Goal: Information Seeking & Learning: Learn about a topic

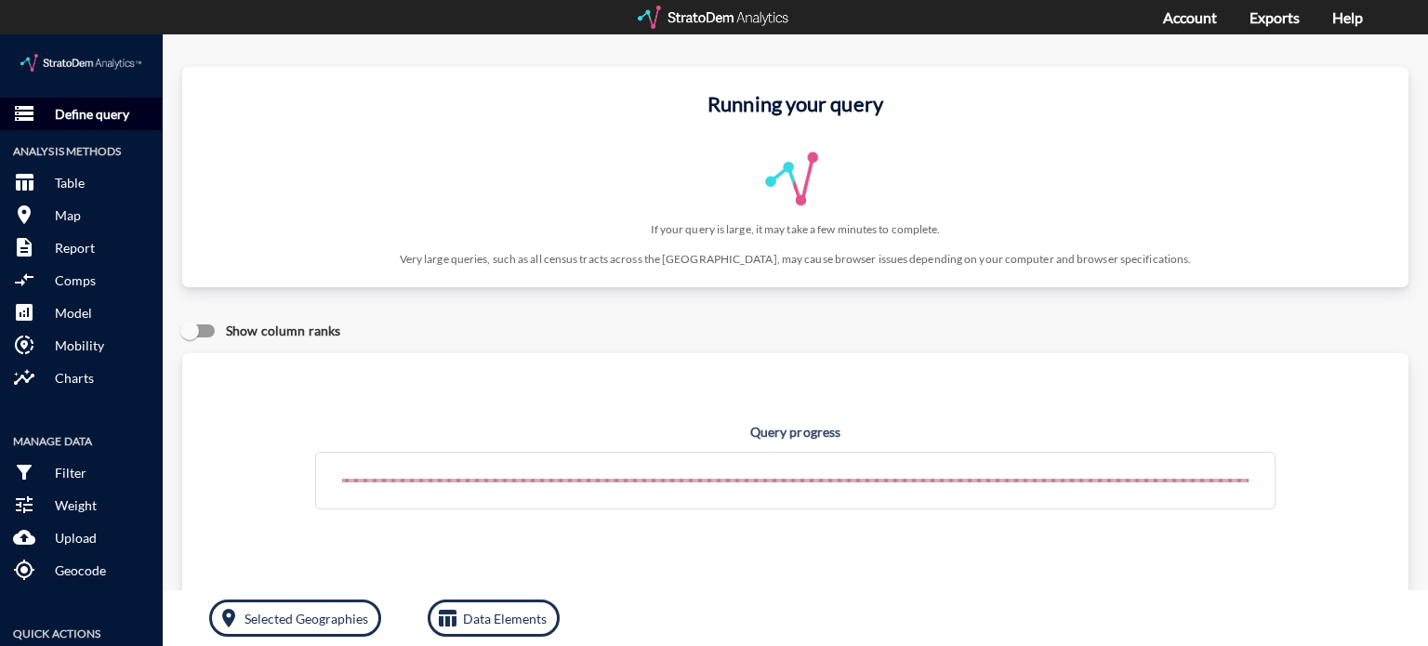
click p "Define query"
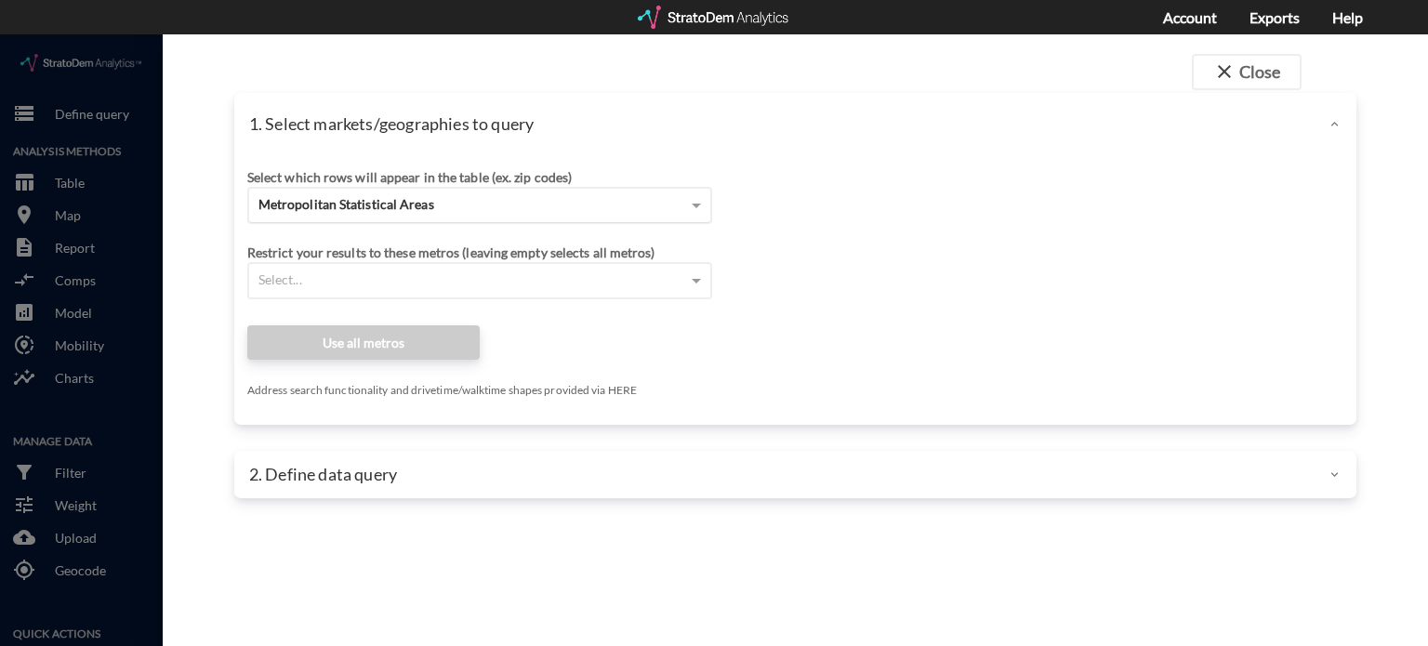
click span "Metropolitan Statistical Areas"
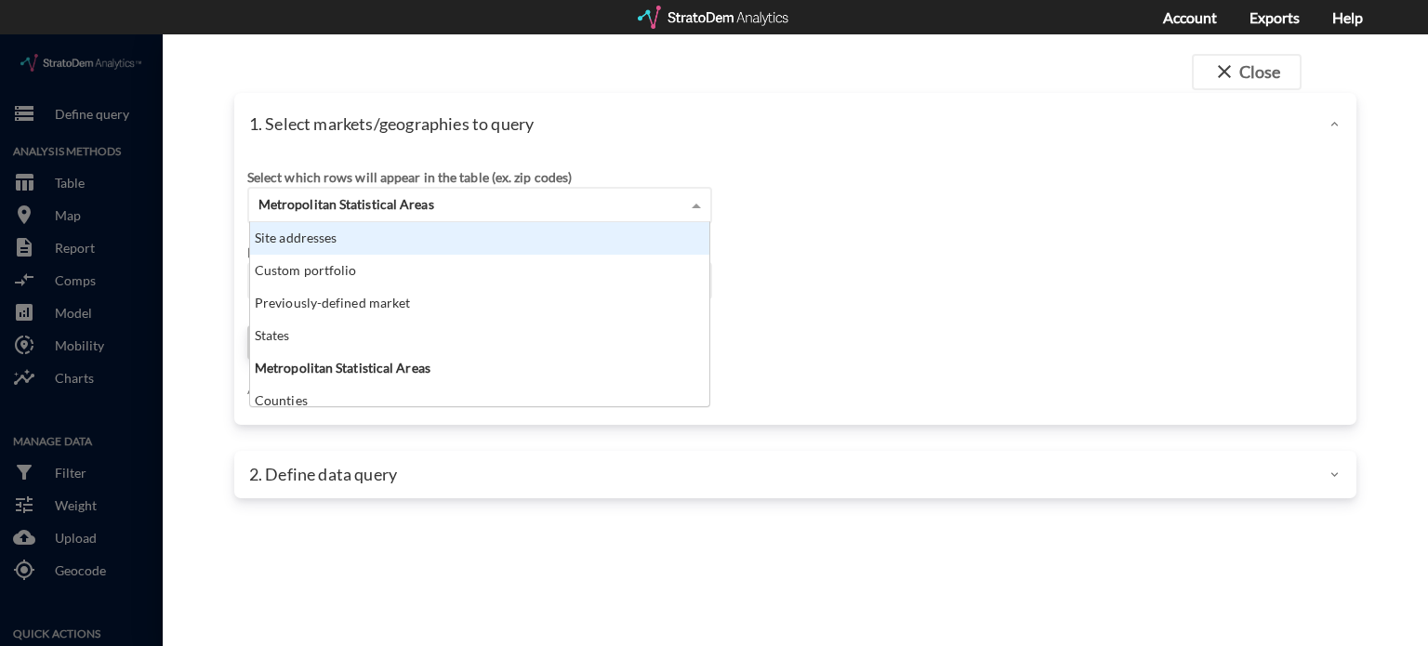
scroll to position [169, 449]
click div "Site addresses"
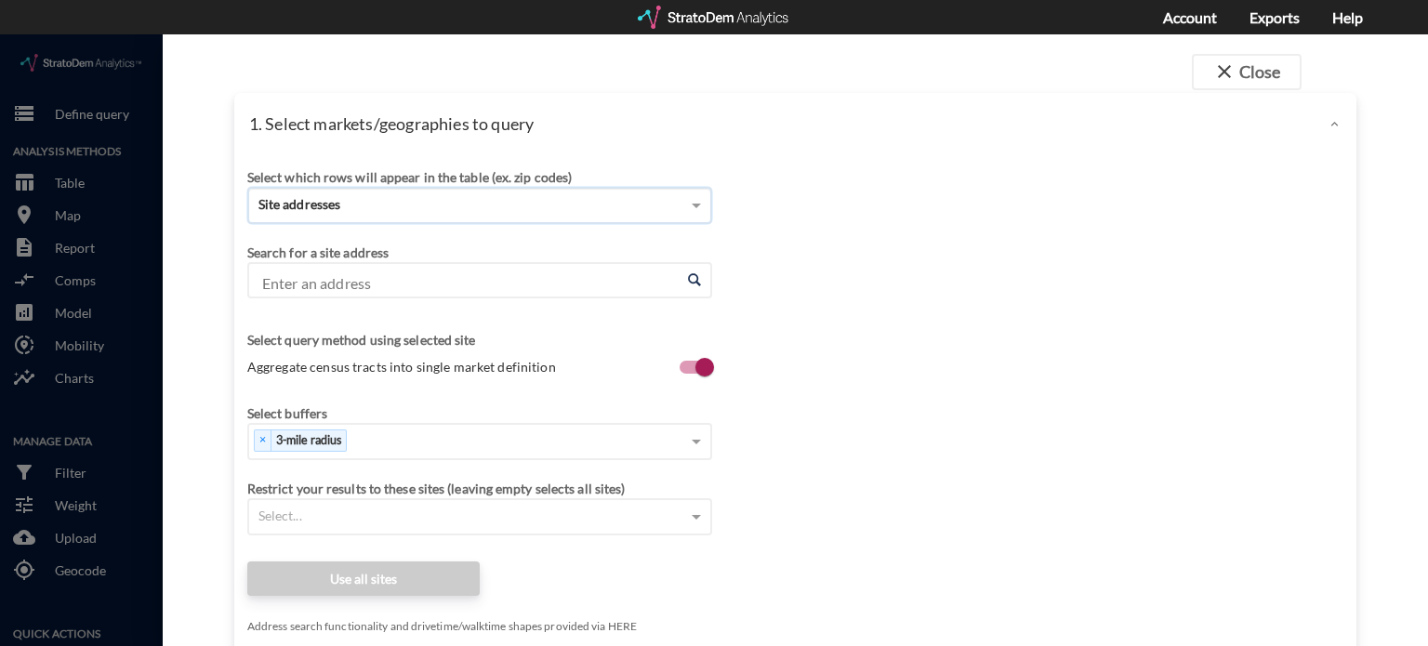
click input "Enter an address"
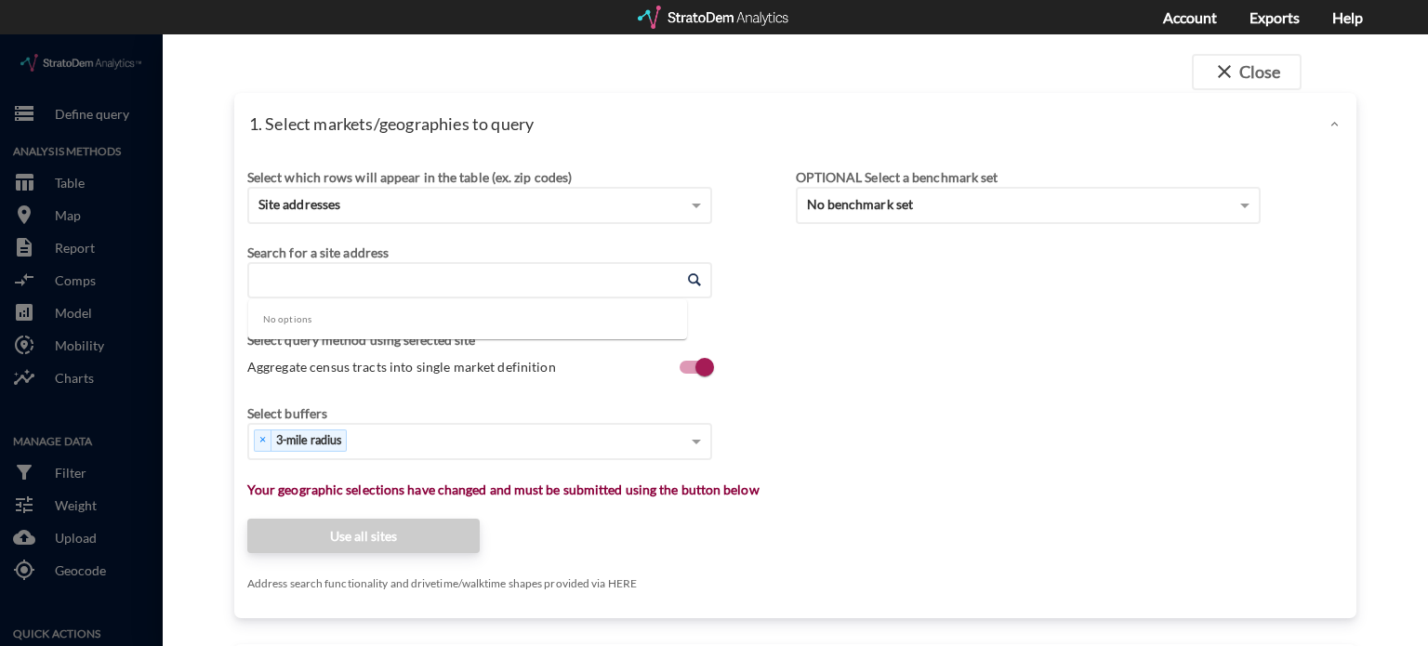
paste input "[STREET_ADDRESS]"
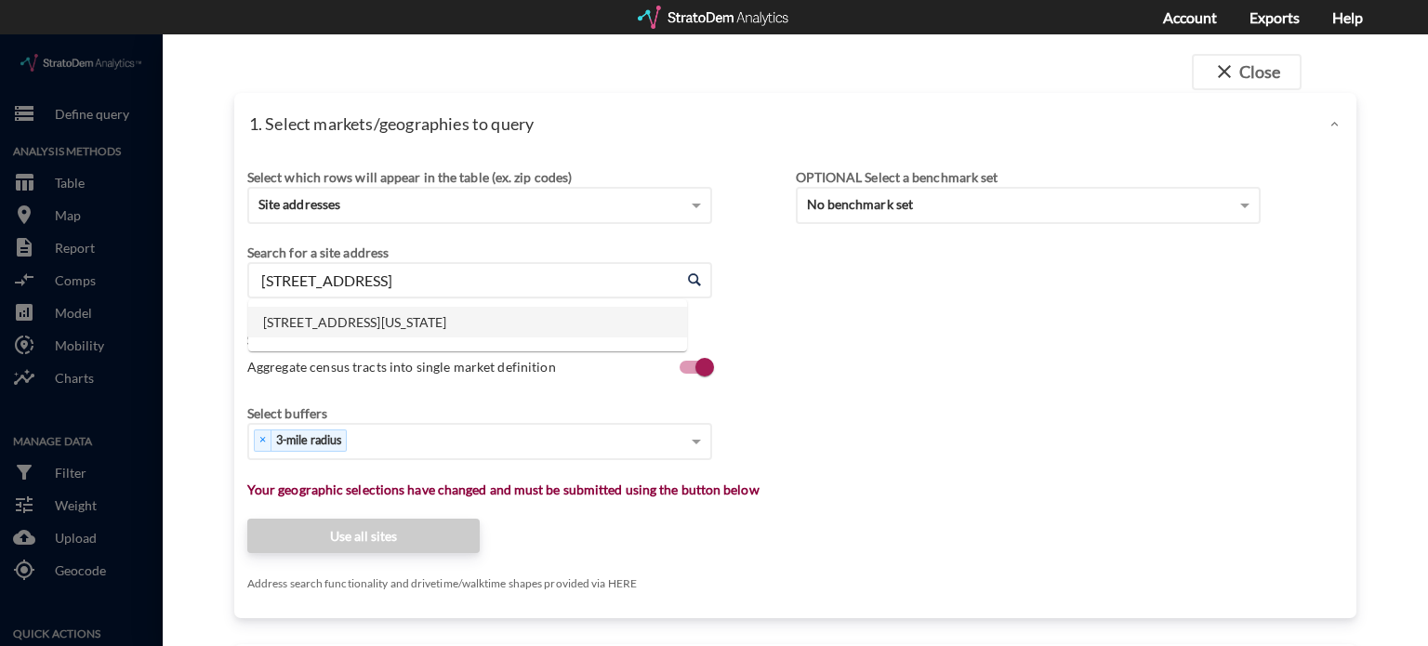
click li "[STREET_ADDRESS][US_STATE]"
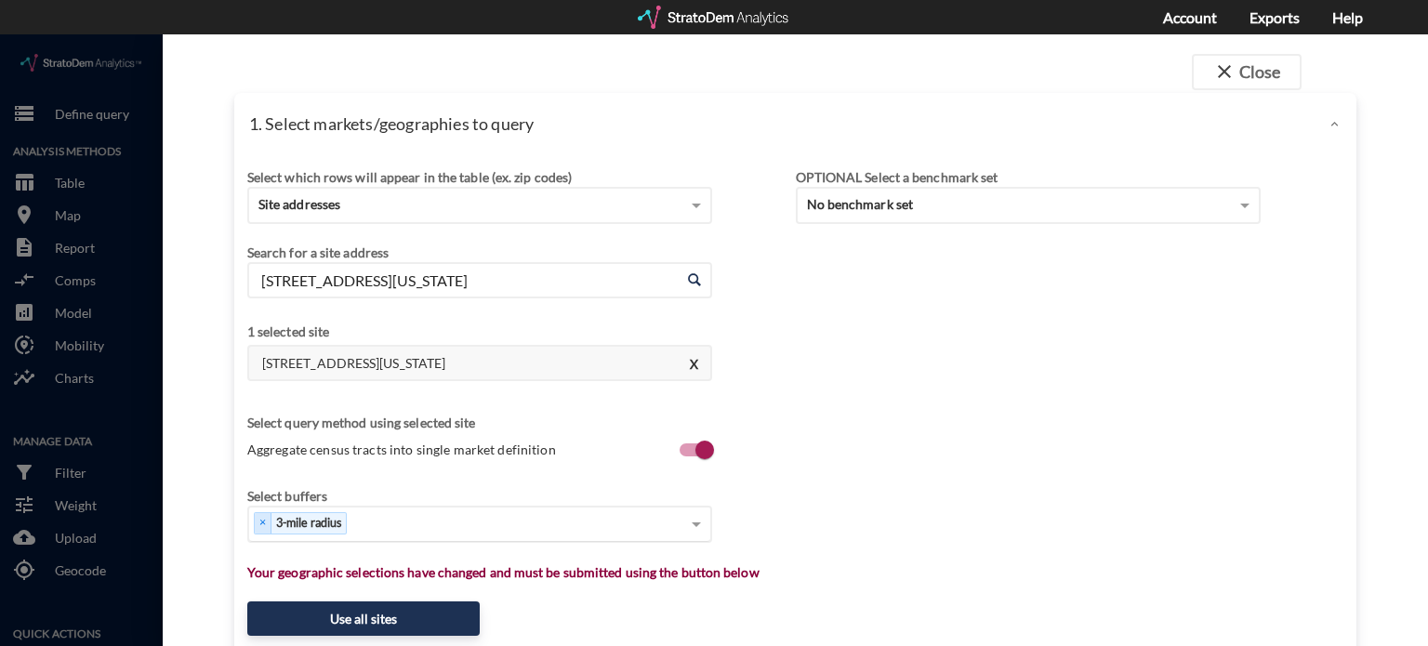
type input "[STREET_ADDRESS][US_STATE]"
click div "Select..."
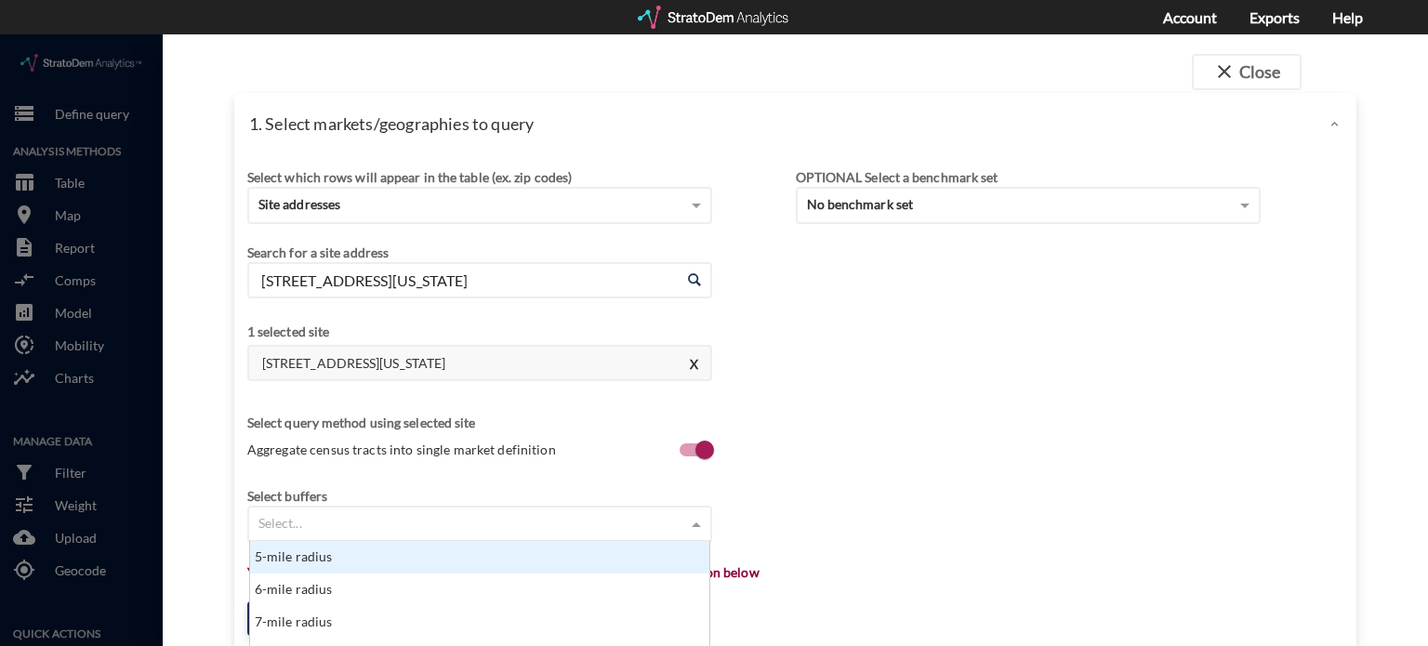
scroll to position [464, 0]
click div "5-mile radius"
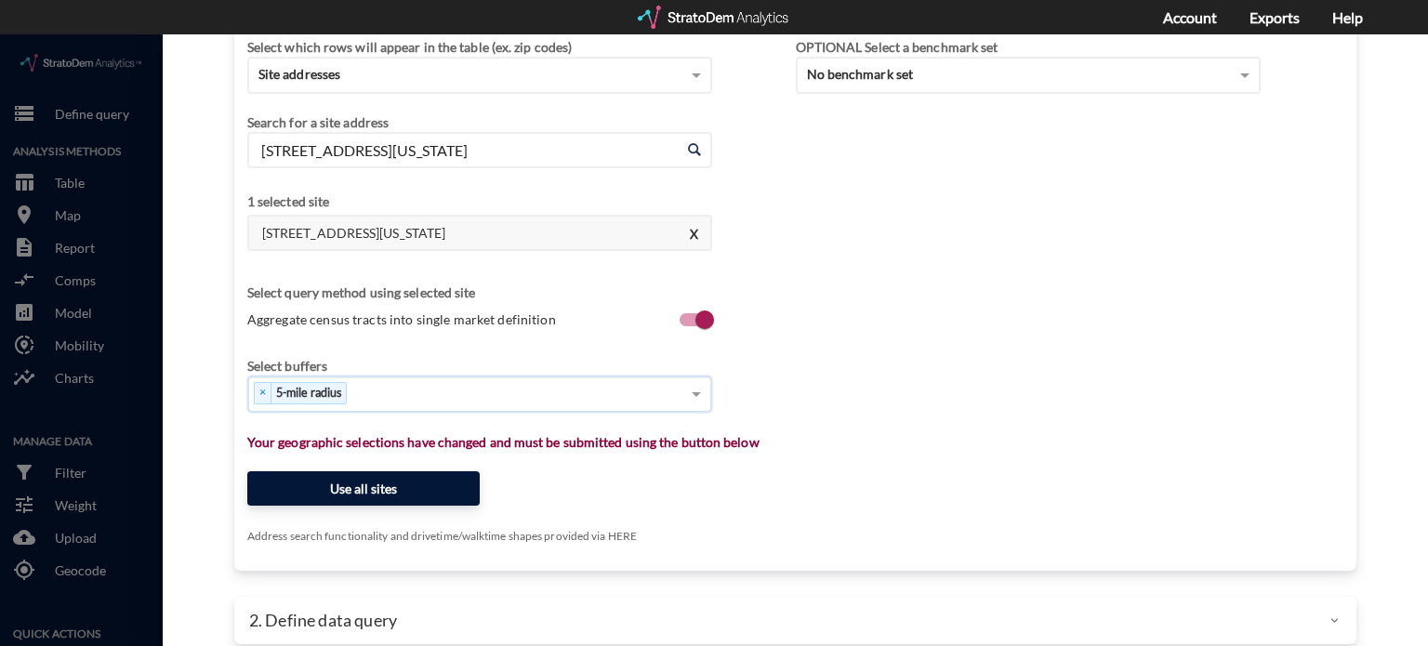
scroll to position [134, 0]
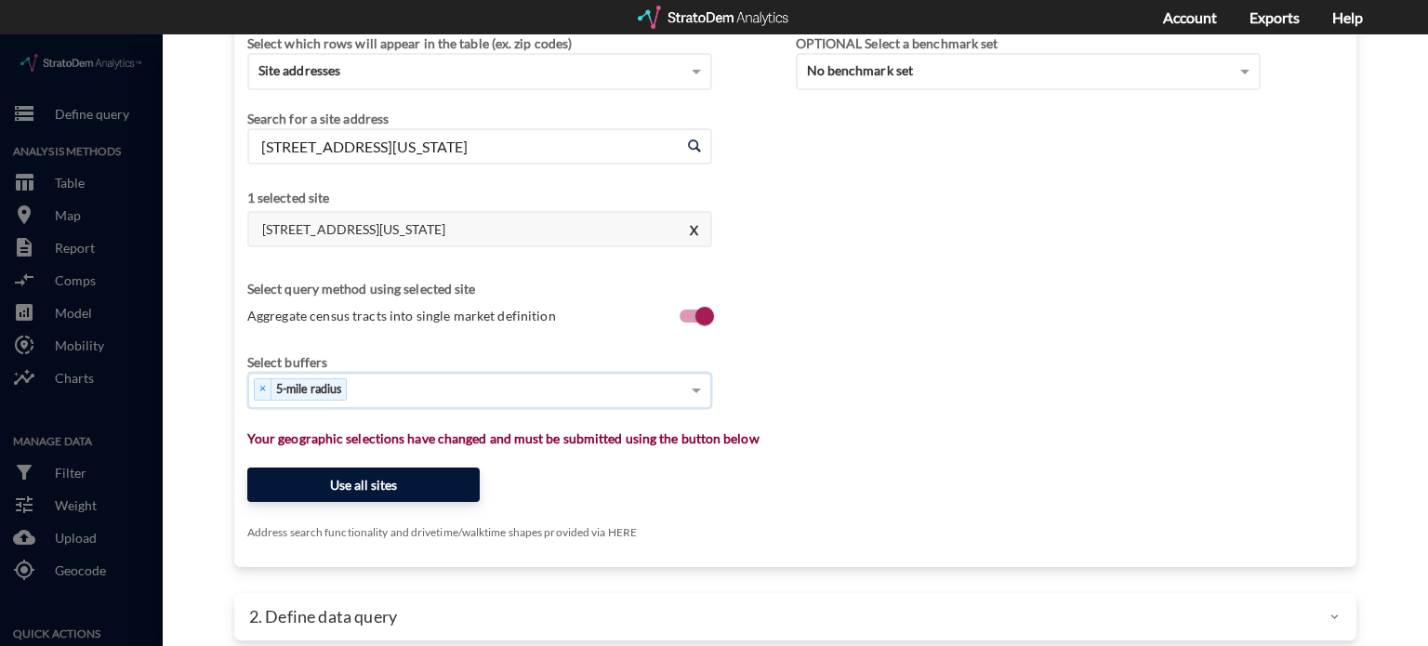
click button "Use all sites"
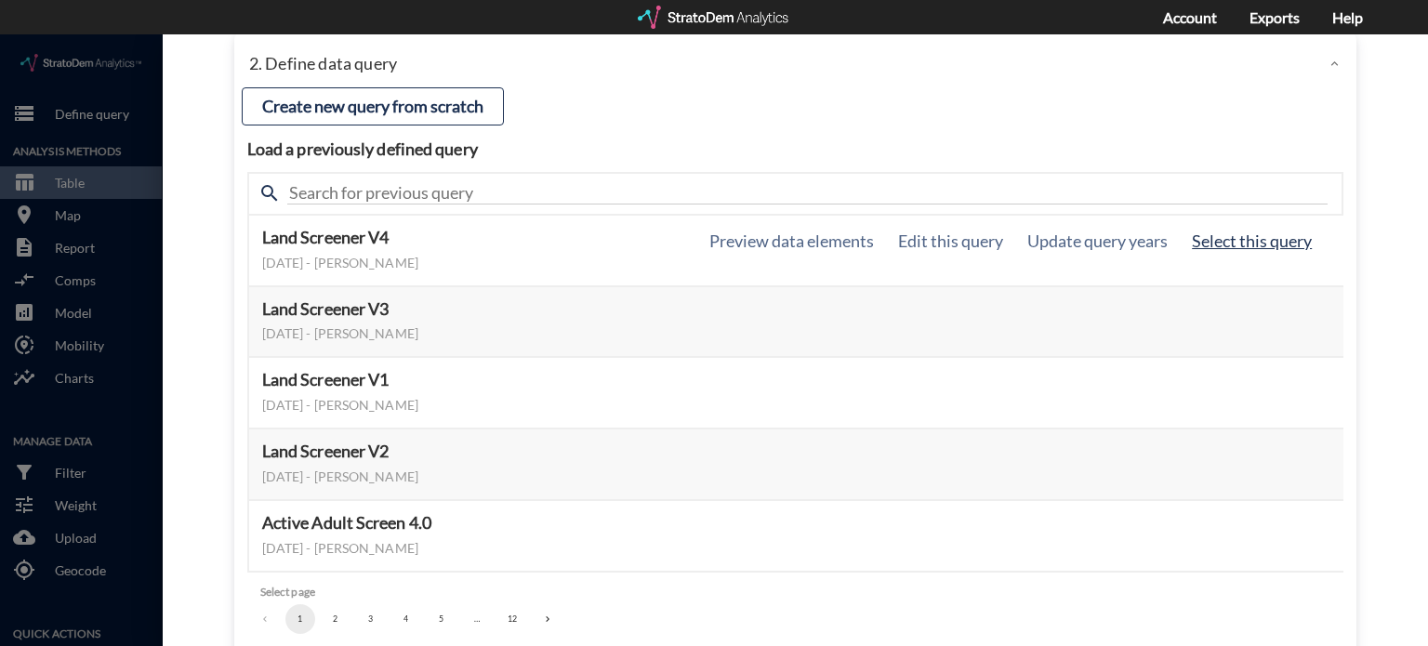
click button "Select this query"
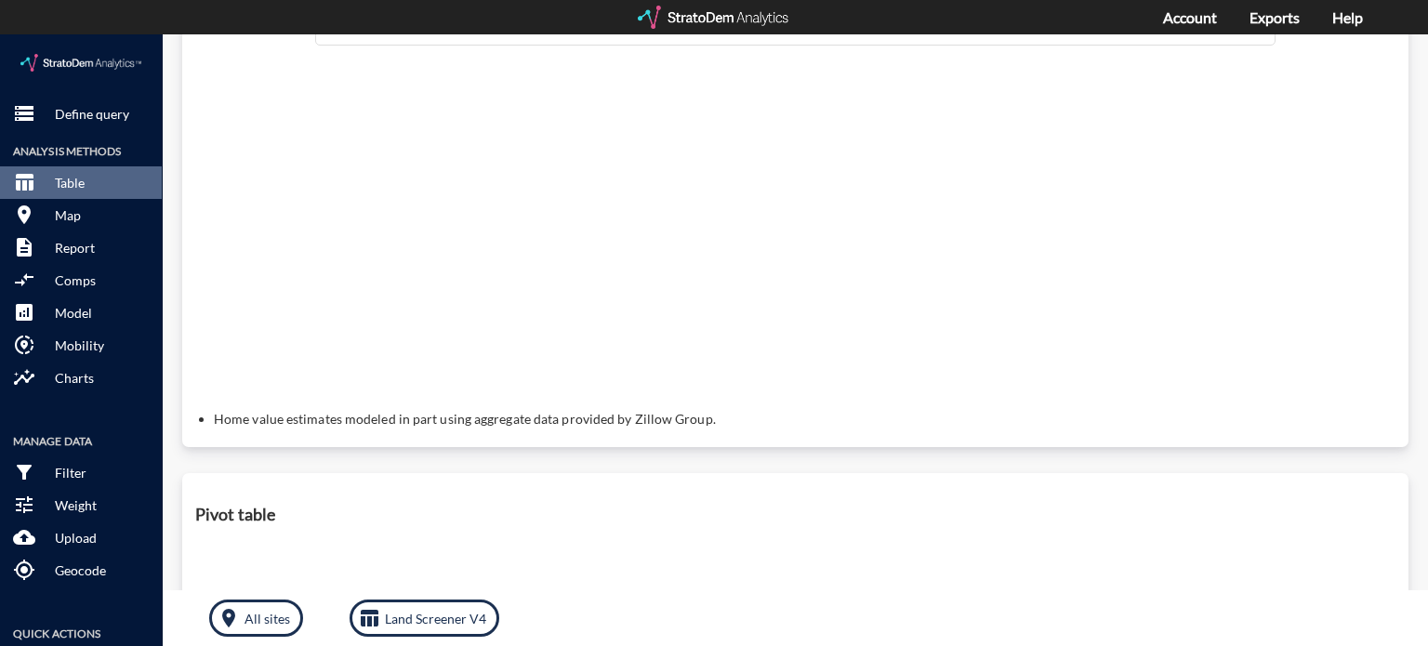
scroll to position [0, 0]
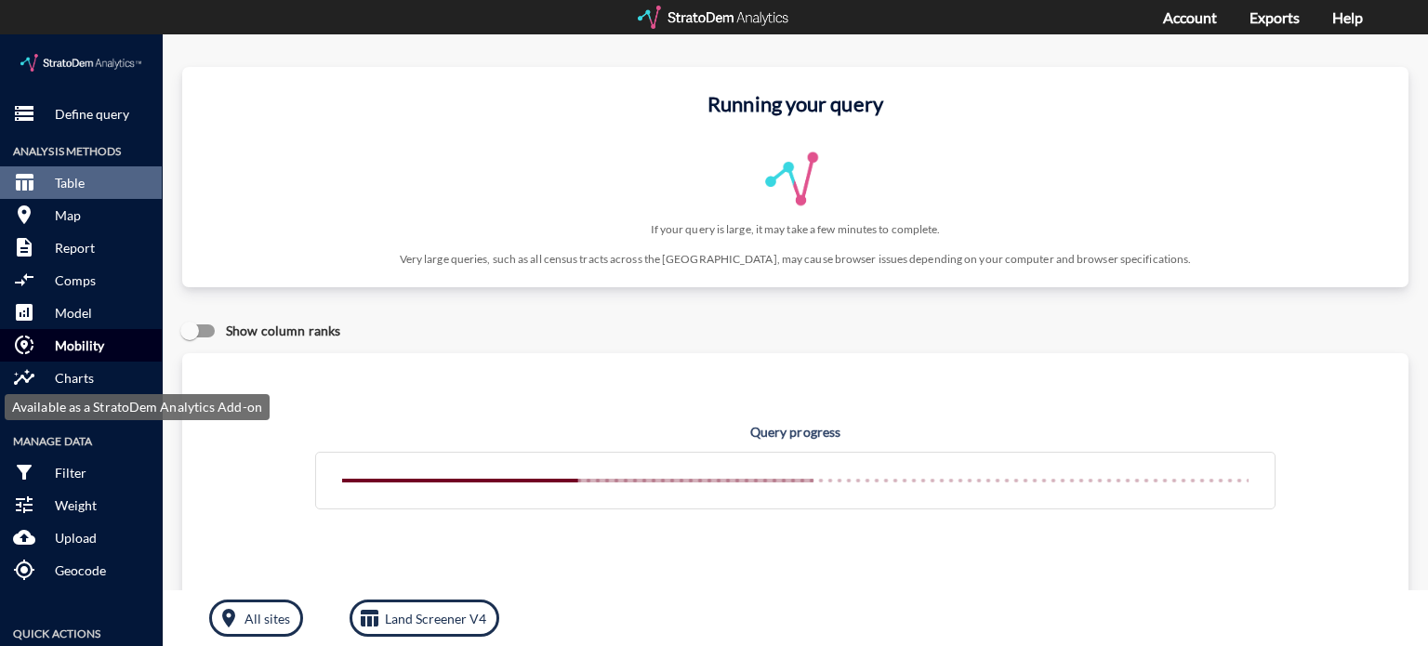
click p "Mobility"
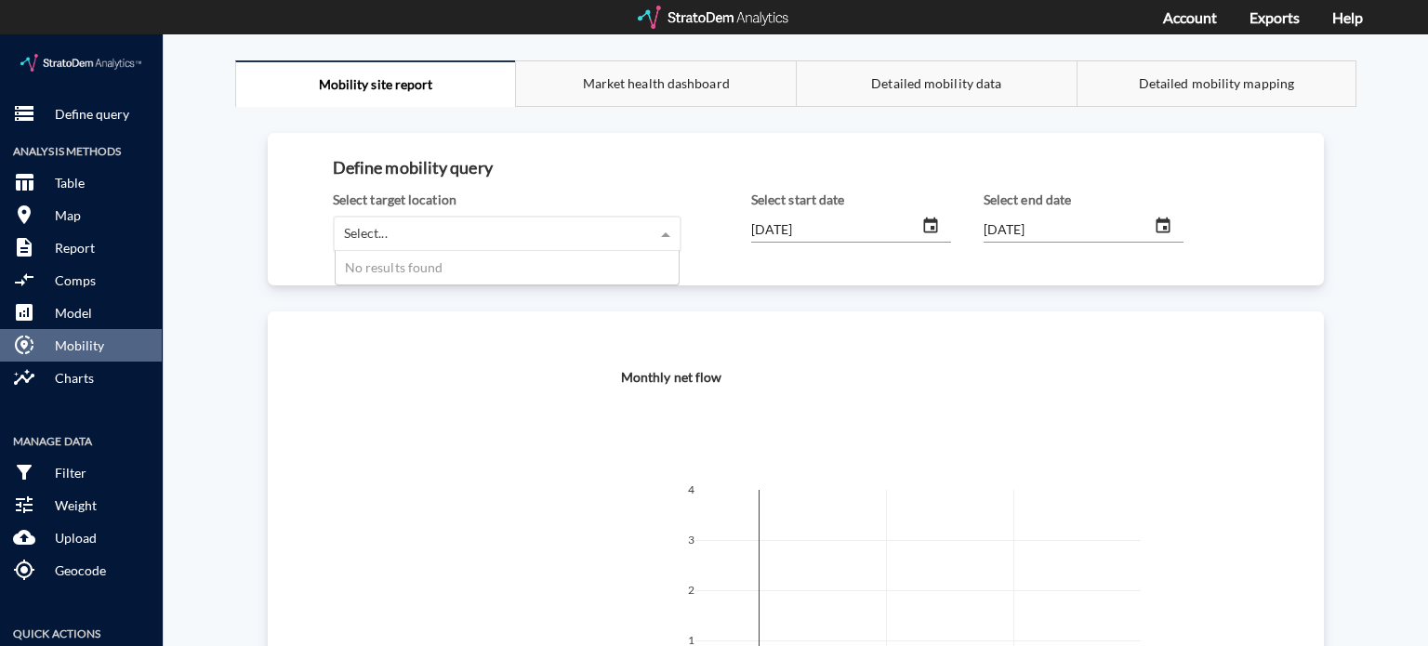
click div "Select..."
click div "Monthly net flow 0 2 4 6 −1 0 1 2 3 4 .cls-1 {fill: #3f4f75;} .cls-2 {fill: #80…"
click button "table_chart Table"
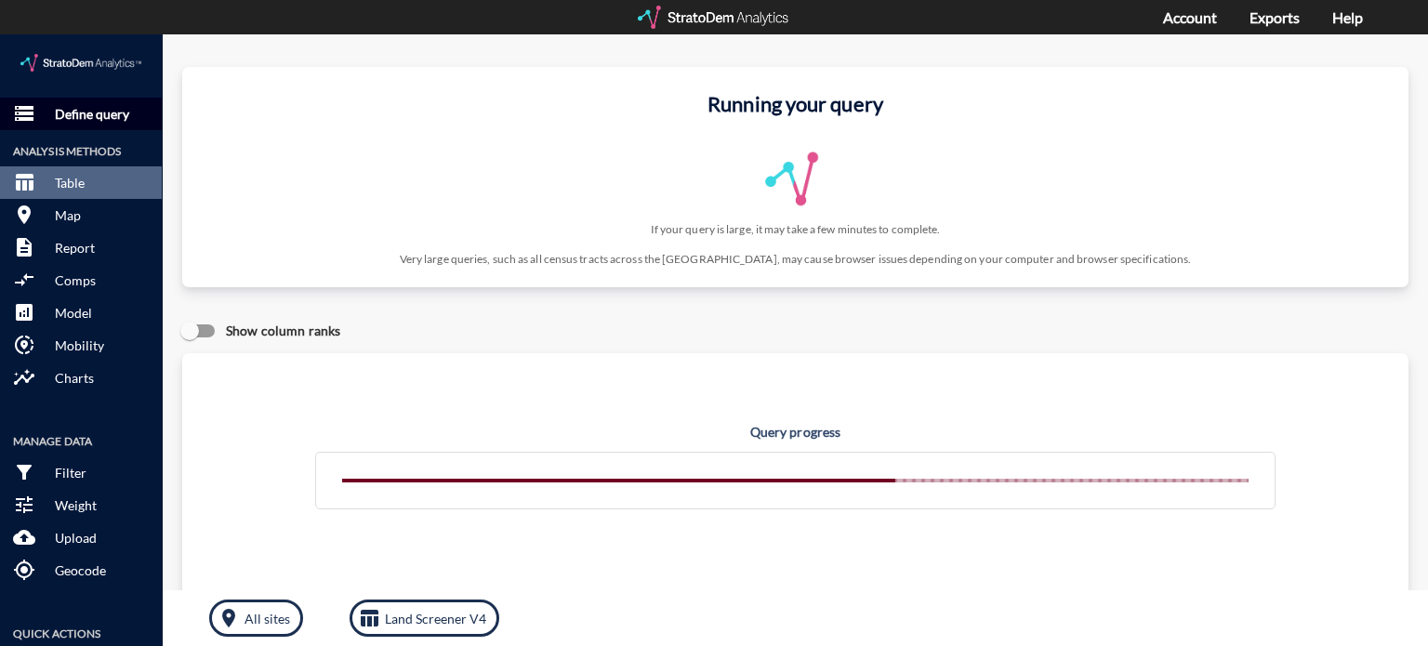
click p "Define query"
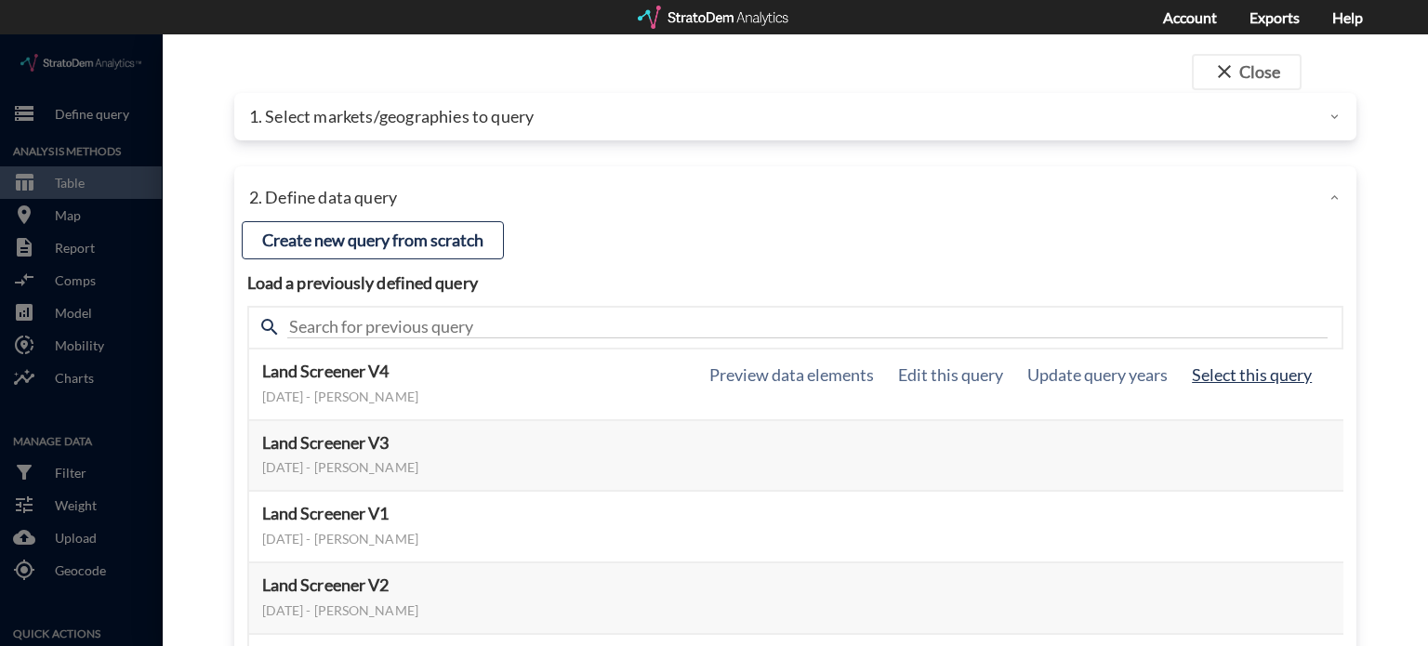
click button "Select this query"
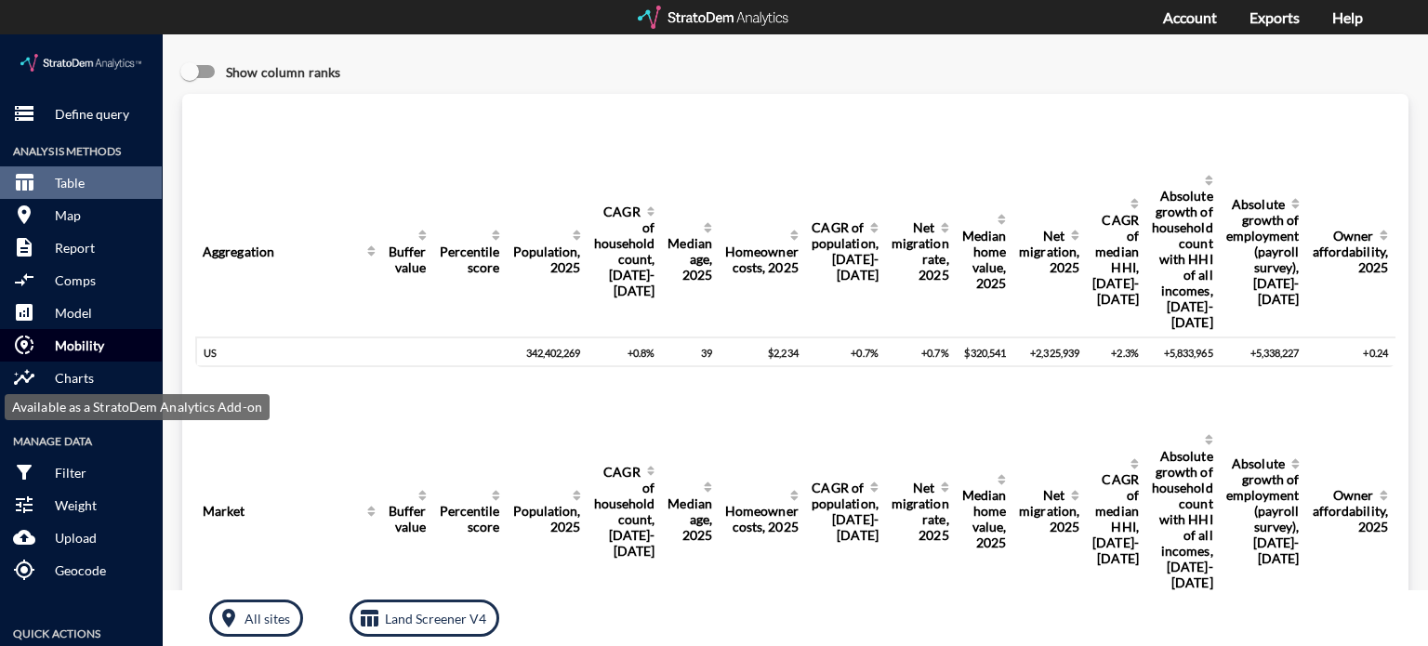
click p "Mobility"
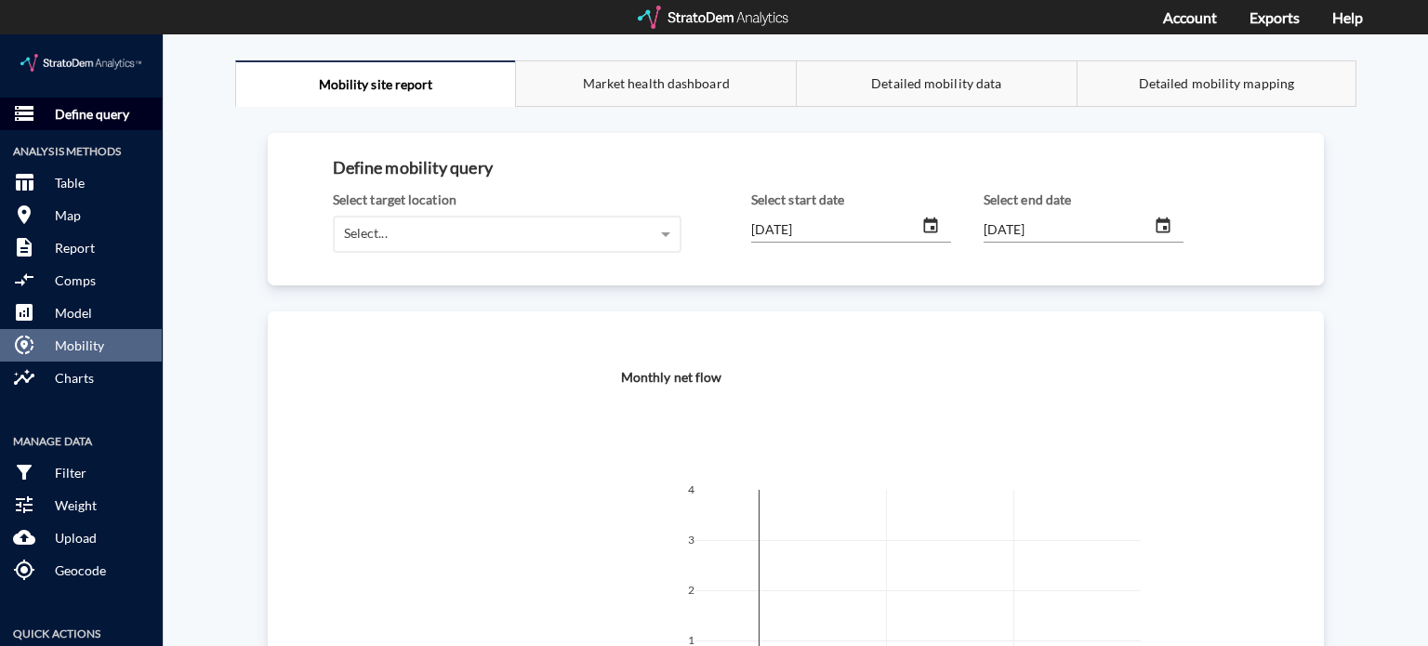
click p "Define query"
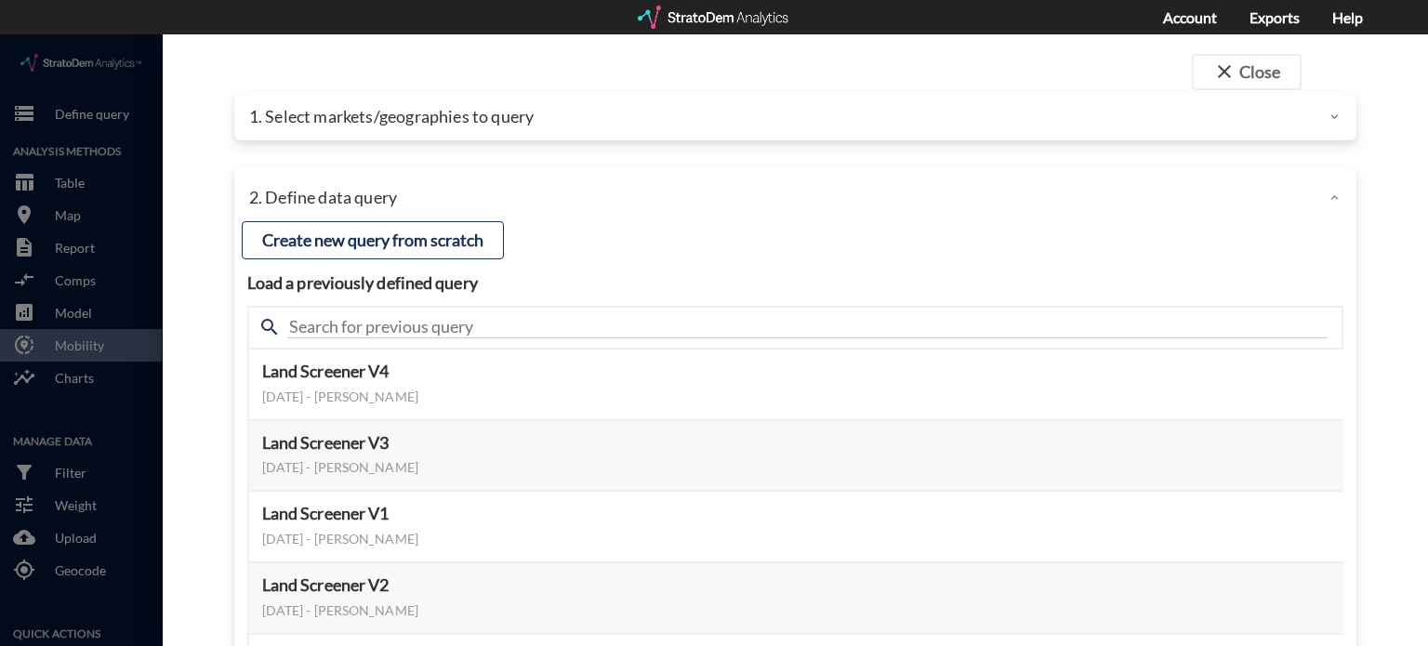
click p "1. Select markets/geographies to query"
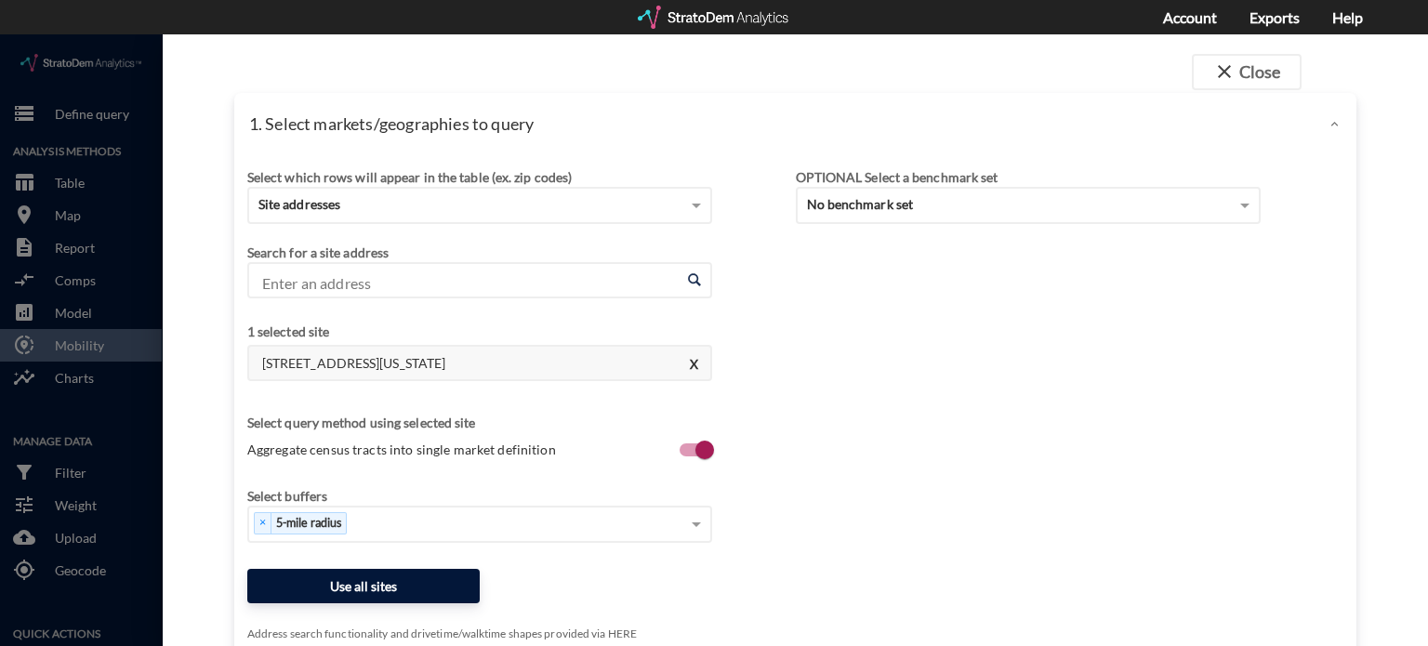
click button "Use all sites"
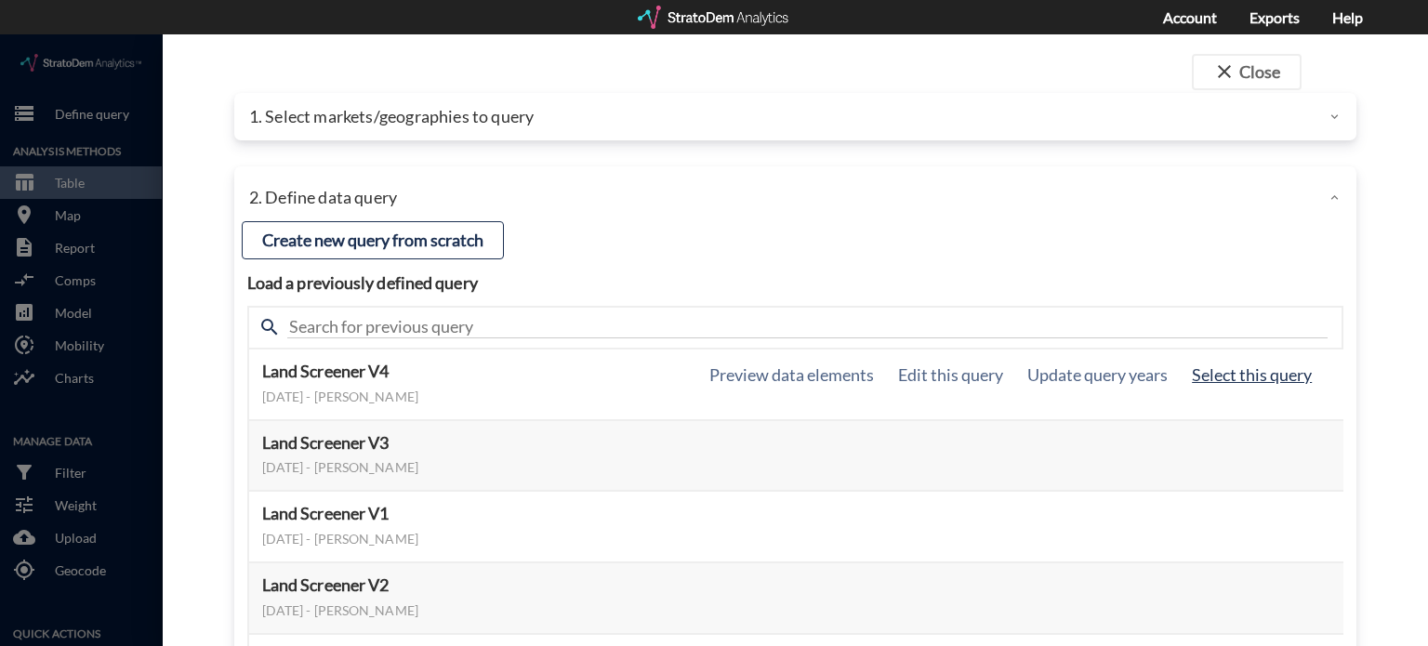
click button "Select this query"
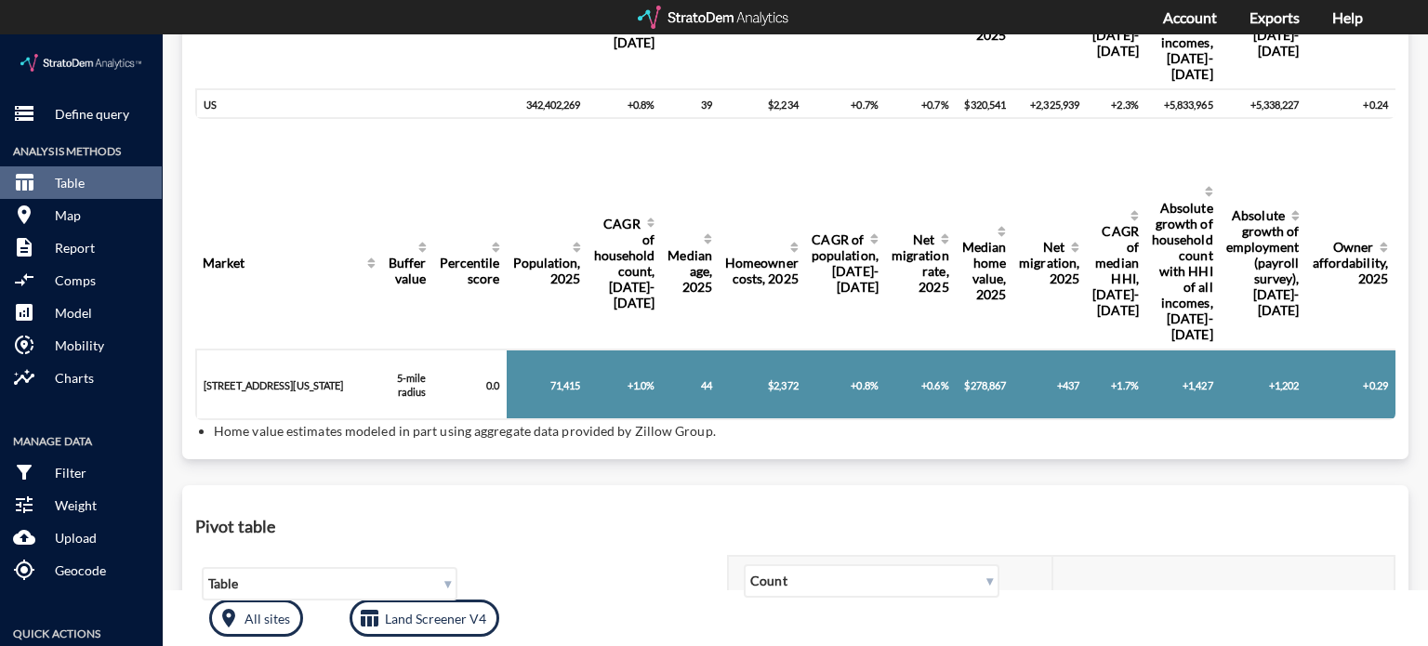
scroll to position [251, 0]
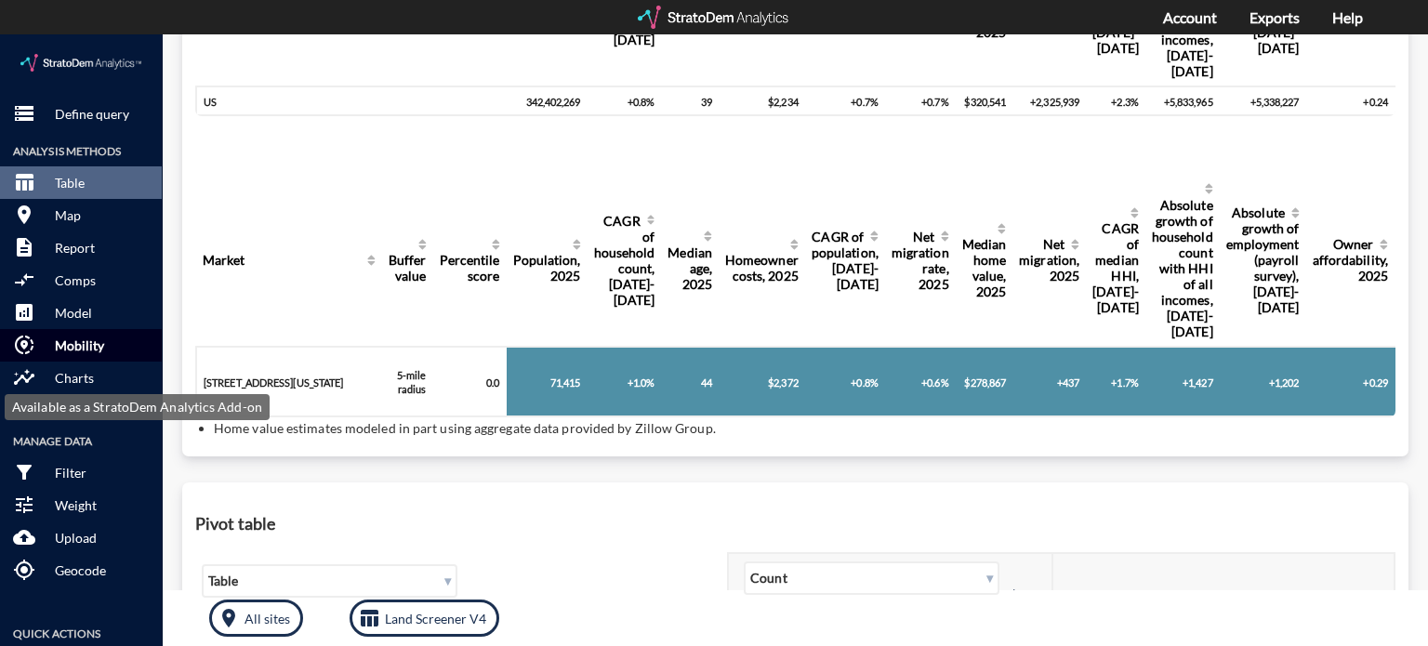
click button "share_location Mobility"
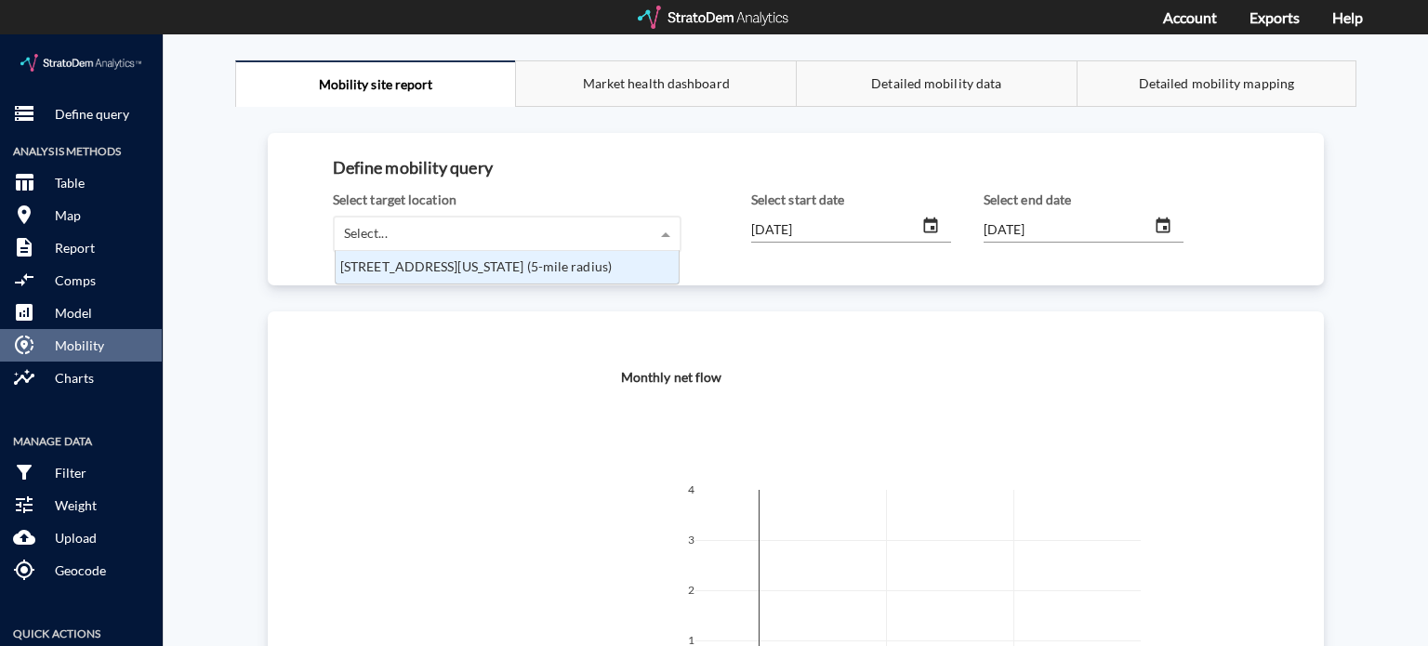
click div "Select..."
click div "[STREET_ADDRESS][US_STATE] (5-mile radius)"
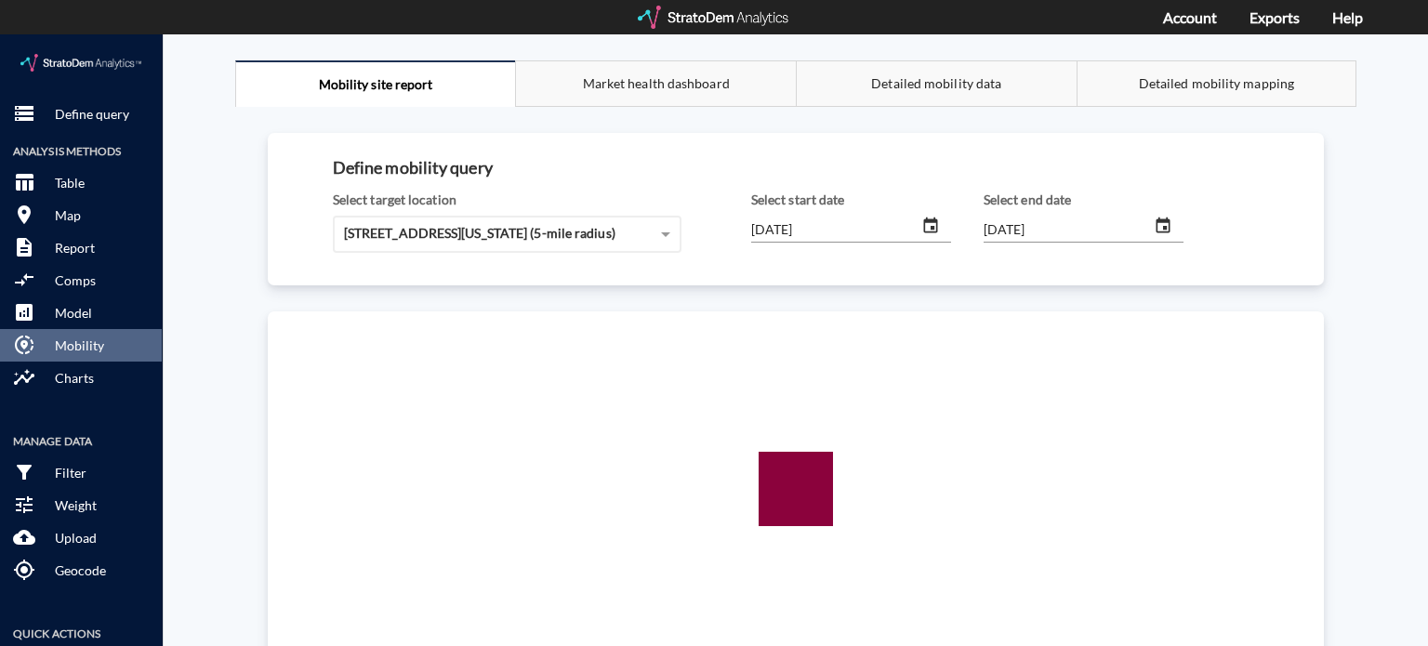
click div "Select start date [DATE]"
click input "[DATE]"
type input "[DATE]"
click input "[DATE]"
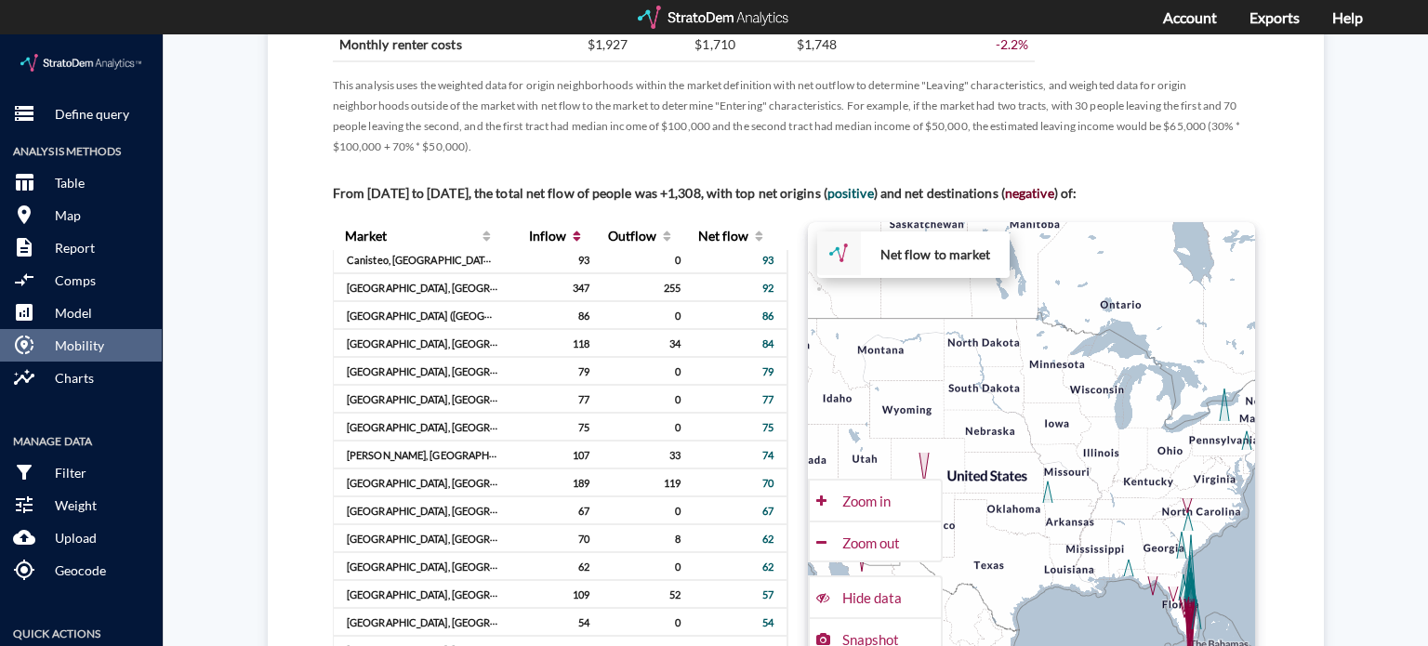
scroll to position [1227, 0]
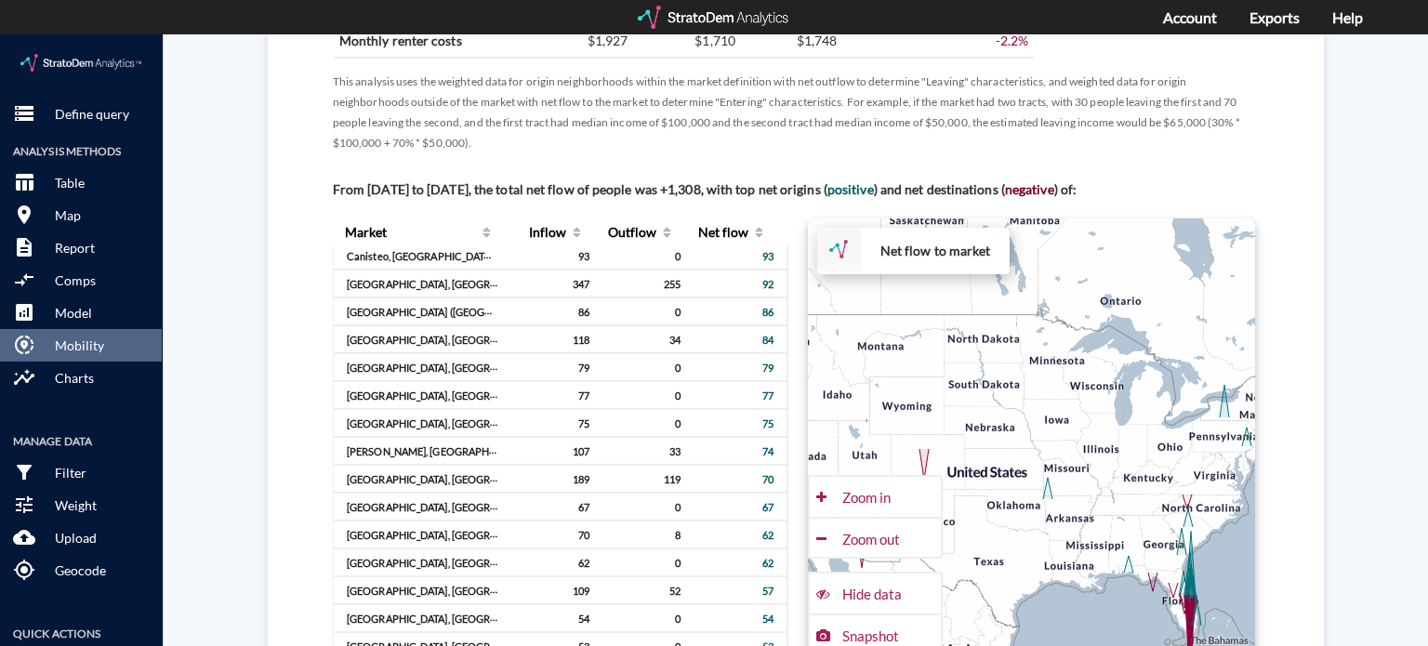
type input "[DATE]"
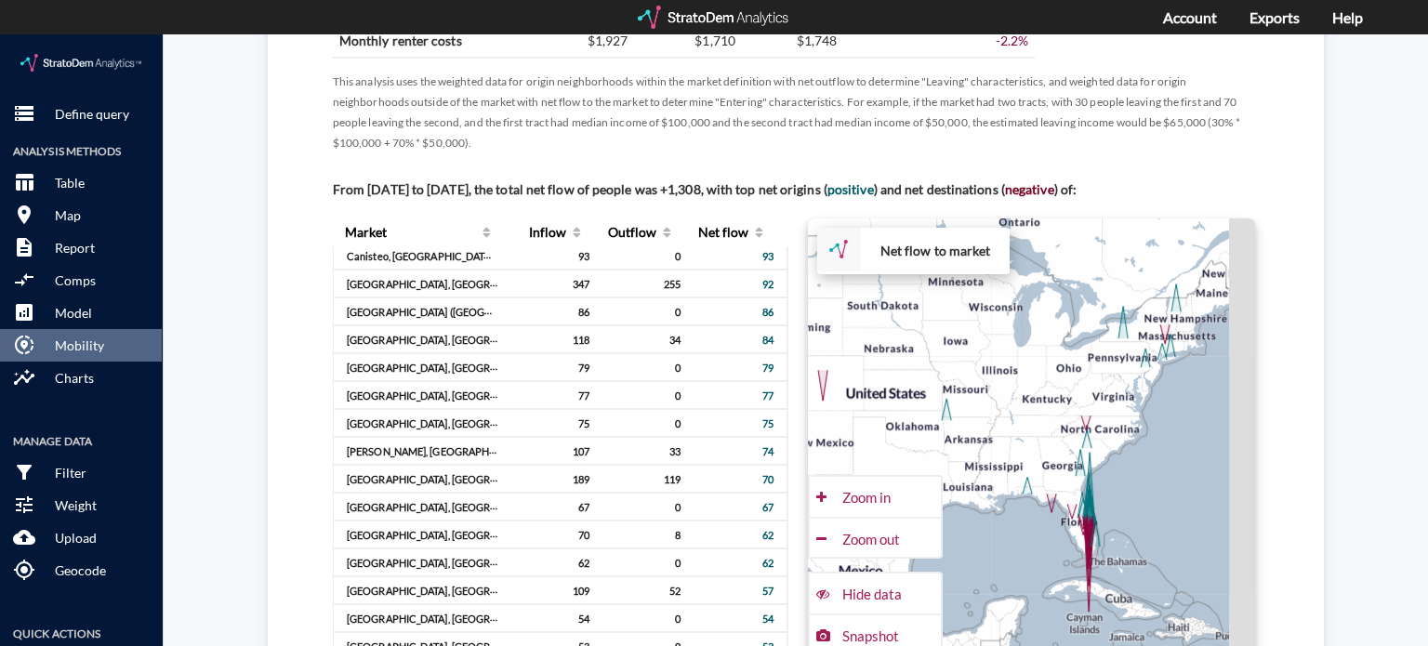
drag, startPoint x: 1088, startPoint y: 551, endPoint x: 976, endPoint y: 463, distance: 143.0
click div "+ − Net flow to market CUSTOMIZE DATA Draw a polygon Draw a rectangle Draw a ma…"
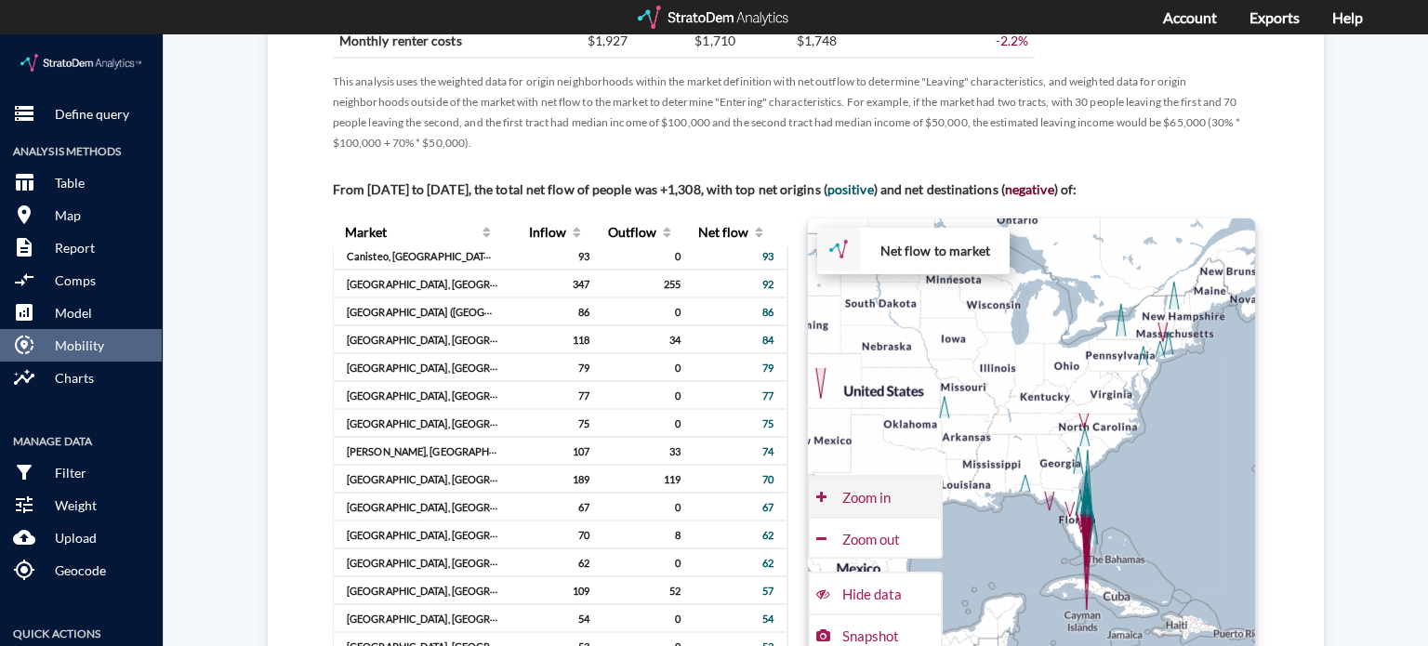
click div "Zoom in"
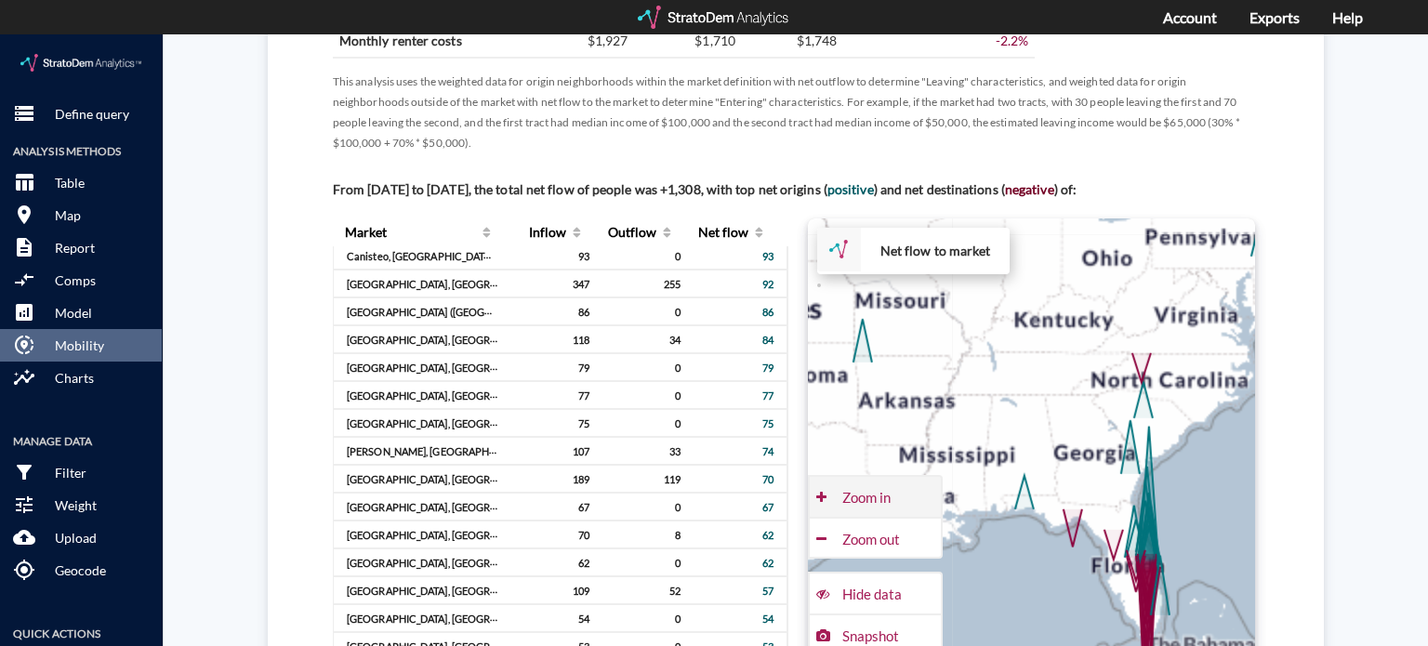
click div "Zoom in"
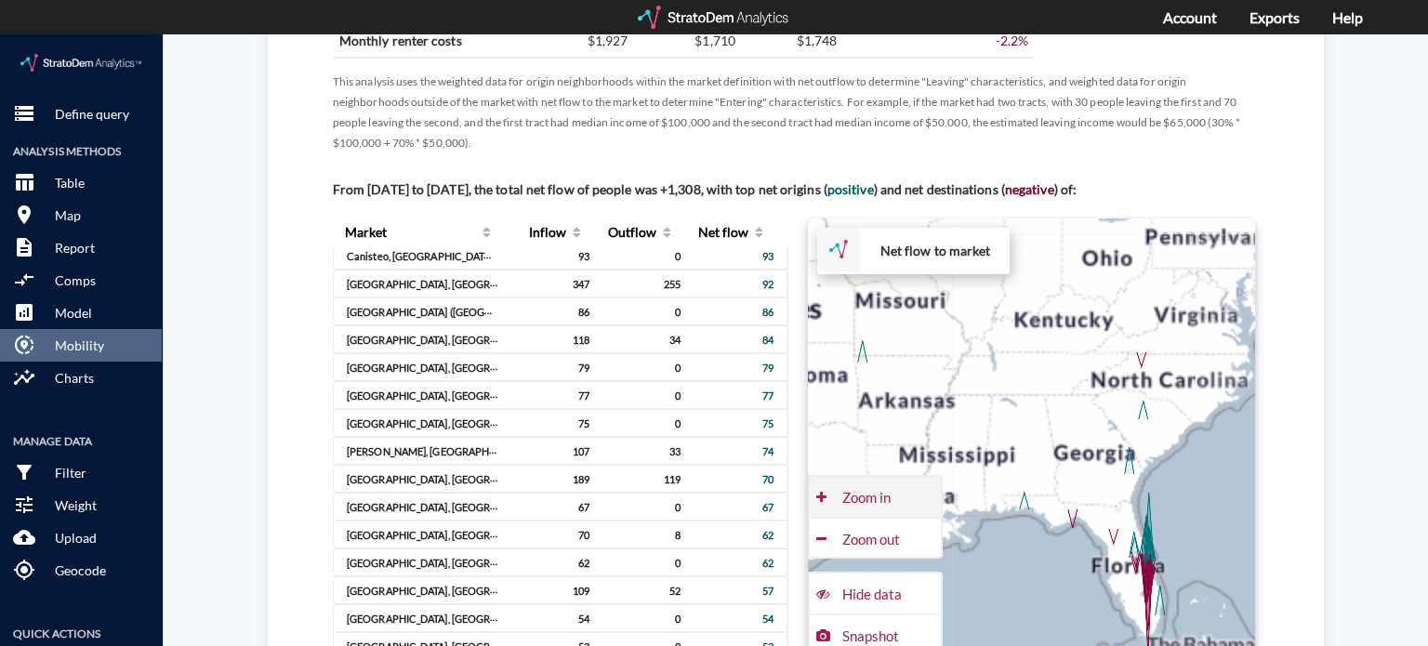
click div "Zoom in"
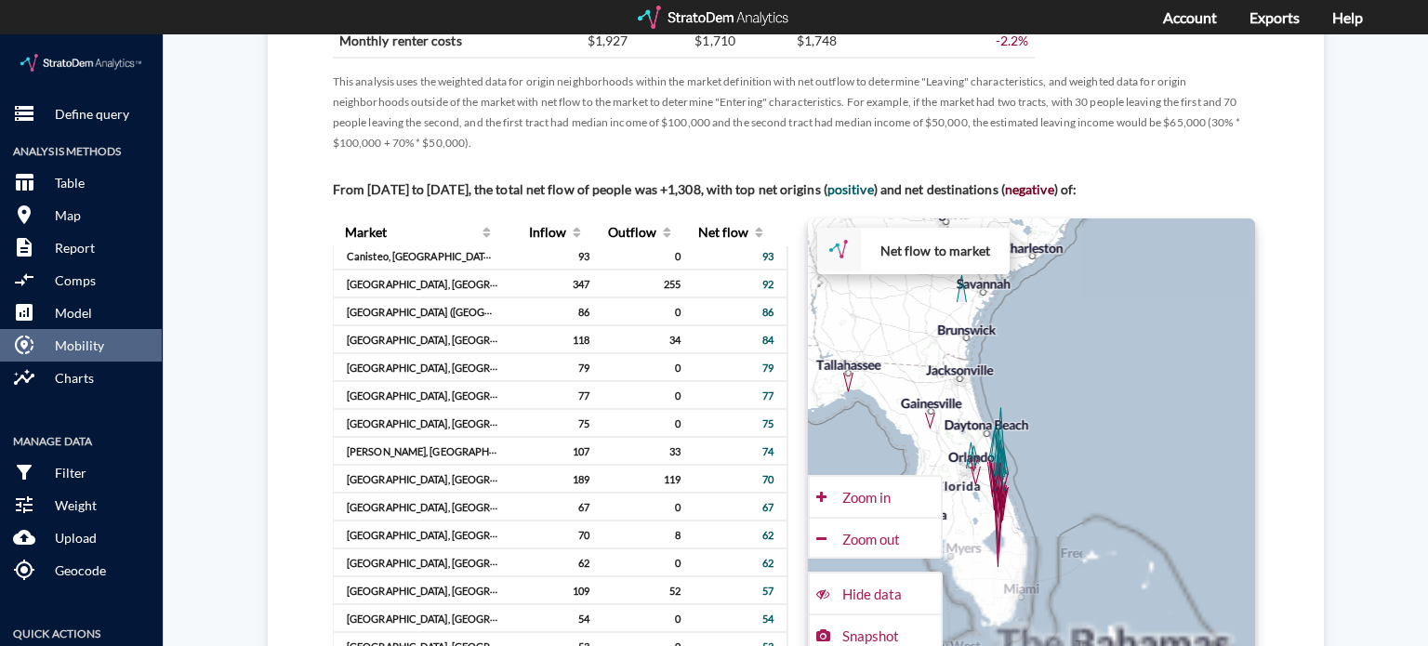
drag, startPoint x: 1181, startPoint y: 444, endPoint x: 902, endPoint y: 266, distance: 331.0
click div "+ − Net flow to market CUSTOMIZE DATA Draw a polygon Draw a rectangle Draw a ma…"
click div "Zoom in"
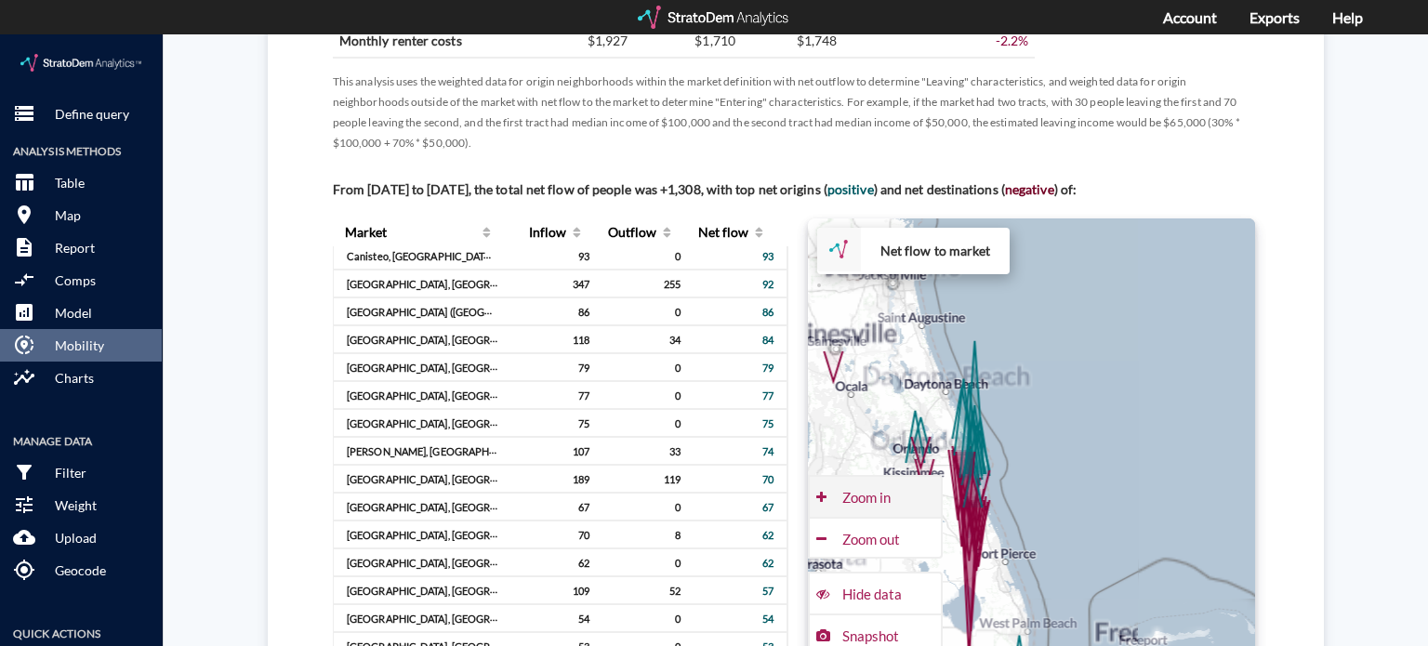
click div "Zoom in"
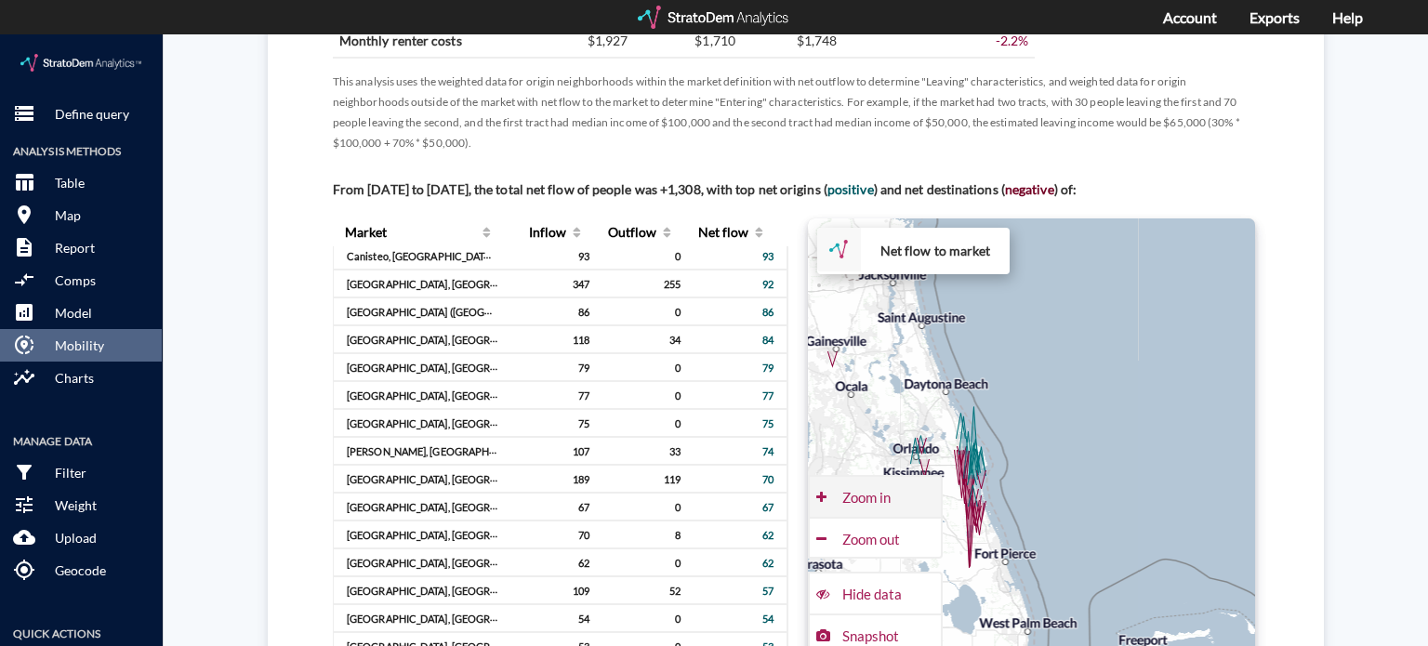
click div "Zoom in"
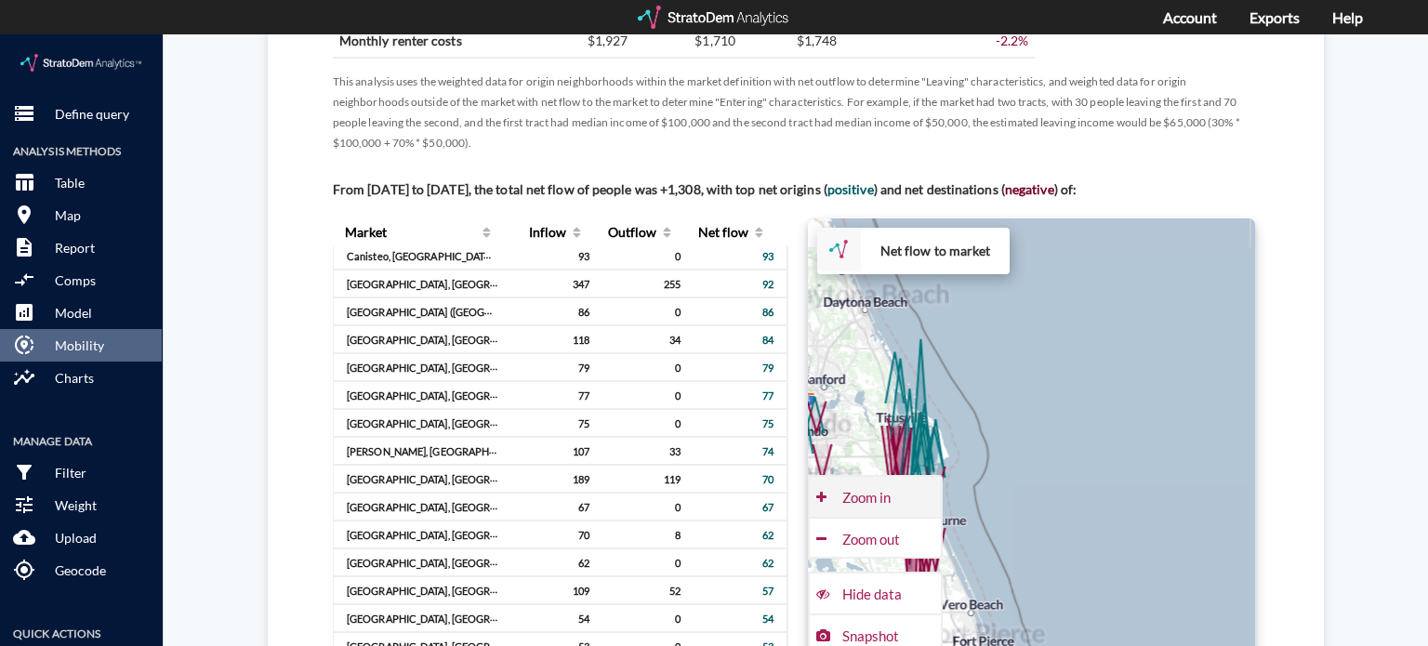
click div "Zoom in"
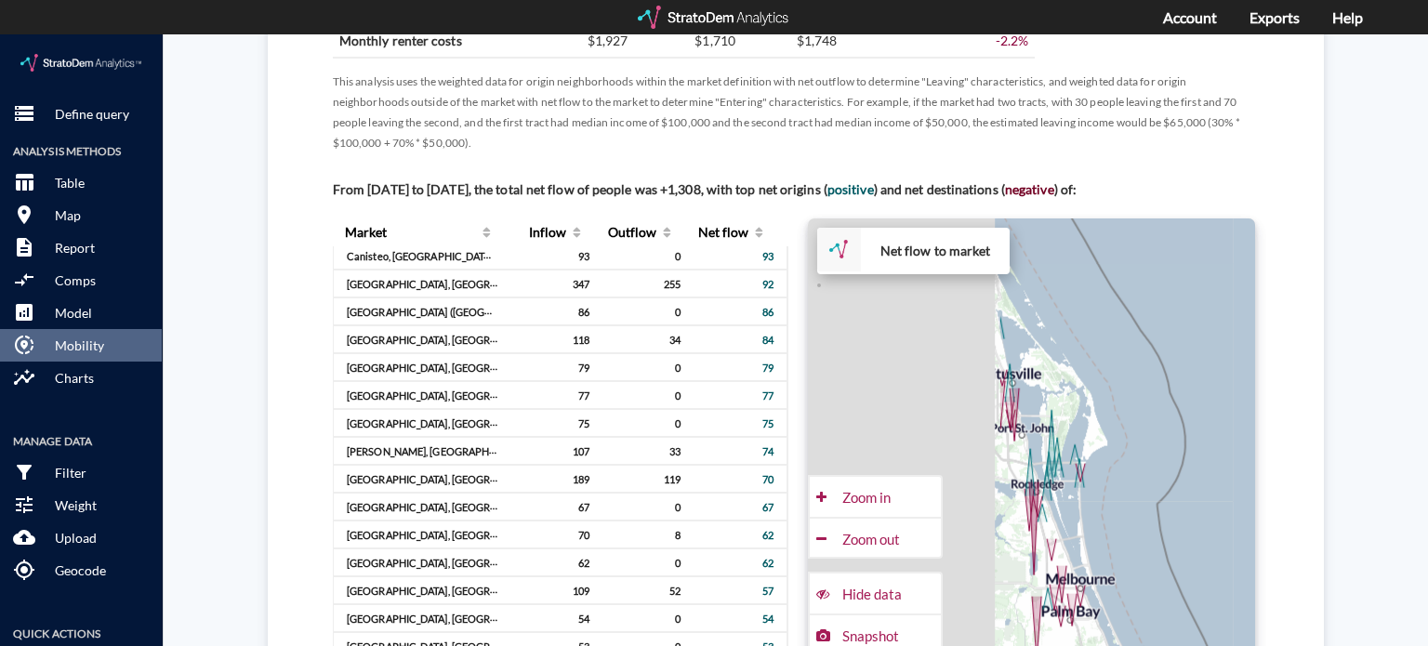
drag, startPoint x: 958, startPoint y: 332, endPoint x: 1217, endPoint y: 339, distance: 259.4
click div "+ − Net flow to market CUSTOMIZE DATA Draw a polygon Draw a rectangle Draw a ma…"
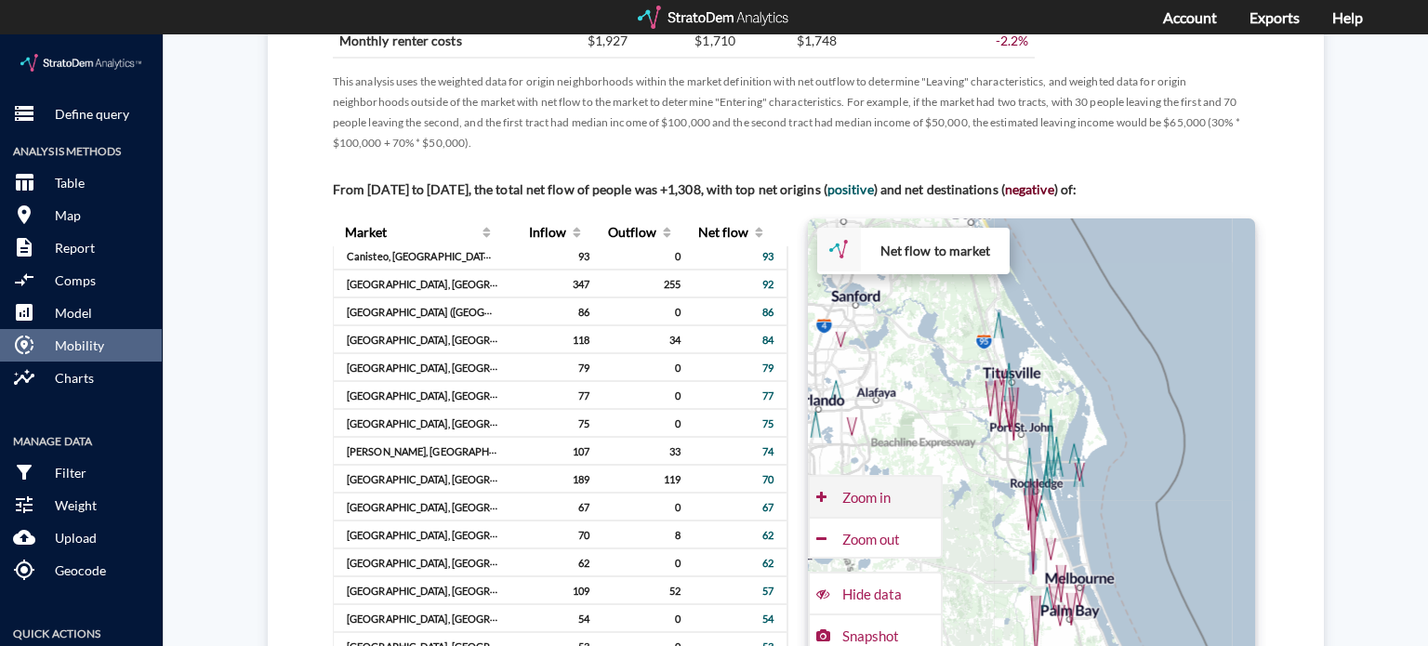
click div "Zoom in"
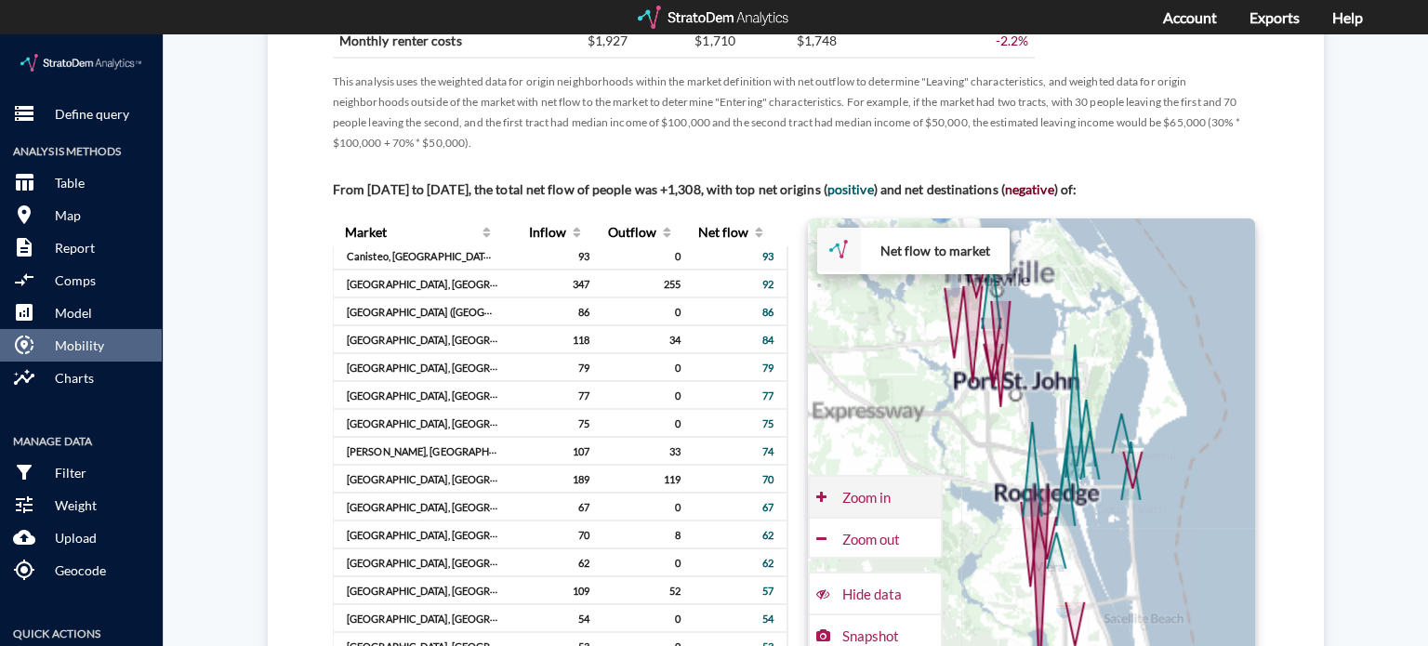
click div "Zoom in"
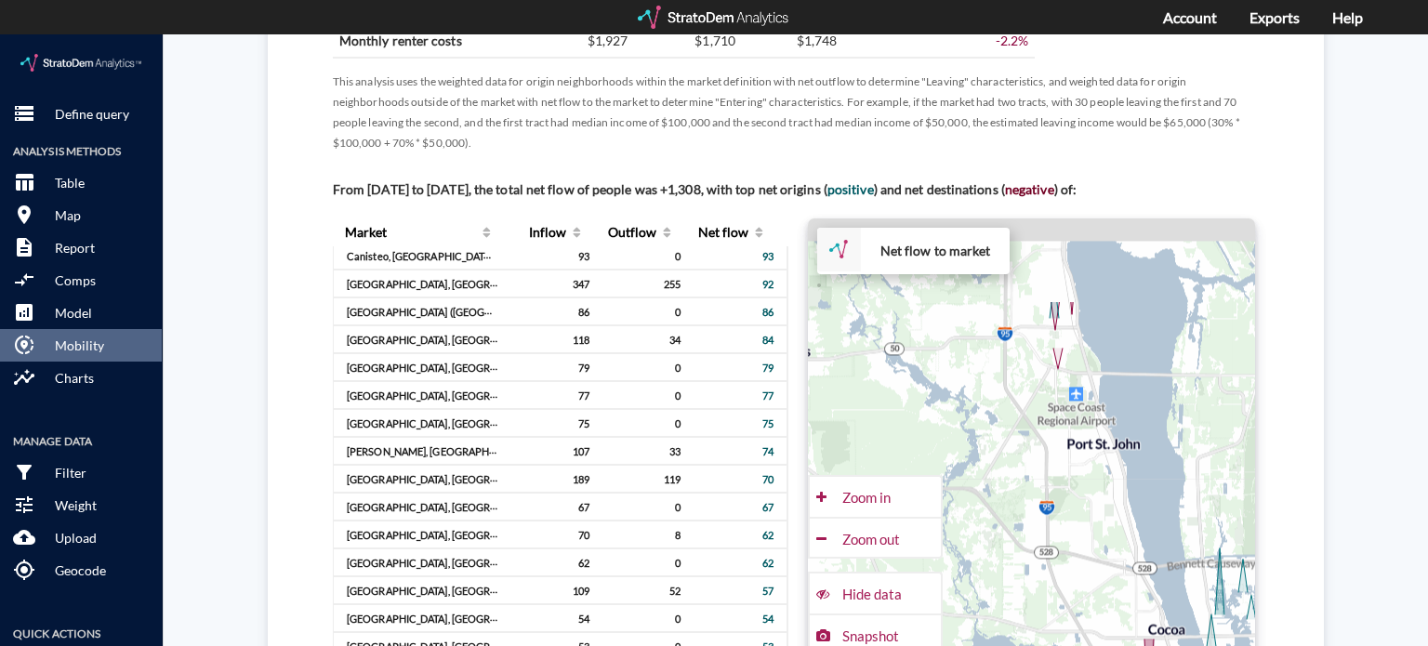
drag, startPoint x: 917, startPoint y: 291, endPoint x: 1021, endPoint y: 438, distance: 180.0
click div "+ − Net flow to market CUSTOMIZE DATA Draw a polygon Draw a rectangle Draw a ma…"
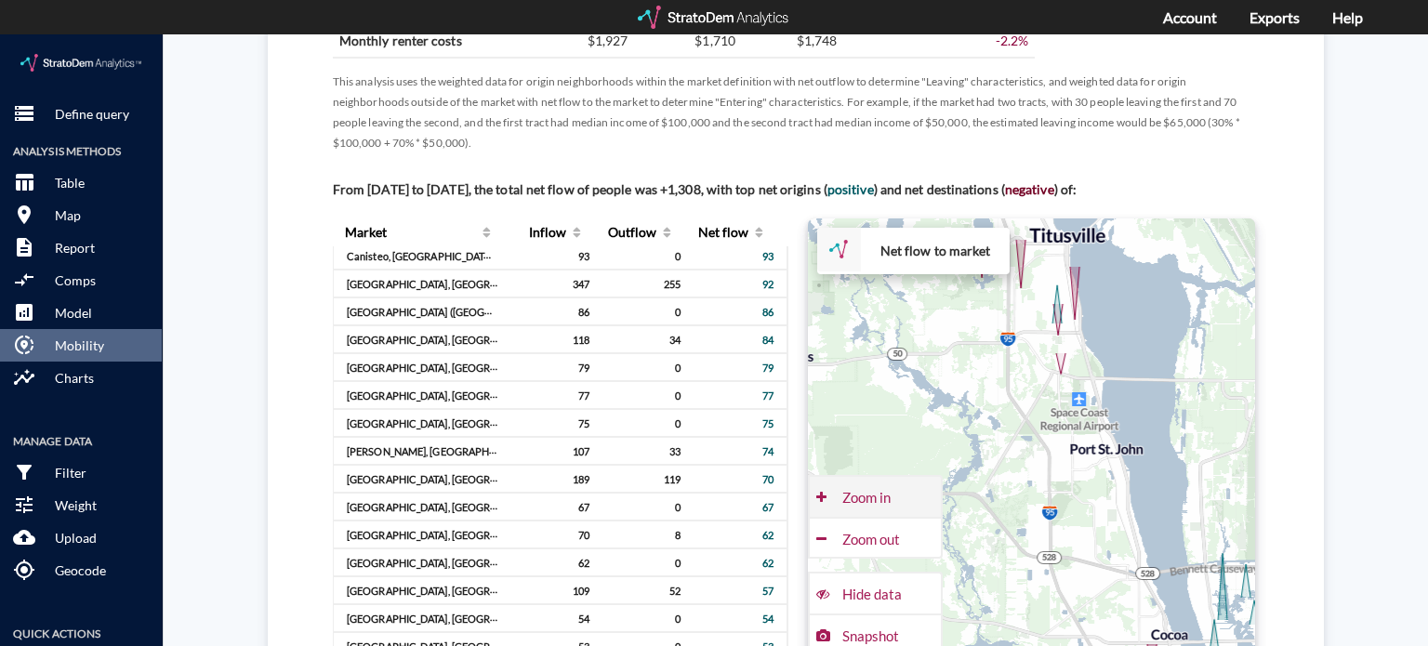
click div "Zoom in"
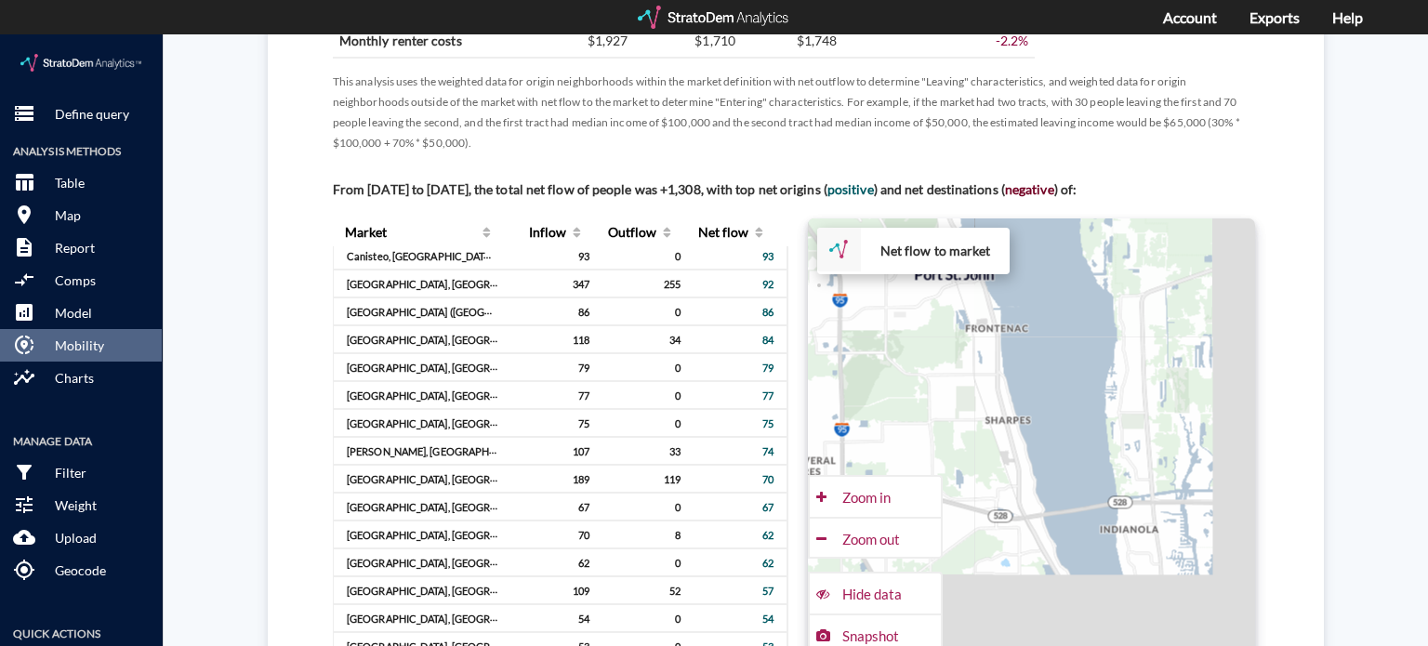
drag, startPoint x: 1095, startPoint y: 459, endPoint x: 839, endPoint y: 285, distance: 309.1
click div "+ − Net flow to market CUSTOMIZE DATA Draw a polygon Draw a rectangle Draw a ma…"
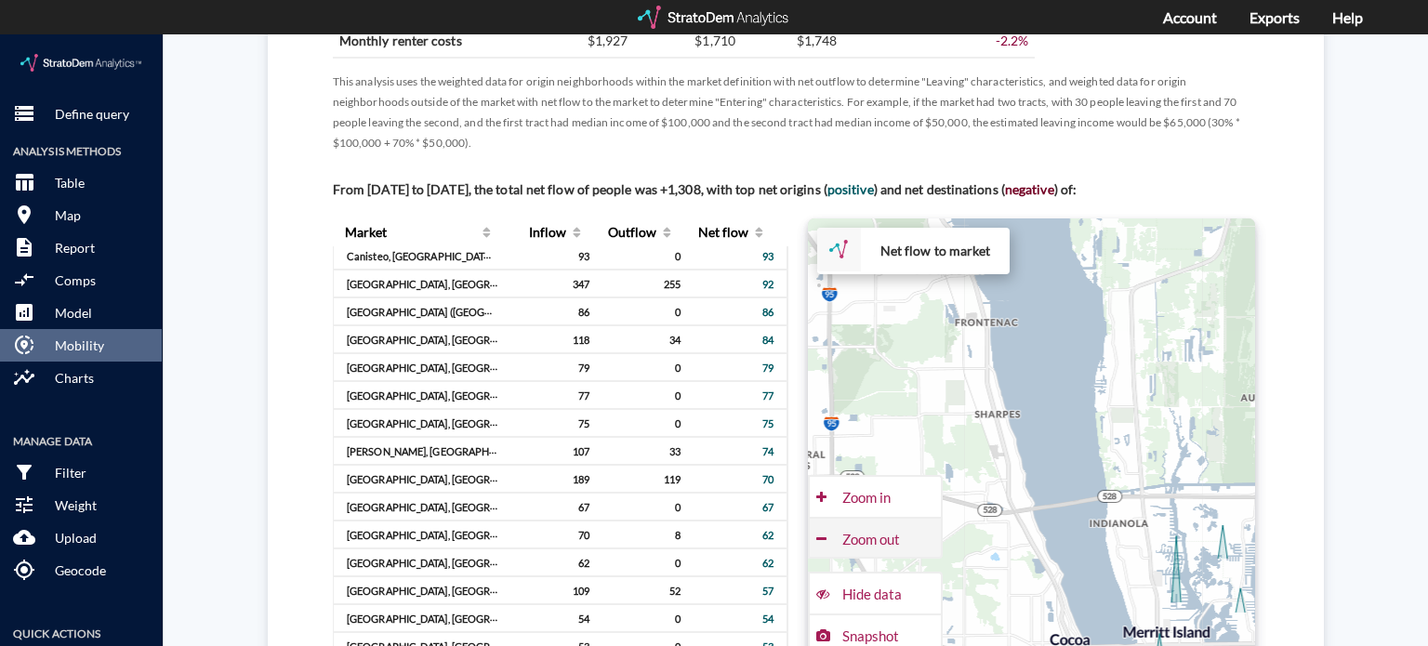
click div "Zoom out"
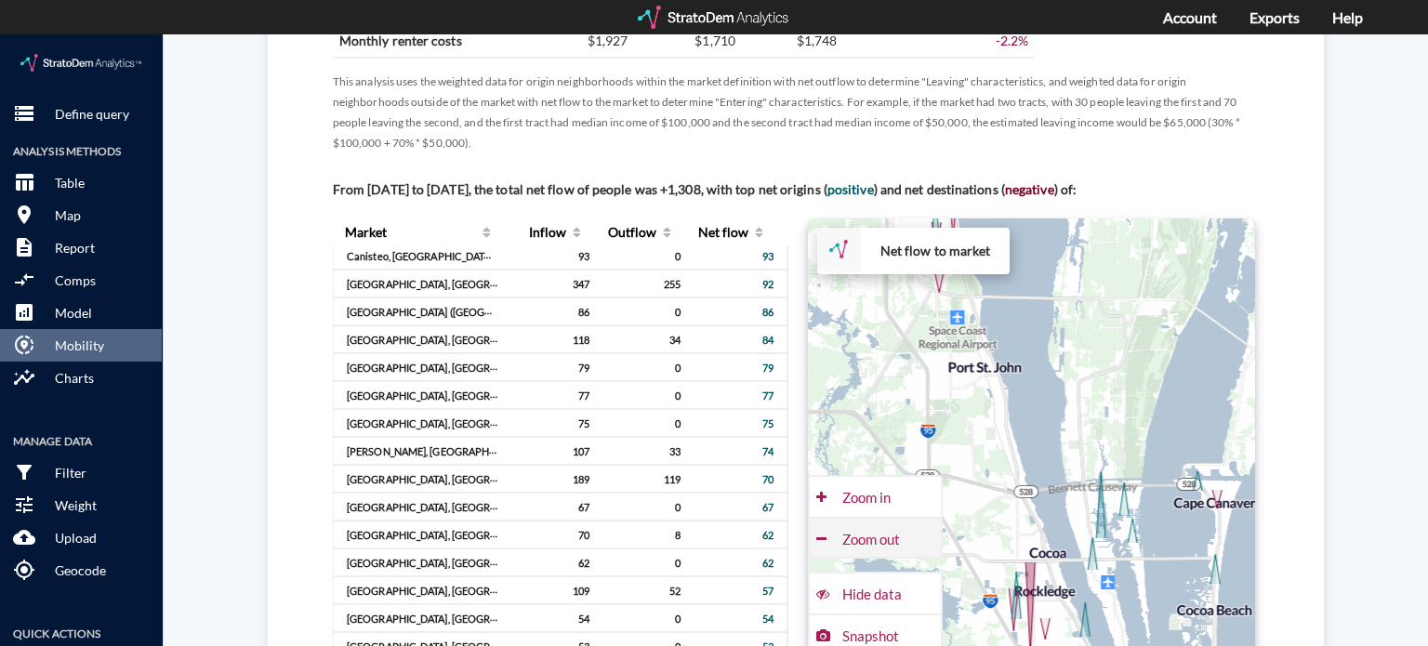
click div "Zoom out"
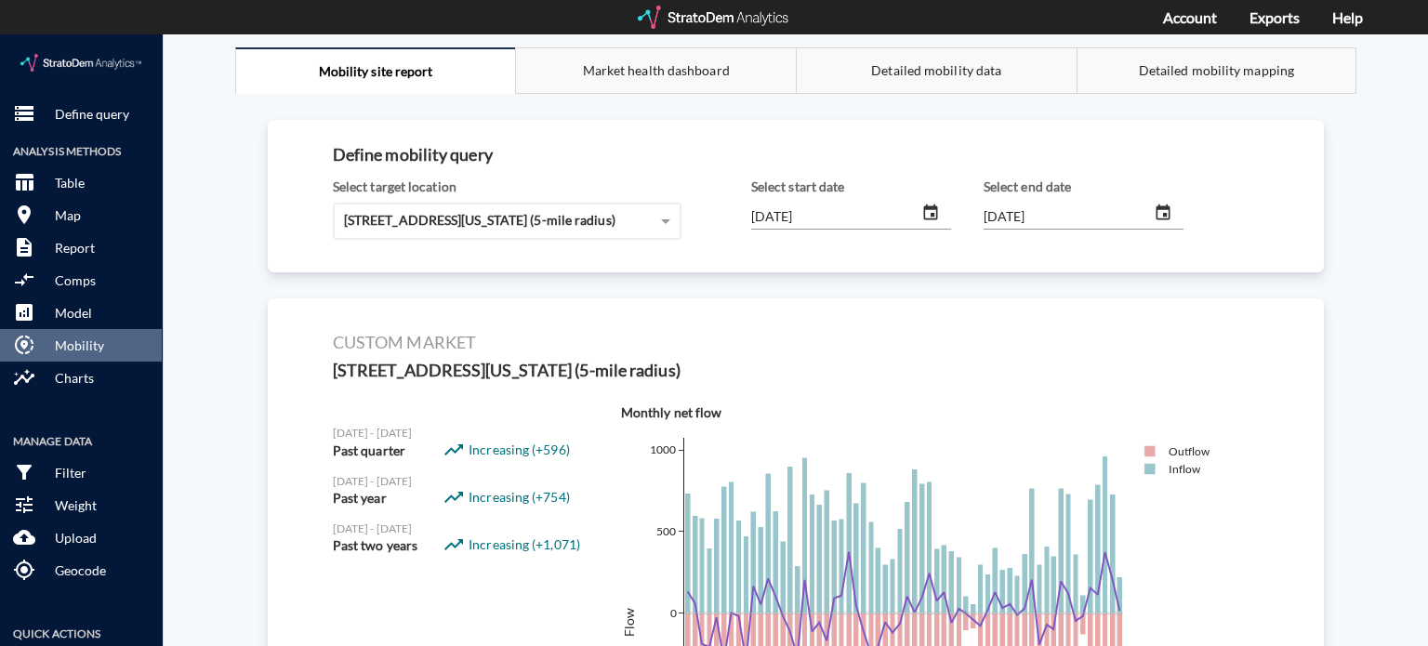
scroll to position [0, 0]
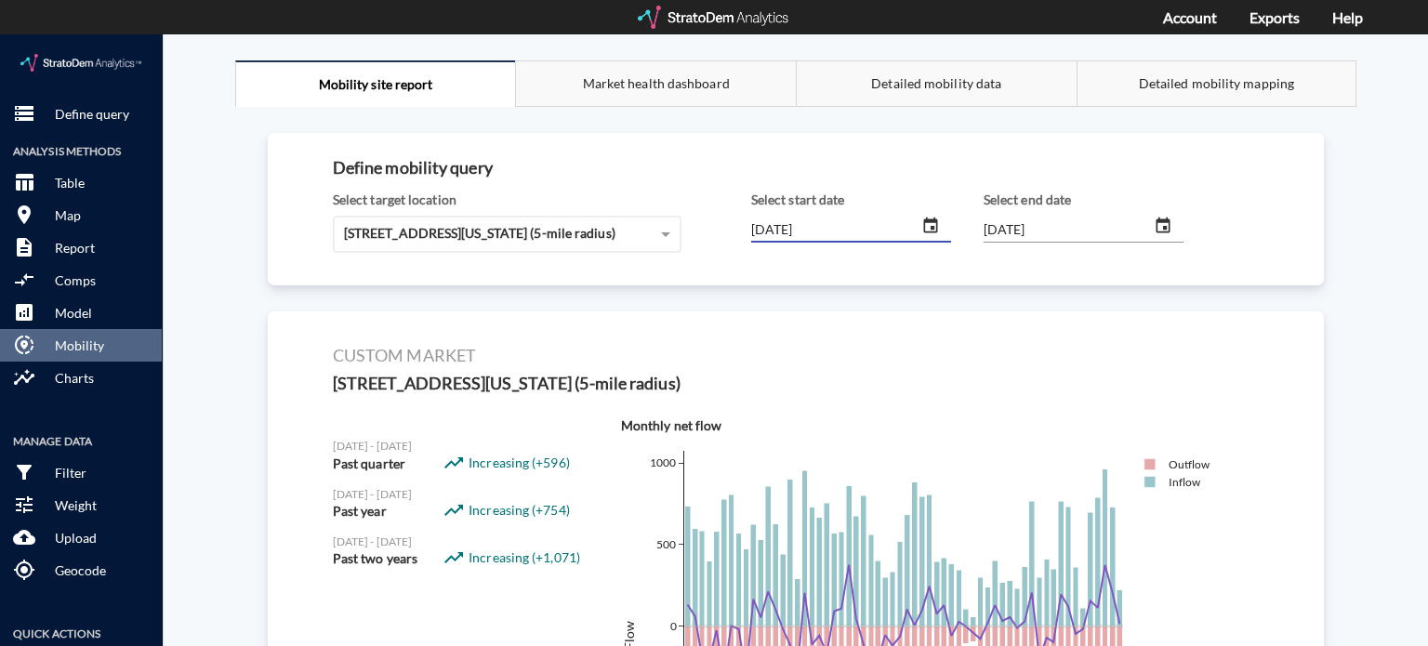
click input "[DATE]"
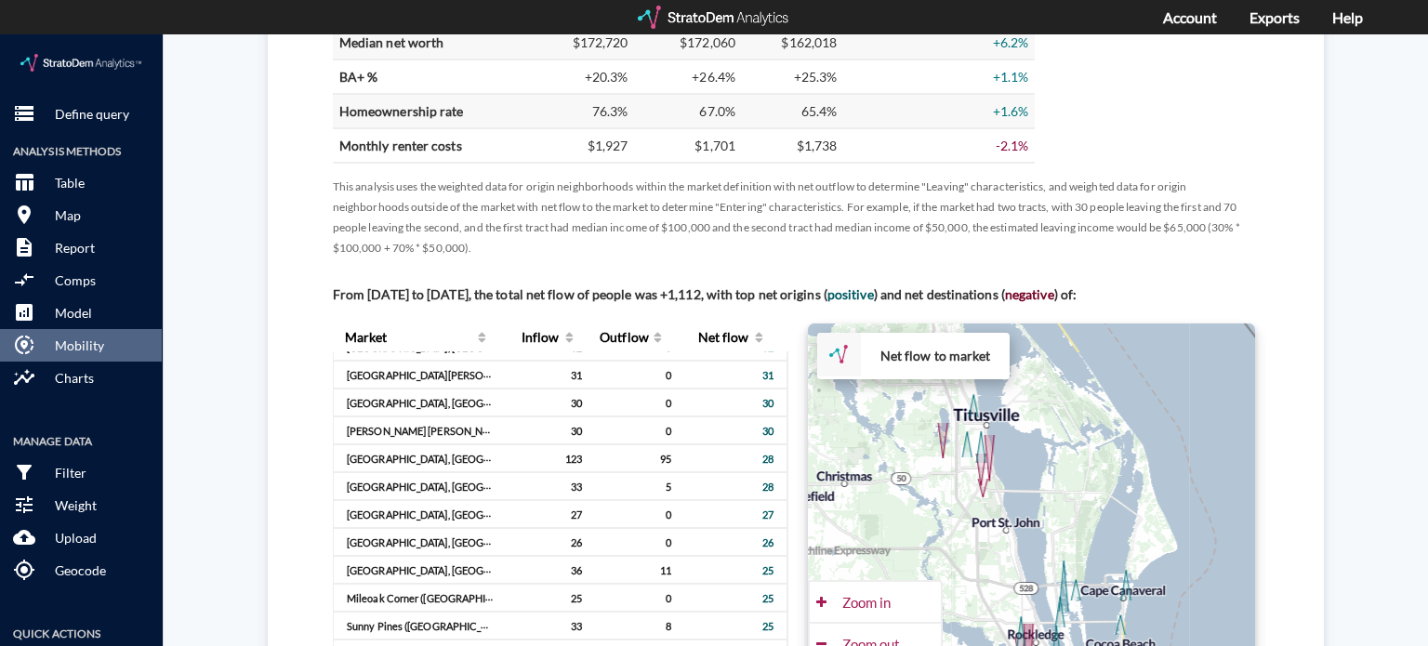
scroll to position [1248, 0]
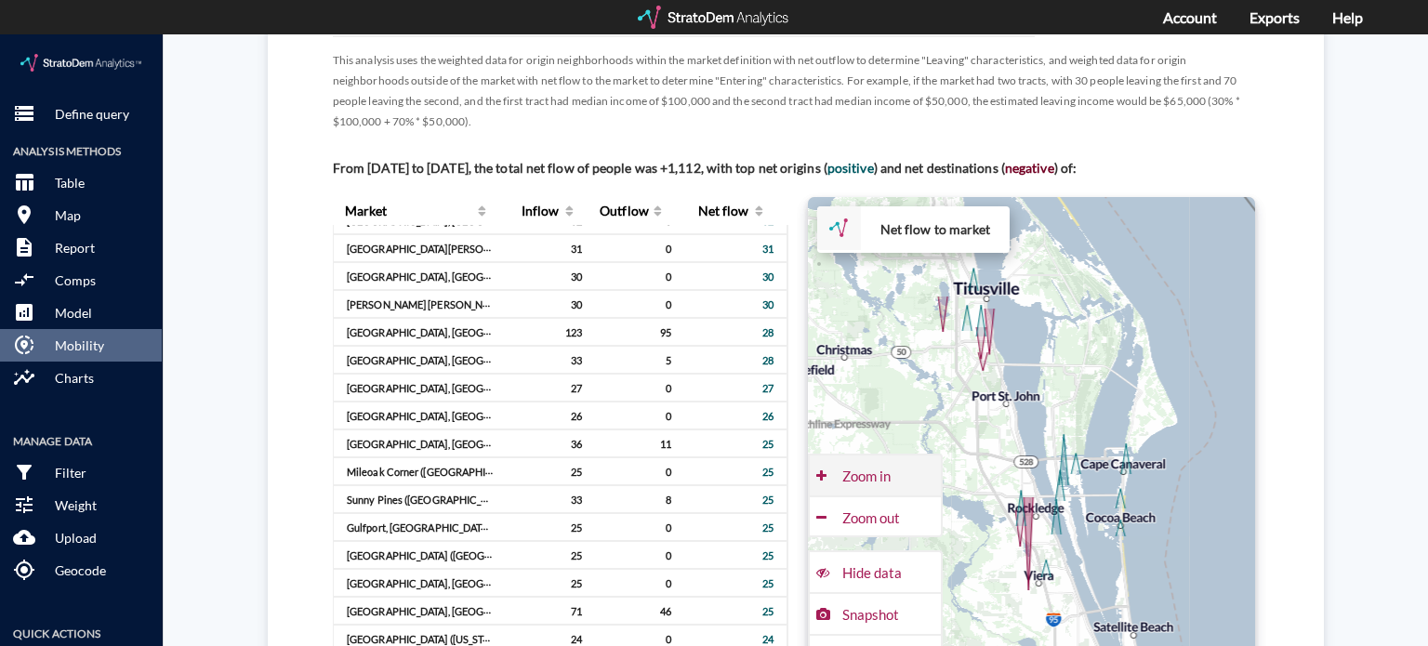
click div "Zoom in"
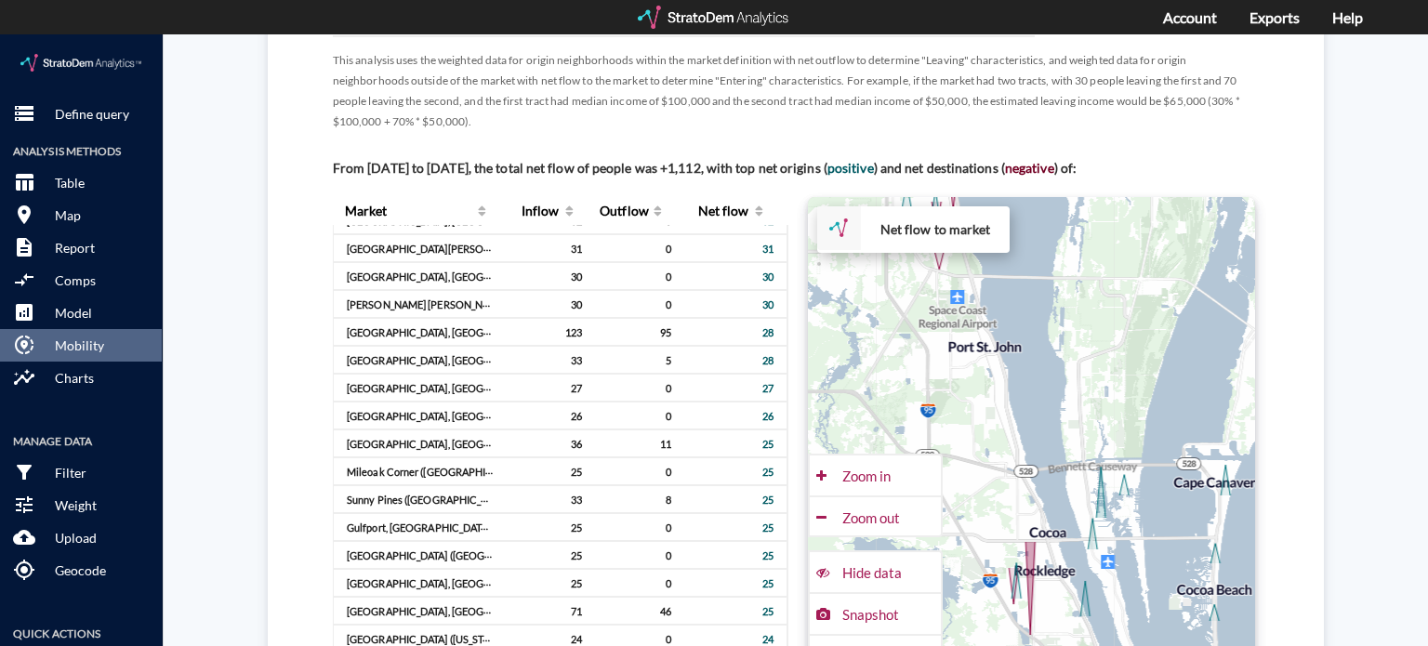
type input "[DATE]"
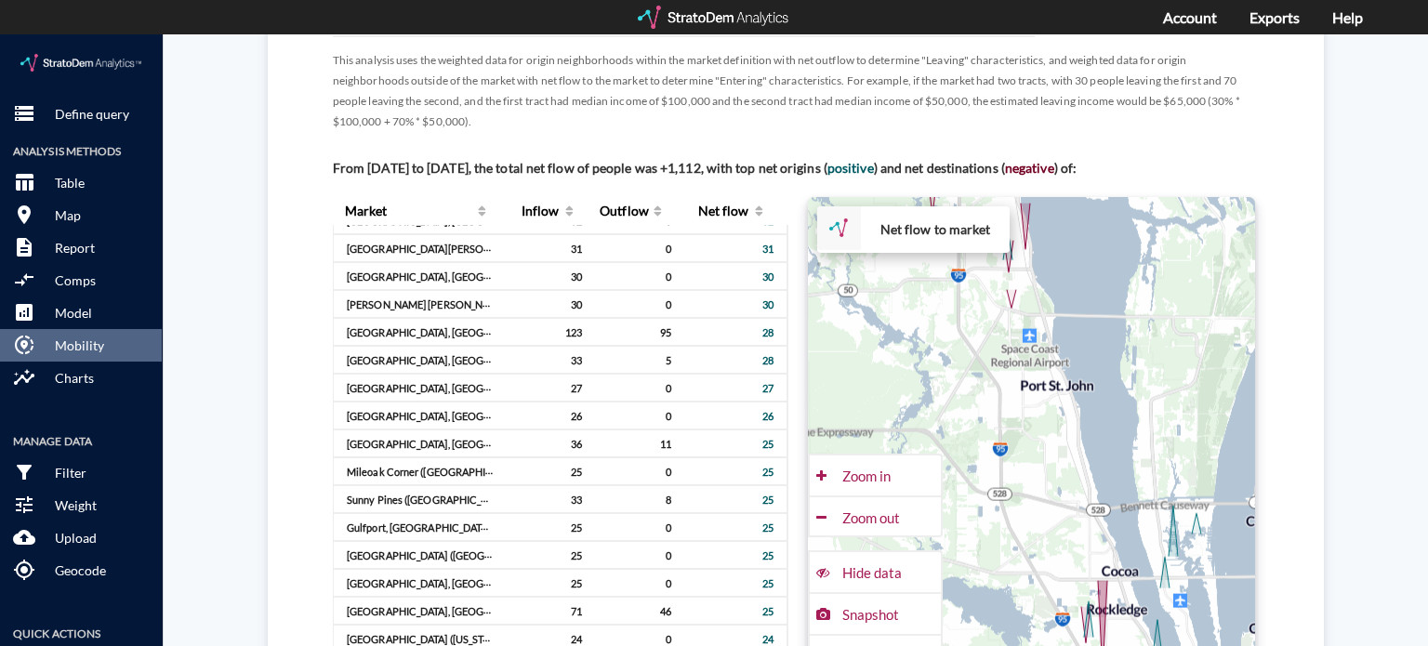
drag, startPoint x: 1015, startPoint y: 431, endPoint x: 1088, endPoint y: 472, distance: 84.0
click div "+ − Net flow to market CUSTOMIZE DATA Draw a polygon Draw a rectangle Draw a ma…"
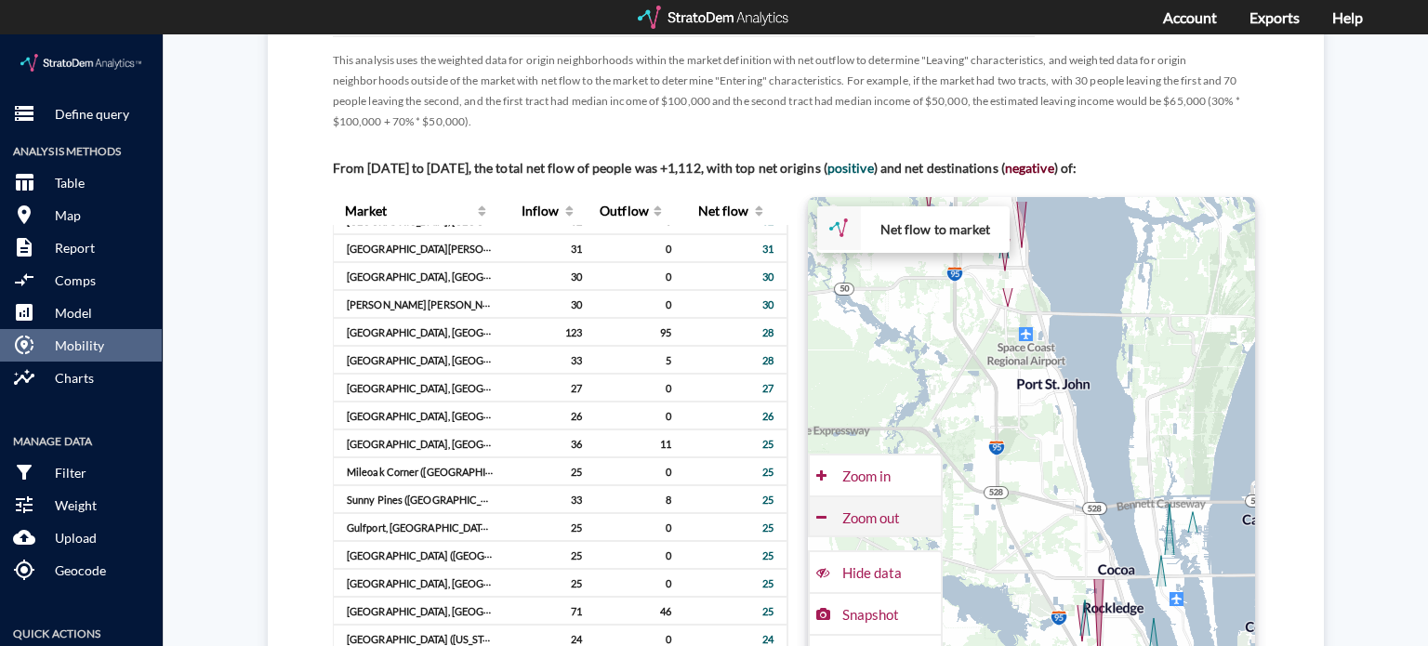
click div "Zoom out"
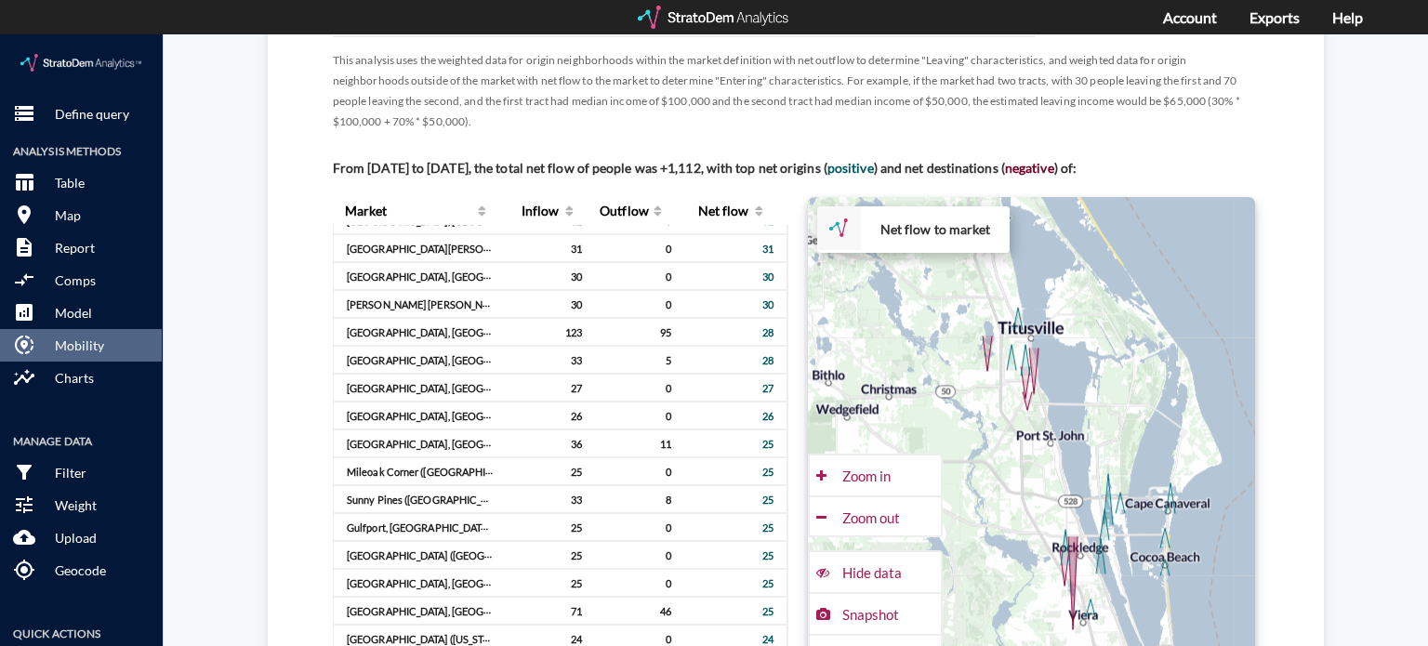
drag, startPoint x: 971, startPoint y: 374, endPoint x: 988, endPoint y: 409, distance: 39.1
click div "+ − Net flow to market CUSTOMIZE DATA Draw a polygon Draw a rectangle Draw a ma…"
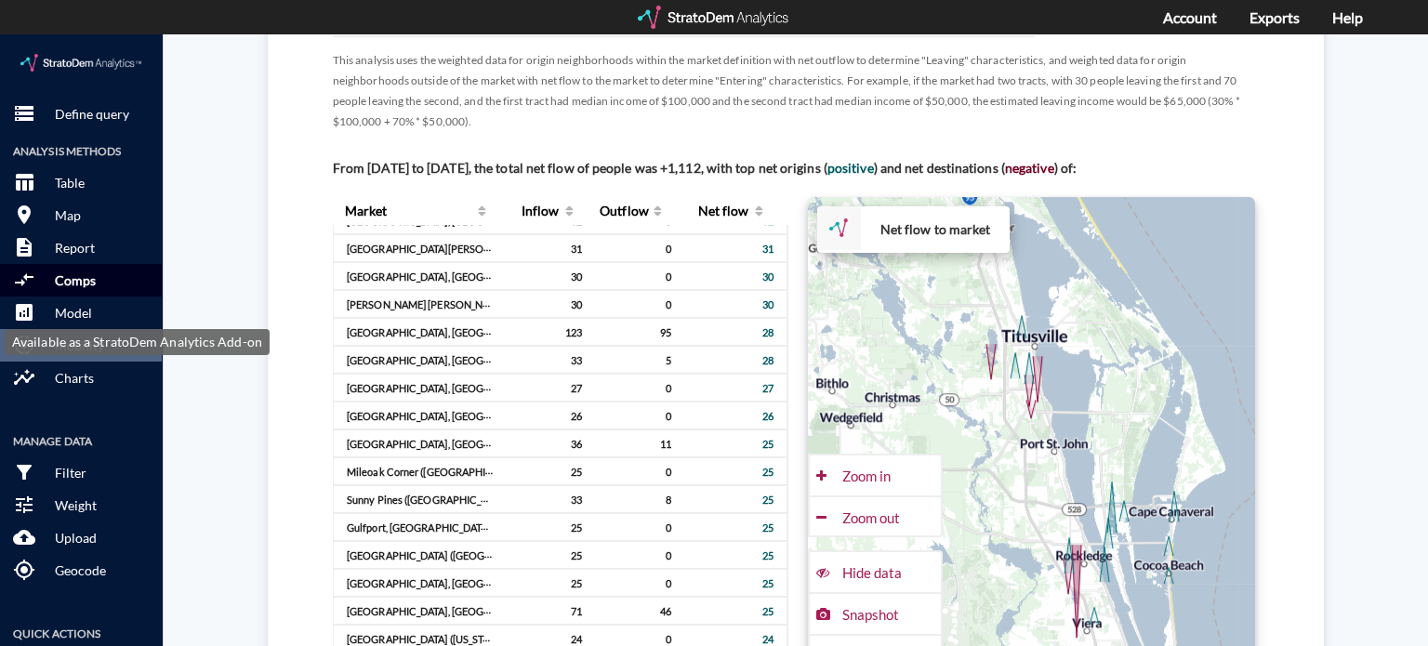
click p "Comps"
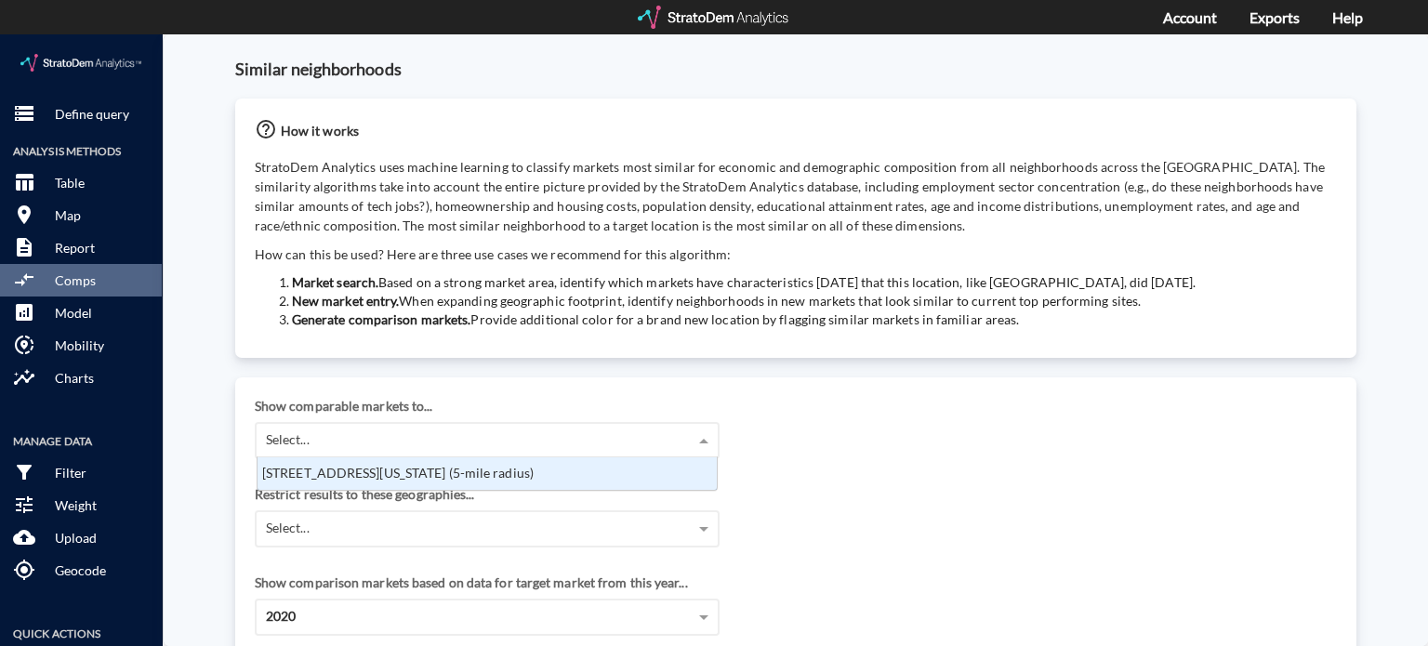
click div "Select..."
click div "[STREET_ADDRESS][US_STATE] (5-mile radius)"
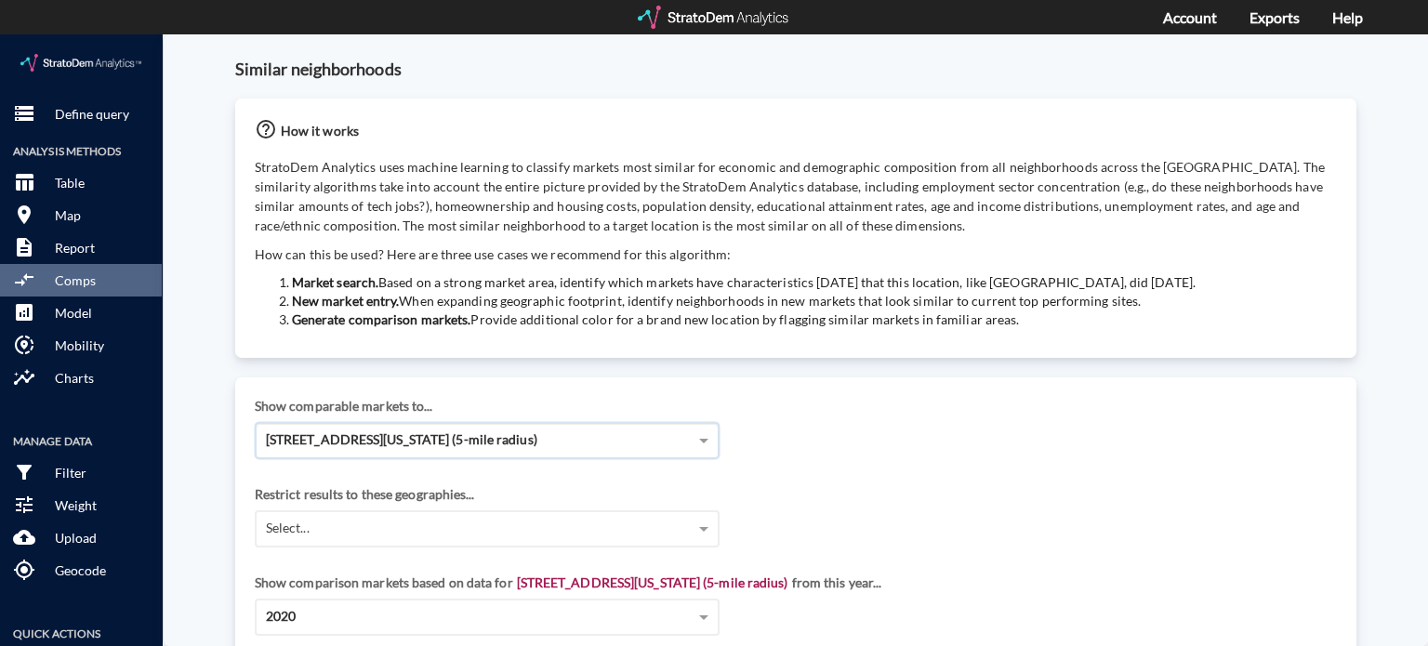
scroll to position [89, 0]
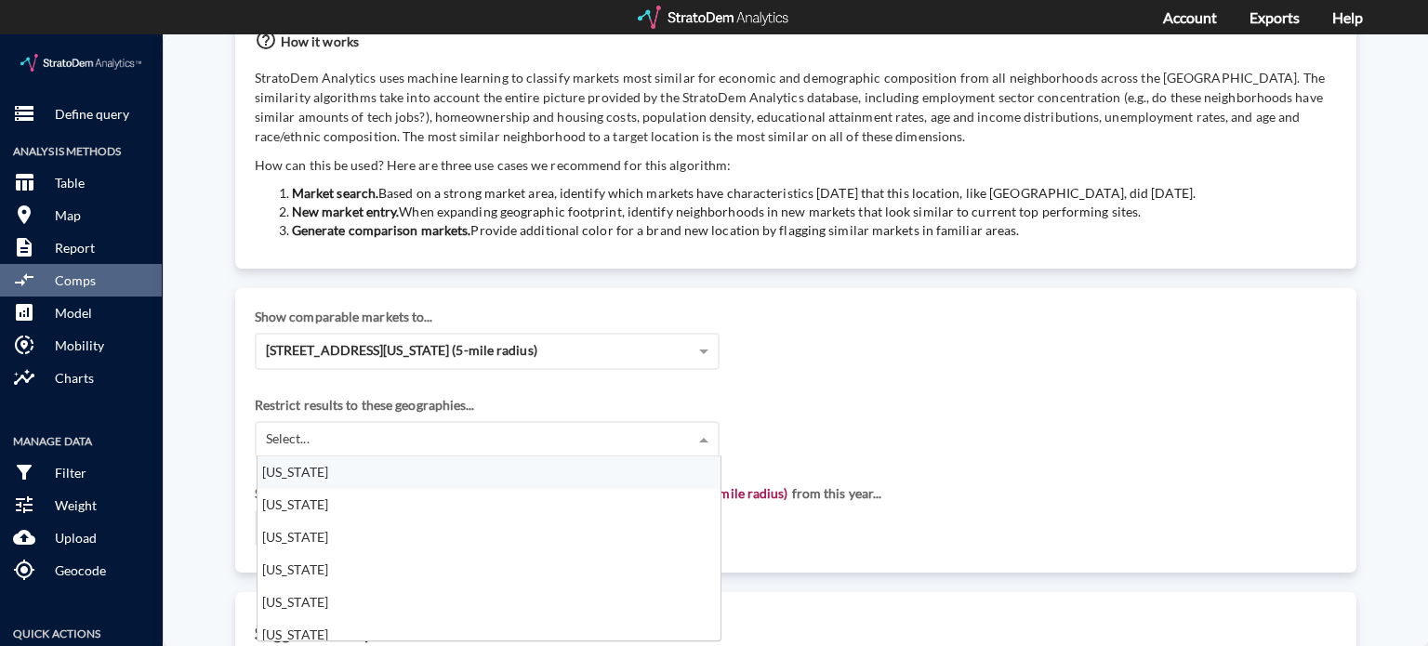
click div "Select..."
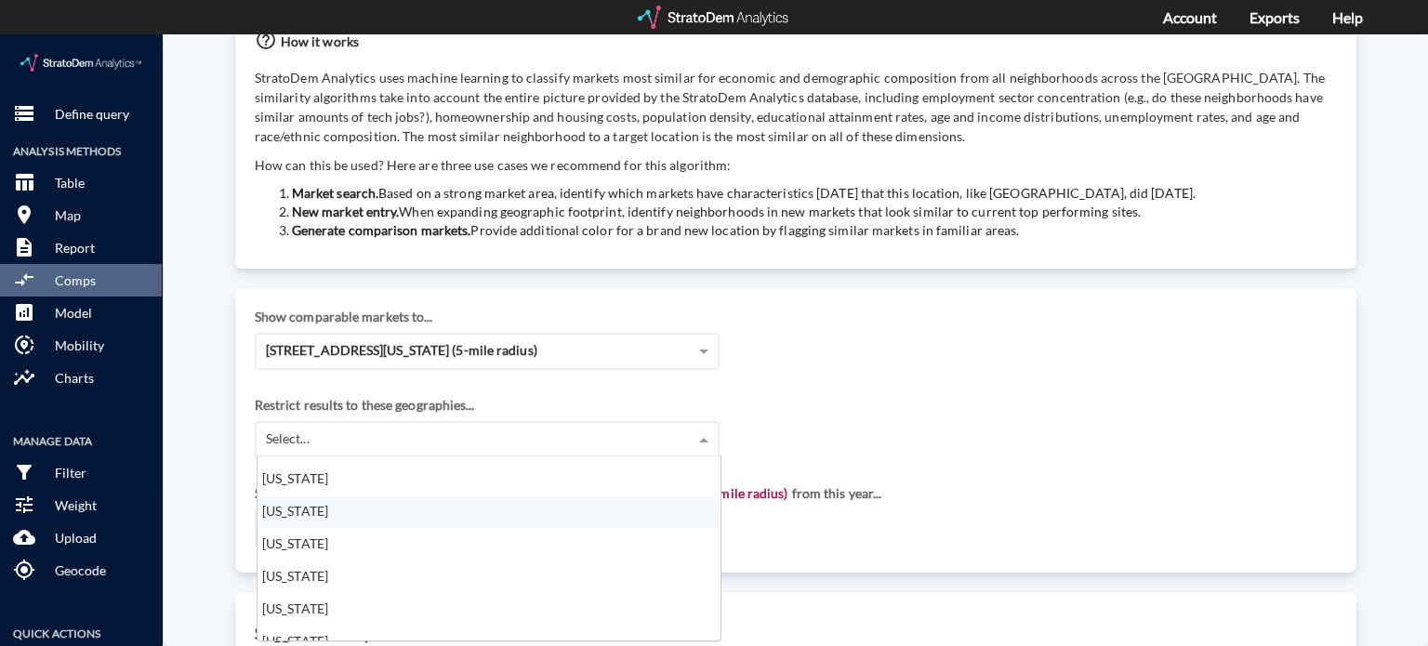
click div "[US_STATE]"
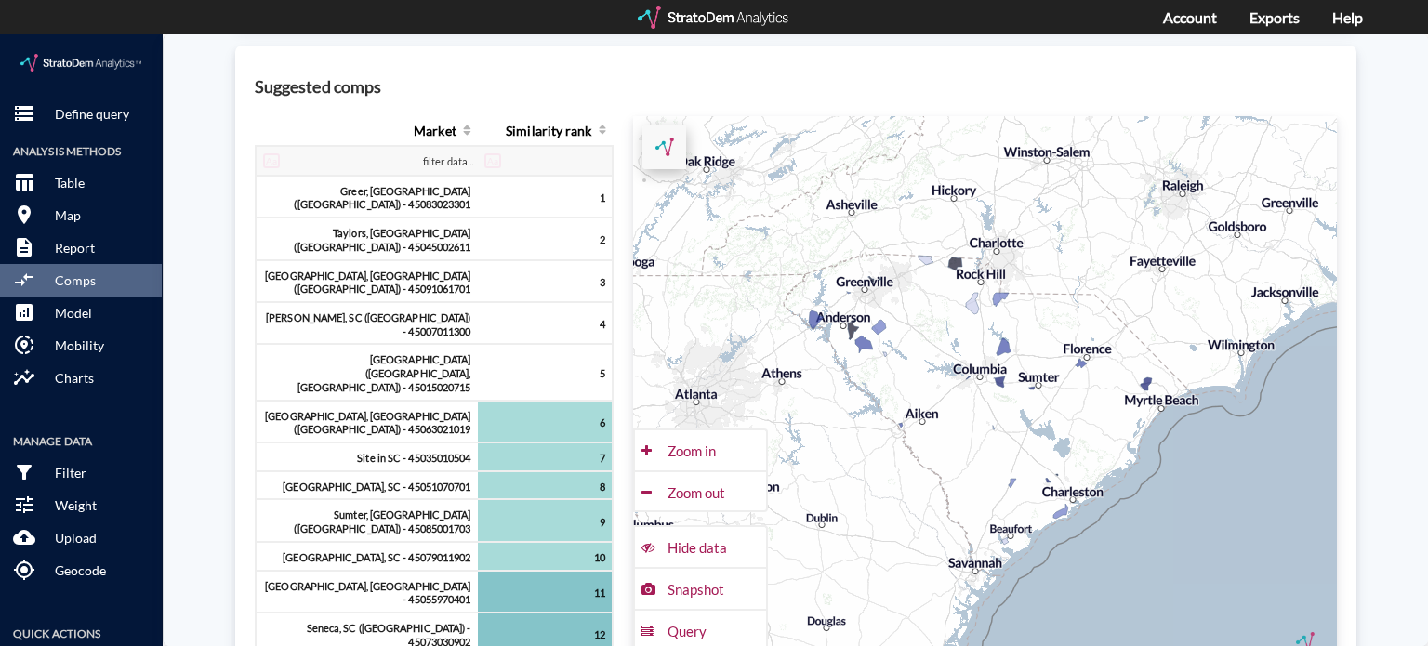
scroll to position [636, 0]
click div "Zoom in"
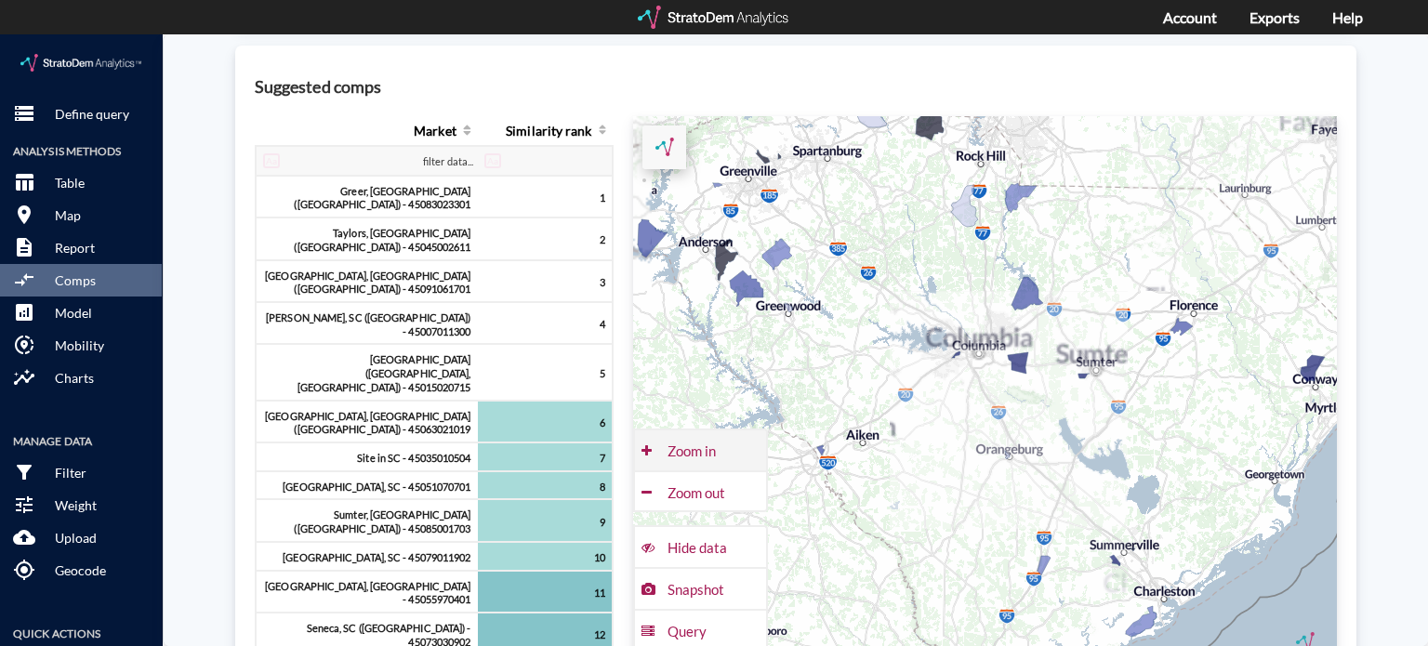
click div "Zoom in"
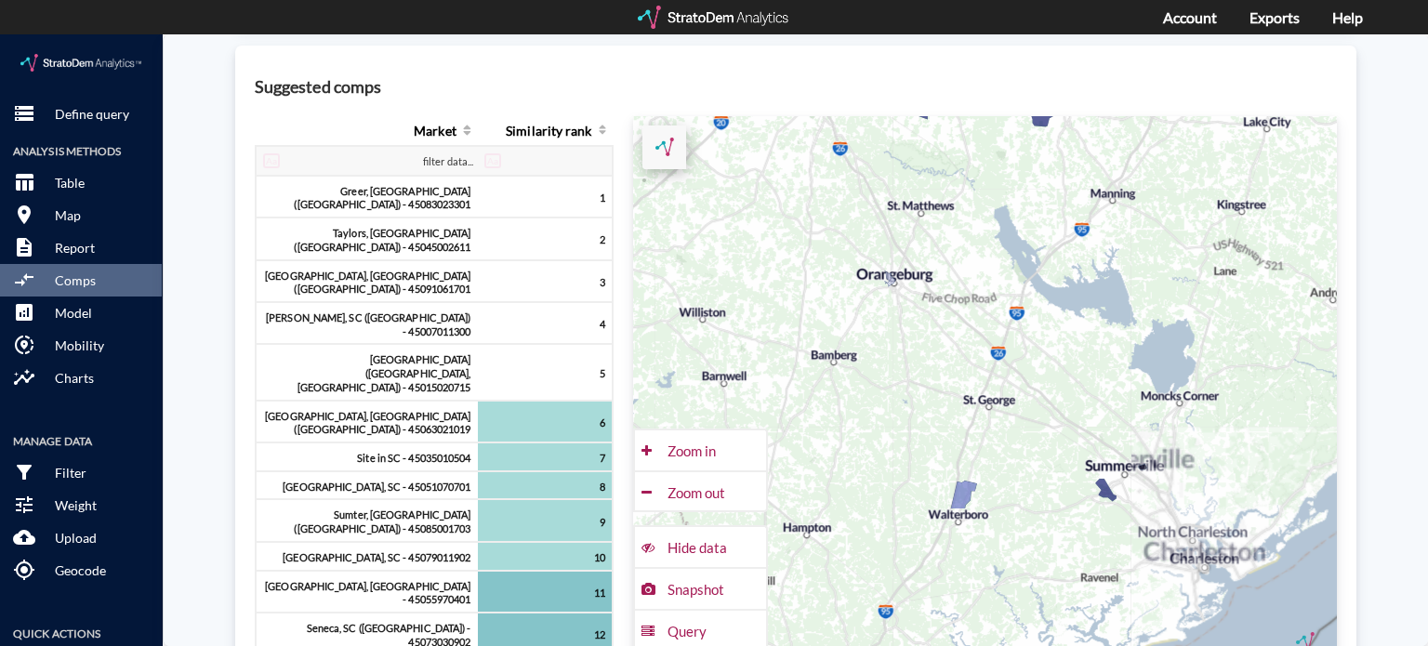
drag, startPoint x: 1075, startPoint y: 557, endPoint x: 903, endPoint y: 281, distance: 325.2
click div "+ − CUSTOMIZE DATA Legend < −20 −20 - −15 −15 - −10 −10 - −5 > −5 Draw a polygo…"
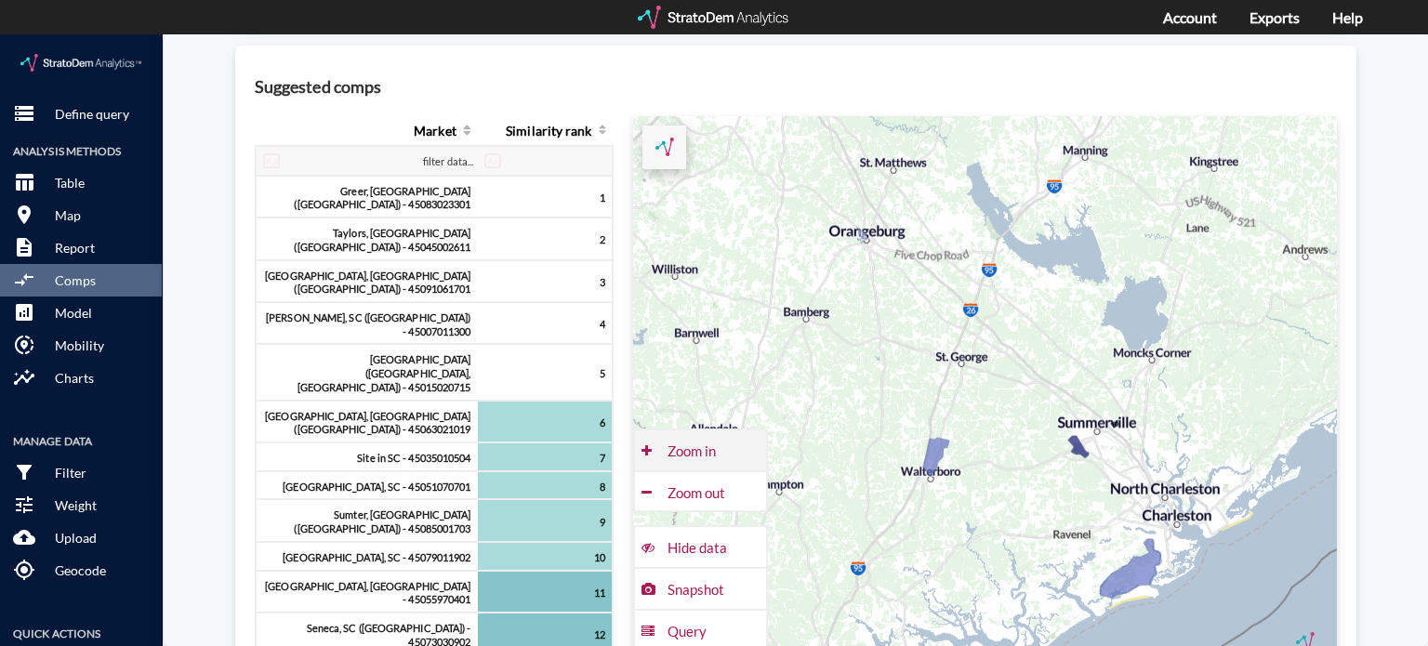
click div "Zoom in"
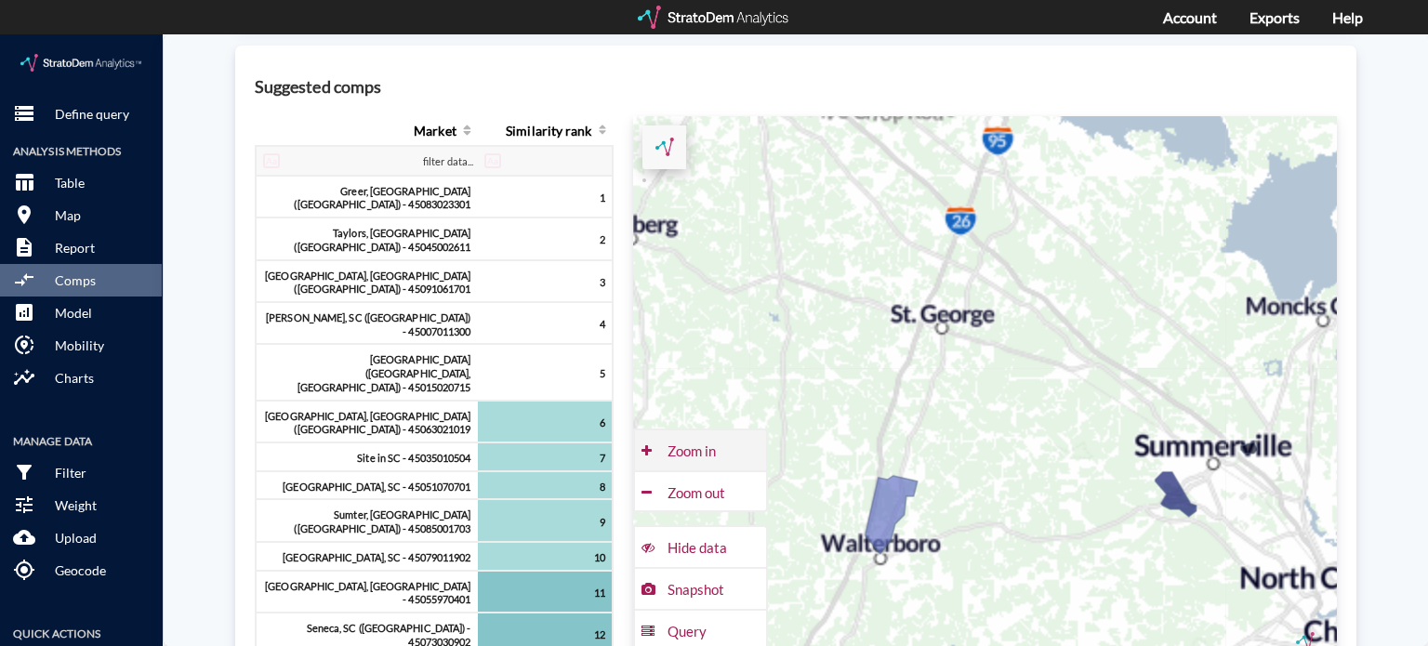
click div "Zoom in"
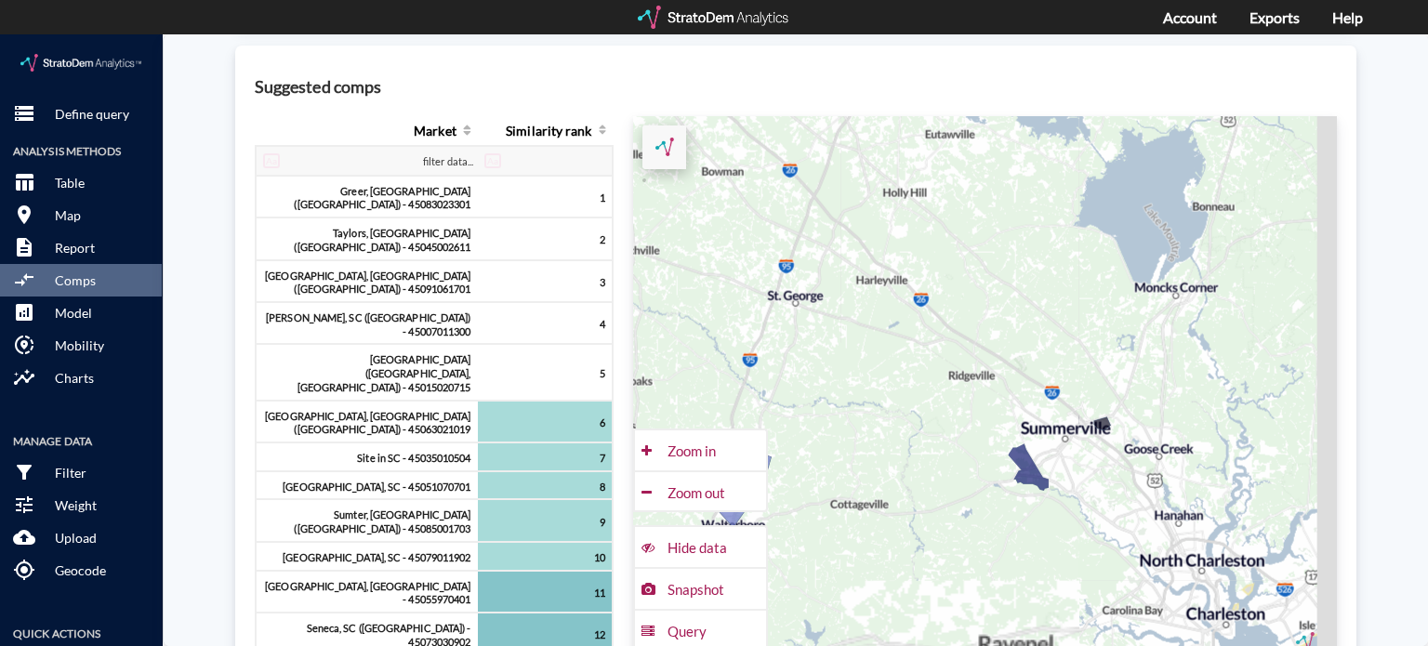
drag, startPoint x: 1147, startPoint y: 470, endPoint x: 978, endPoint y: 441, distance: 171.7
click div "+ − CUSTOMIZE DATA Legend < −20 −20 - −15 −15 - −10 −10 - −5 > −5 Draw a polygo…"
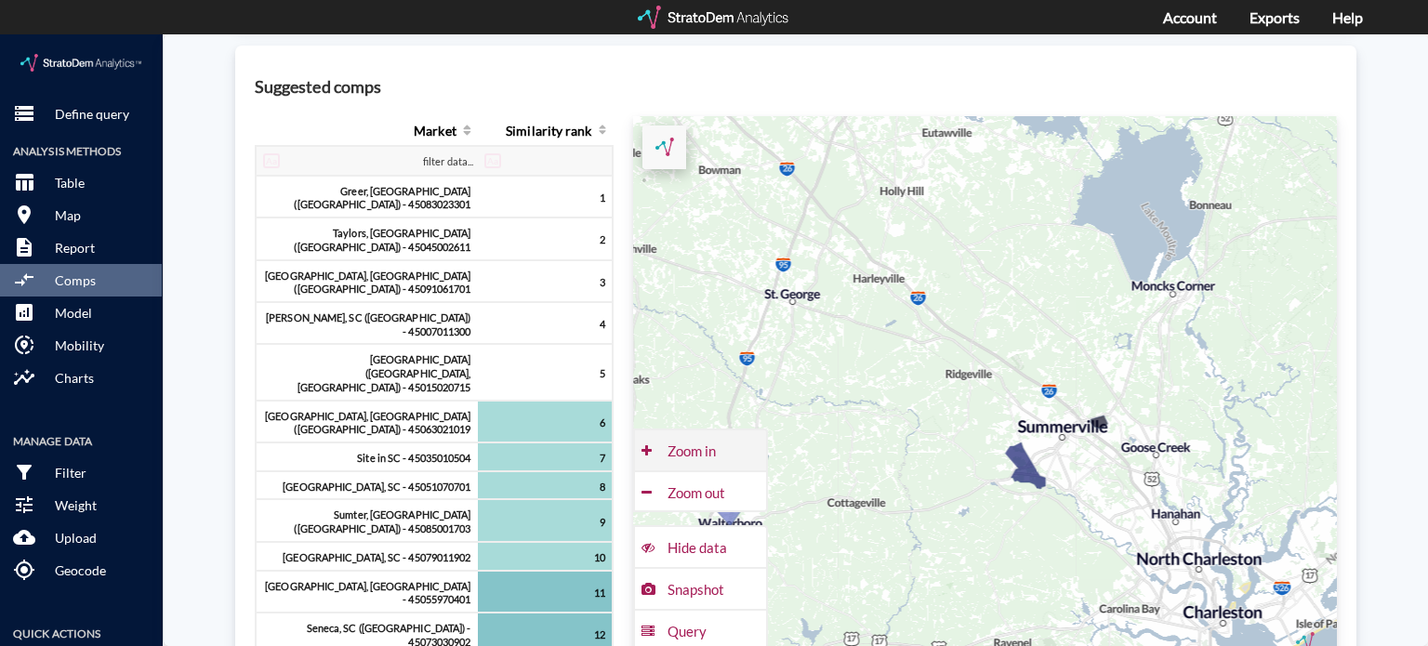
click div "Zoom in"
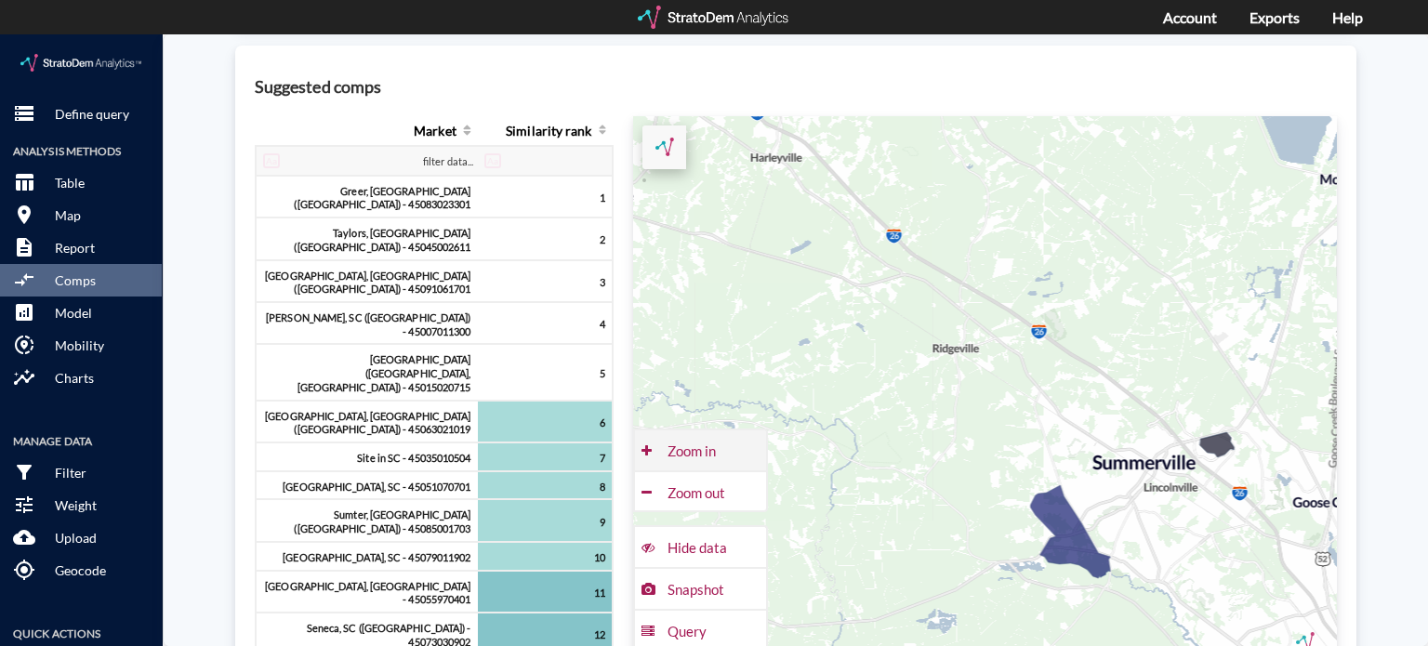
click div "Zoom in"
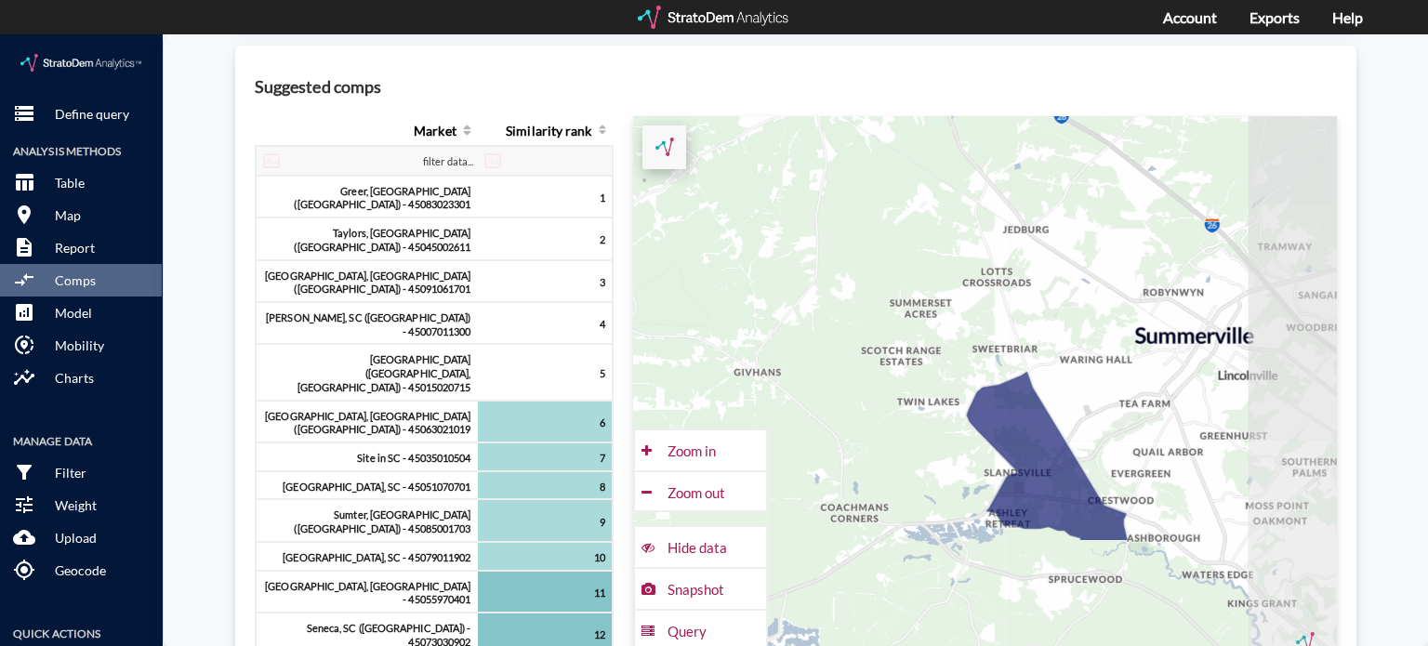
drag, startPoint x: 1041, startPoint y: 482, endPoint x: 926, endPoint y: 278, distance: 234.7
click div "+ − CUSTOMIZE DATA Legend < −20 −20 - −15 −15 - −10 −10 - −5 > −5 Draw a polygo…"
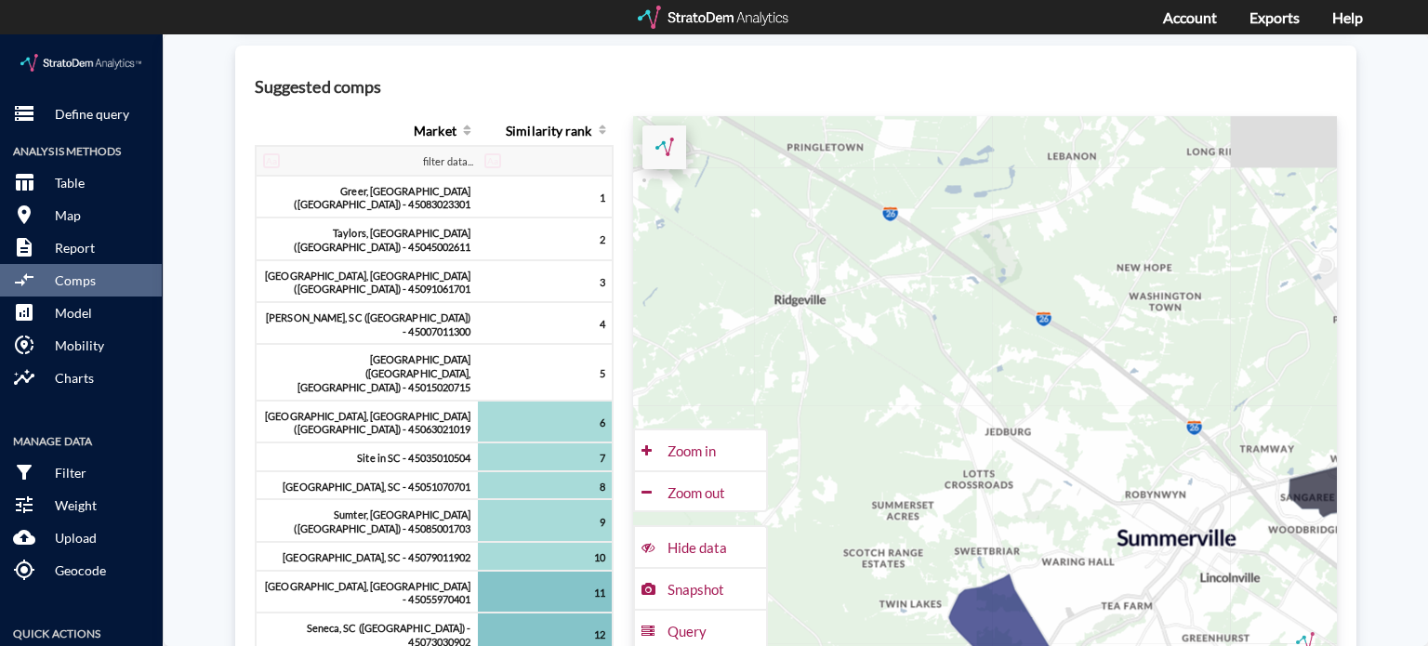
drag, startPoint x: 982, startPoint y: 226, endPoint x: 963, endPoint y: 441, distance: 216.5
click div "+ − CUSTOMIZE DATA Legend < −20 −20 - −15 −15 - −10 −10 - −5 > −5 Draw a polygo…"
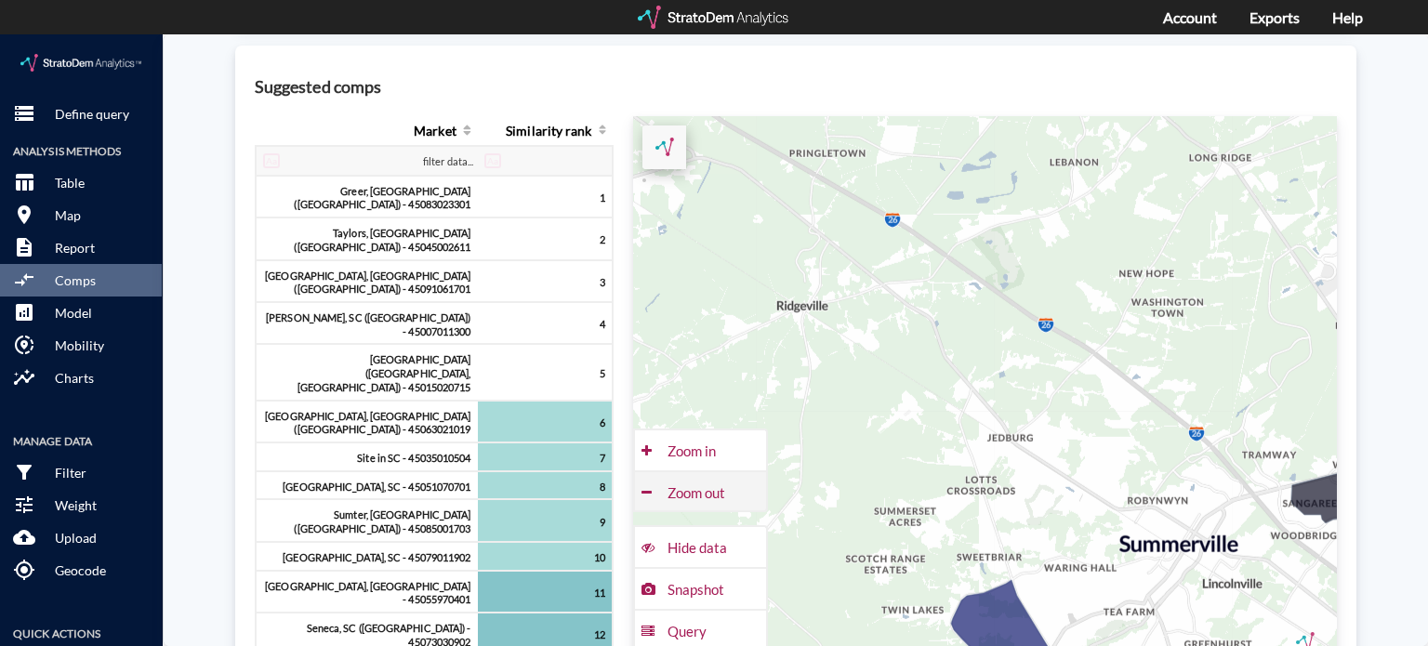
click div "Zoom out"
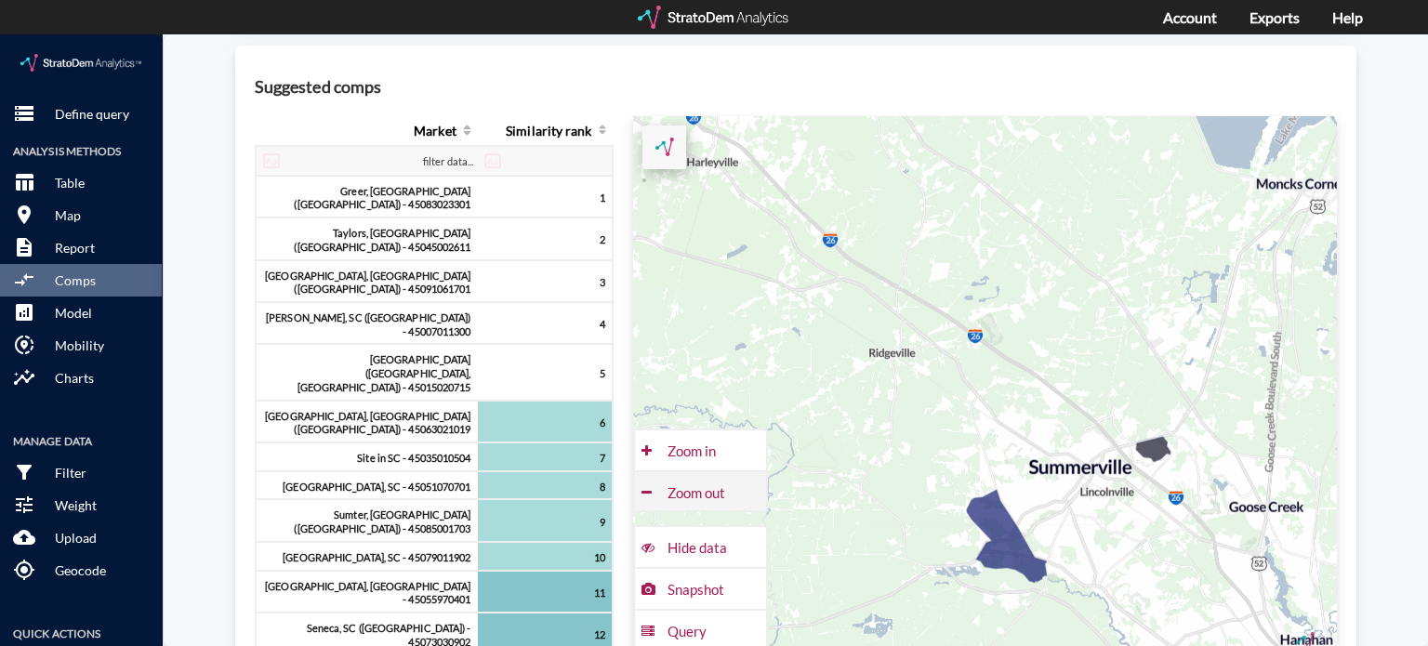
click div "Zoom out"
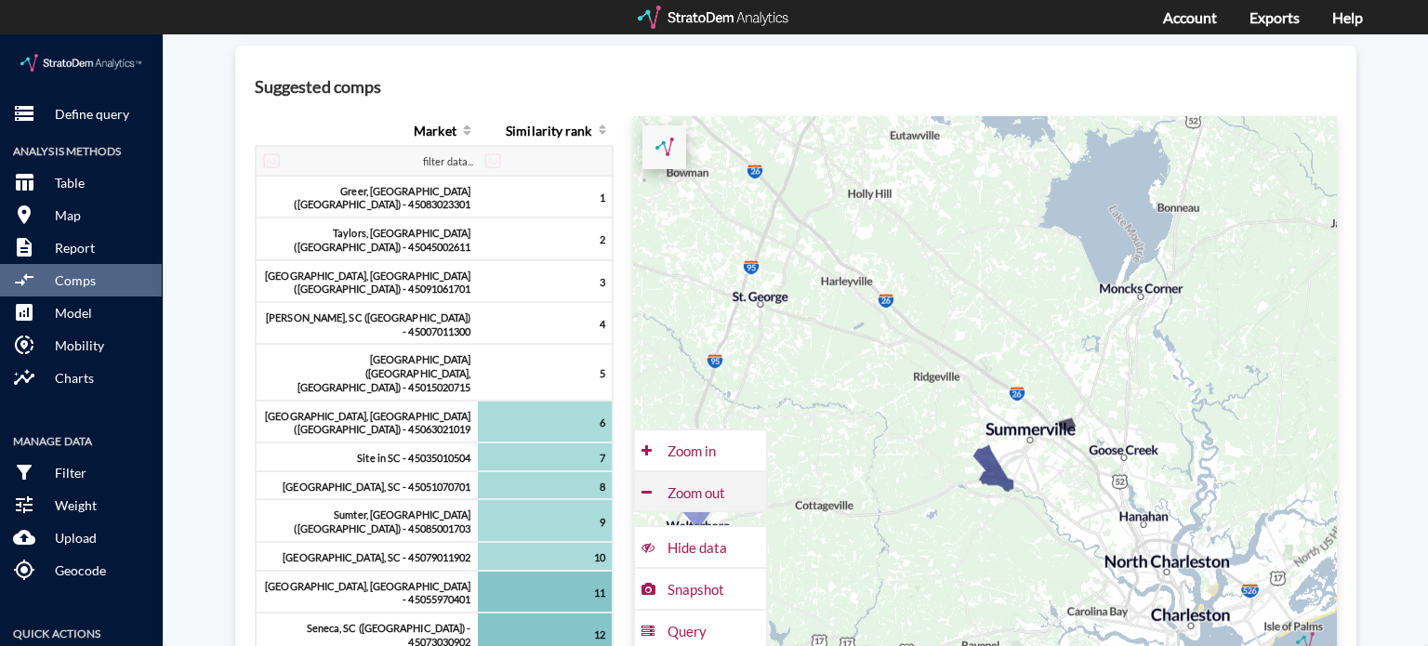
click div "Zoom out"
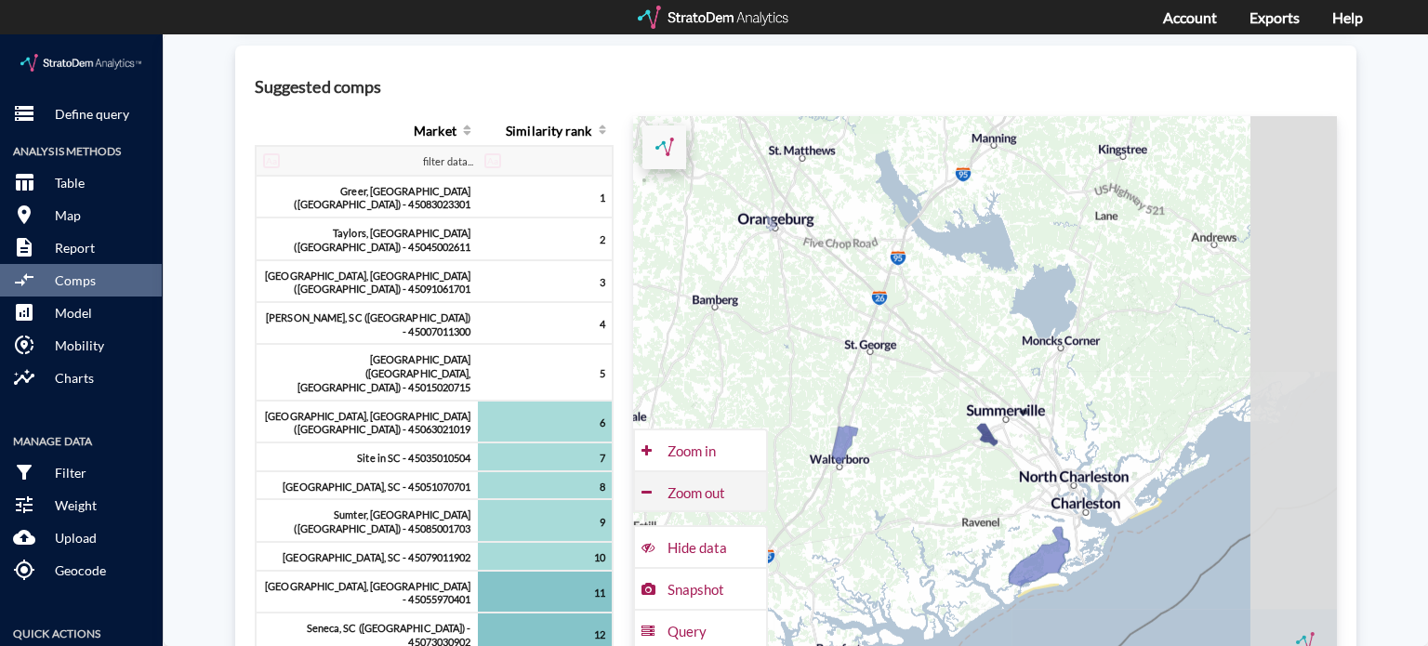
click div "Zoom out"
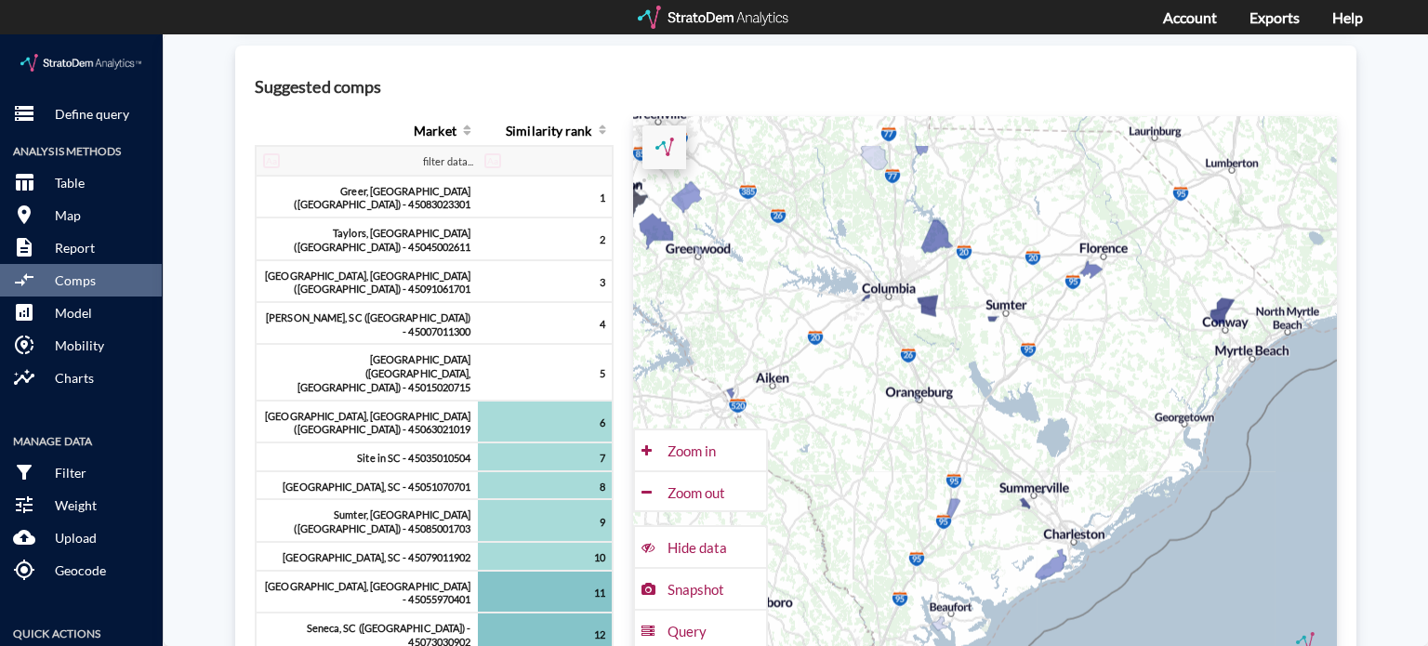
drag, startPoint x: 844, startPoint y: 281, endPoint x: 917, endPoint y: 424, distance: 160.9
click div "+ − CUSTOMIZE DATA Legend < −20 −20 - −15 −15 - −10 −10 - −5 > −5 Draw a polygo…"
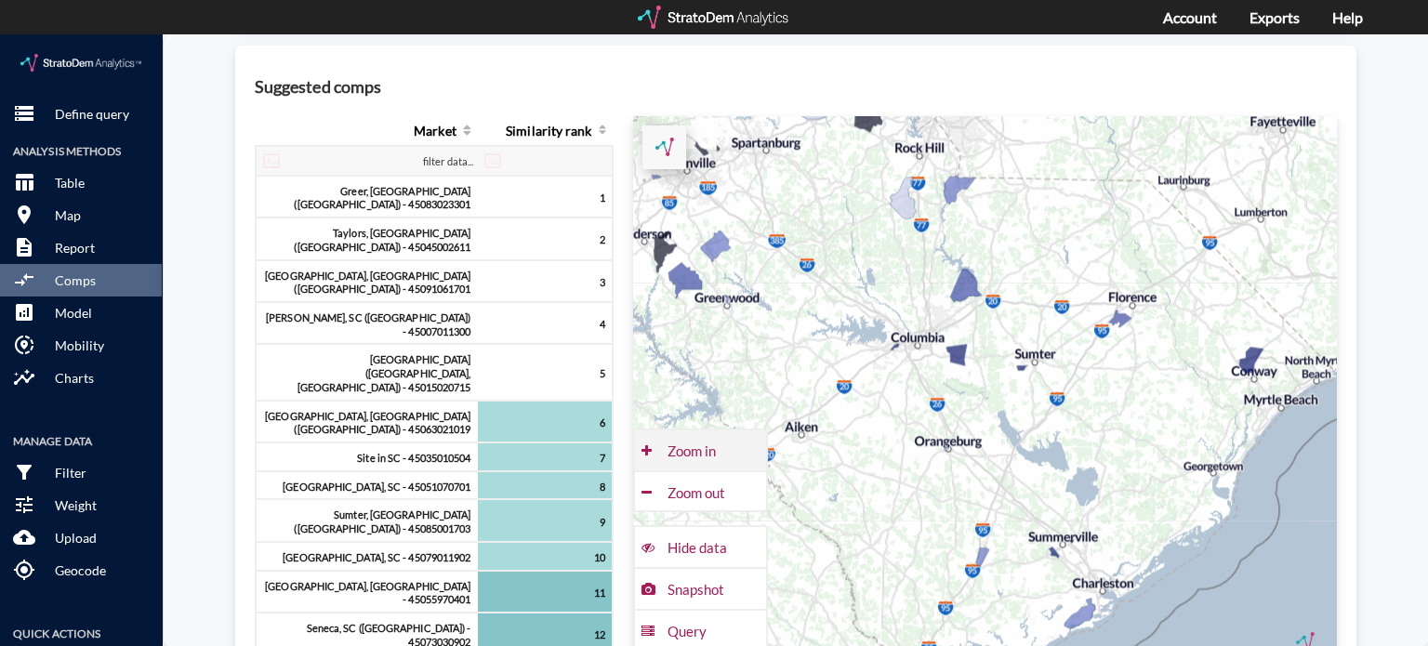
click div "Zoom in"
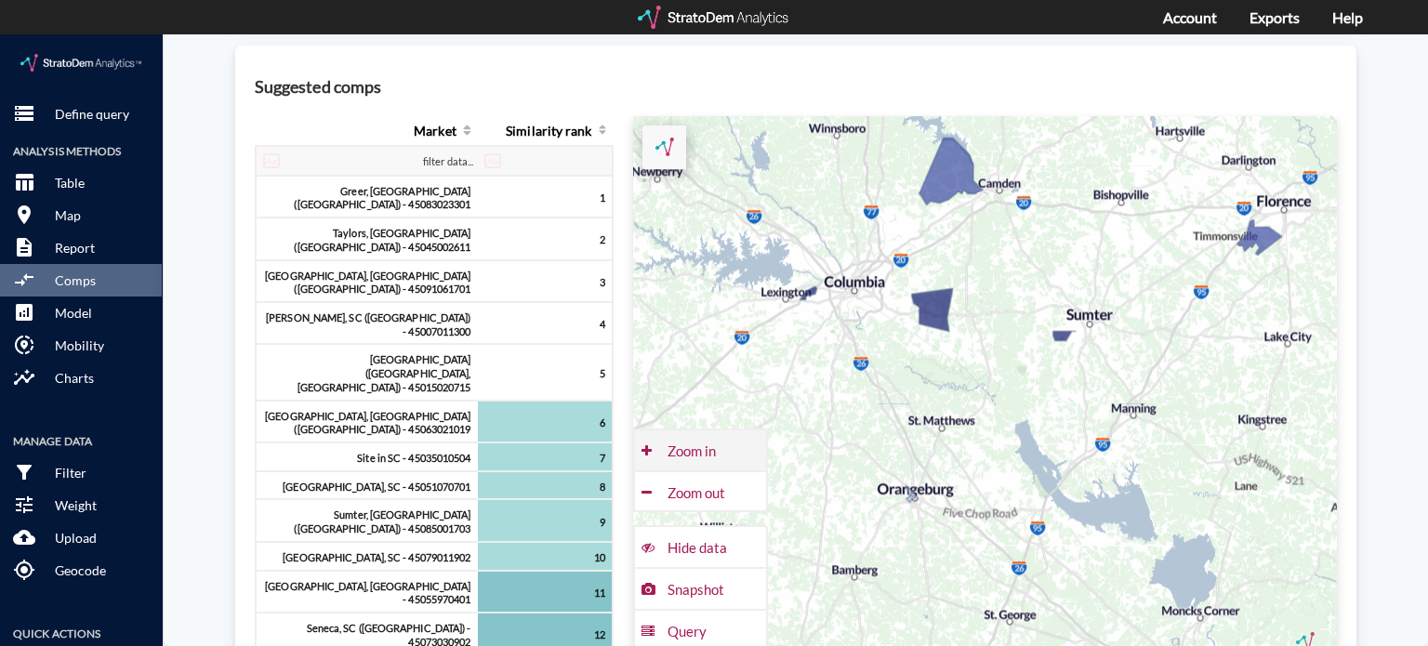
click div "Zoom in"
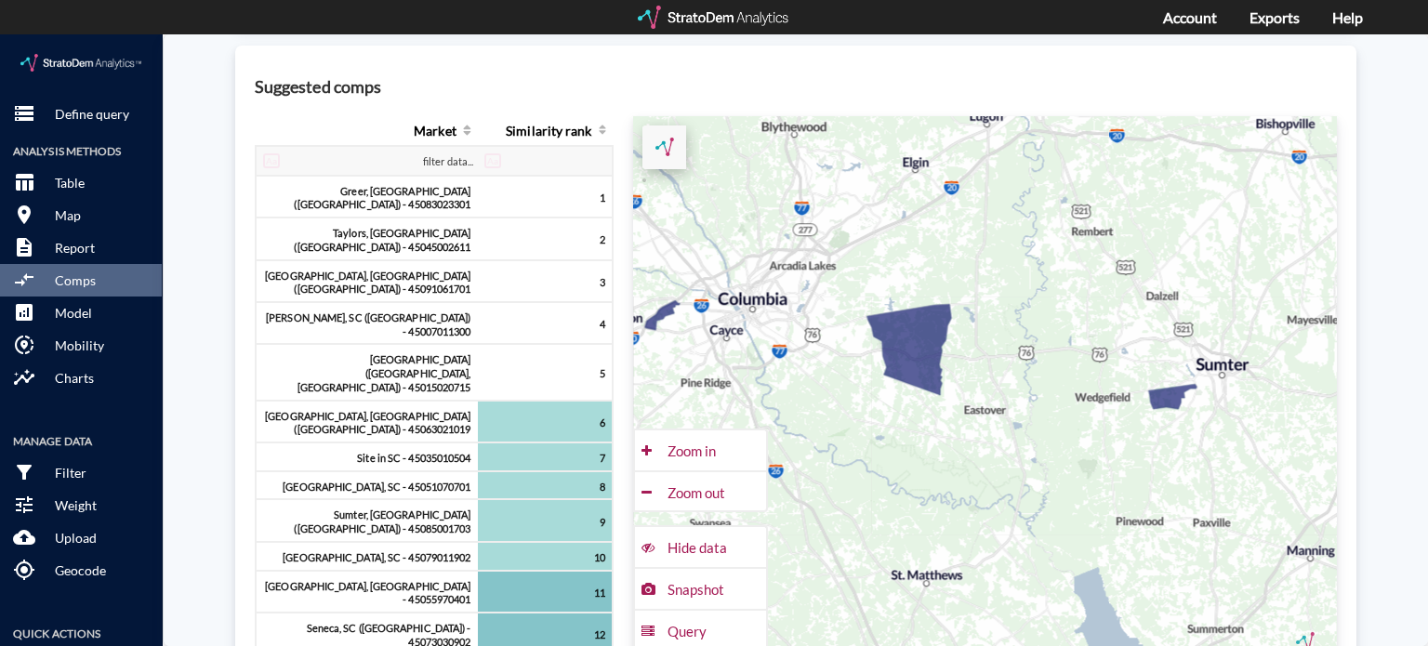
drag, startPoint x: 770, startPoint y: 200, endPoint x: 797, endPoint y: 335, distance: 137.4
click div "+ − CUSTOMIZE DATA Legend < −20 −20 - −15 −15 - −10 −10 - −5 > −5 Draw a polygo…"
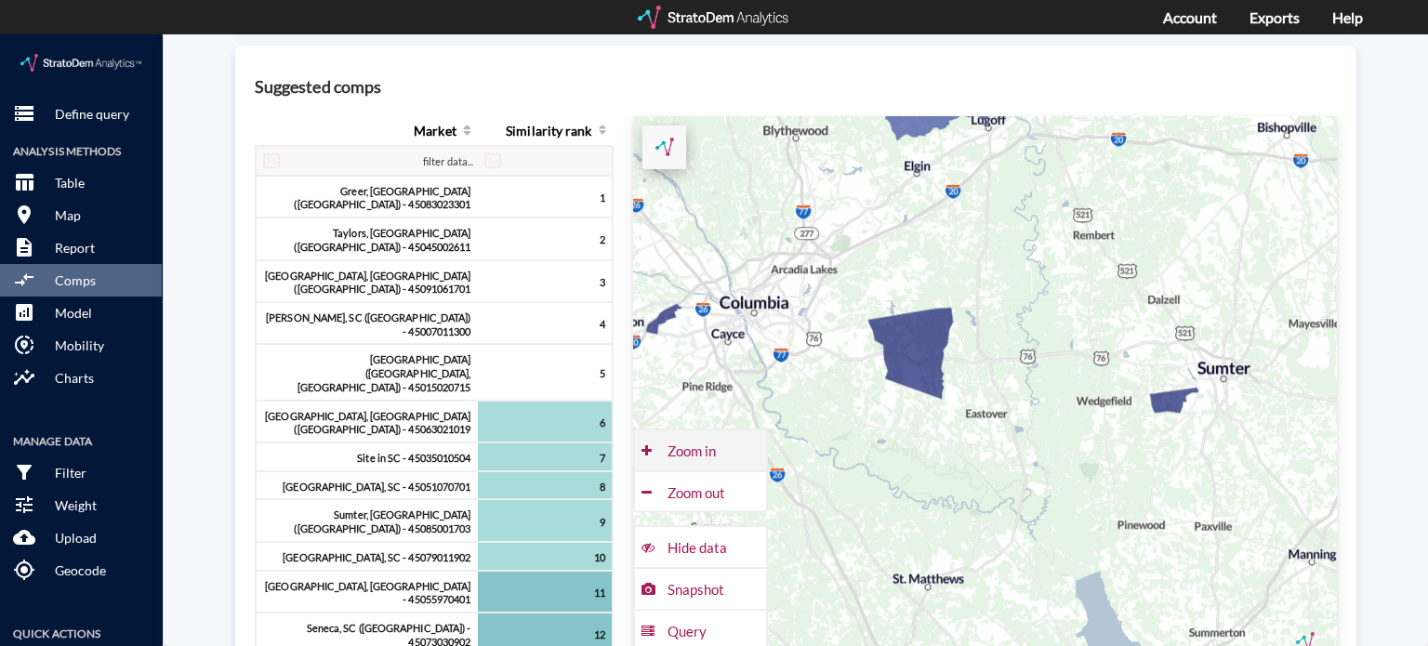
click div "Zoom in"
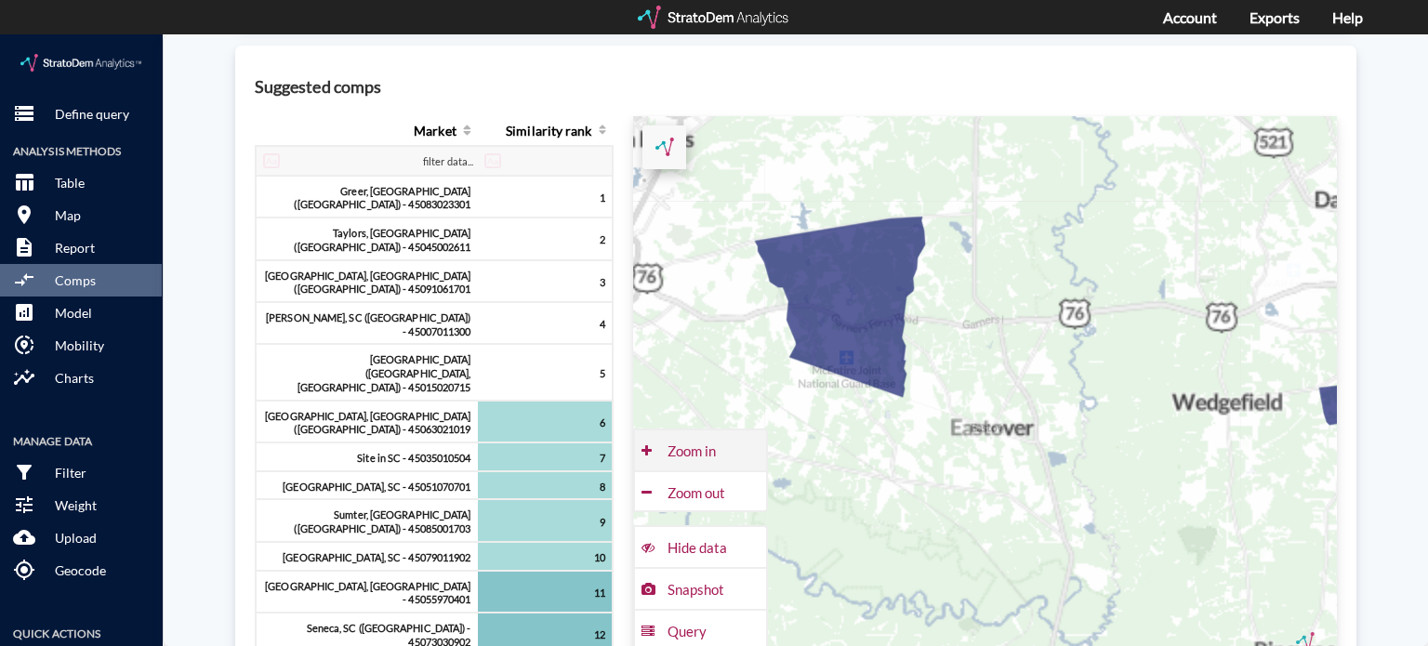
click div "Zoom in"
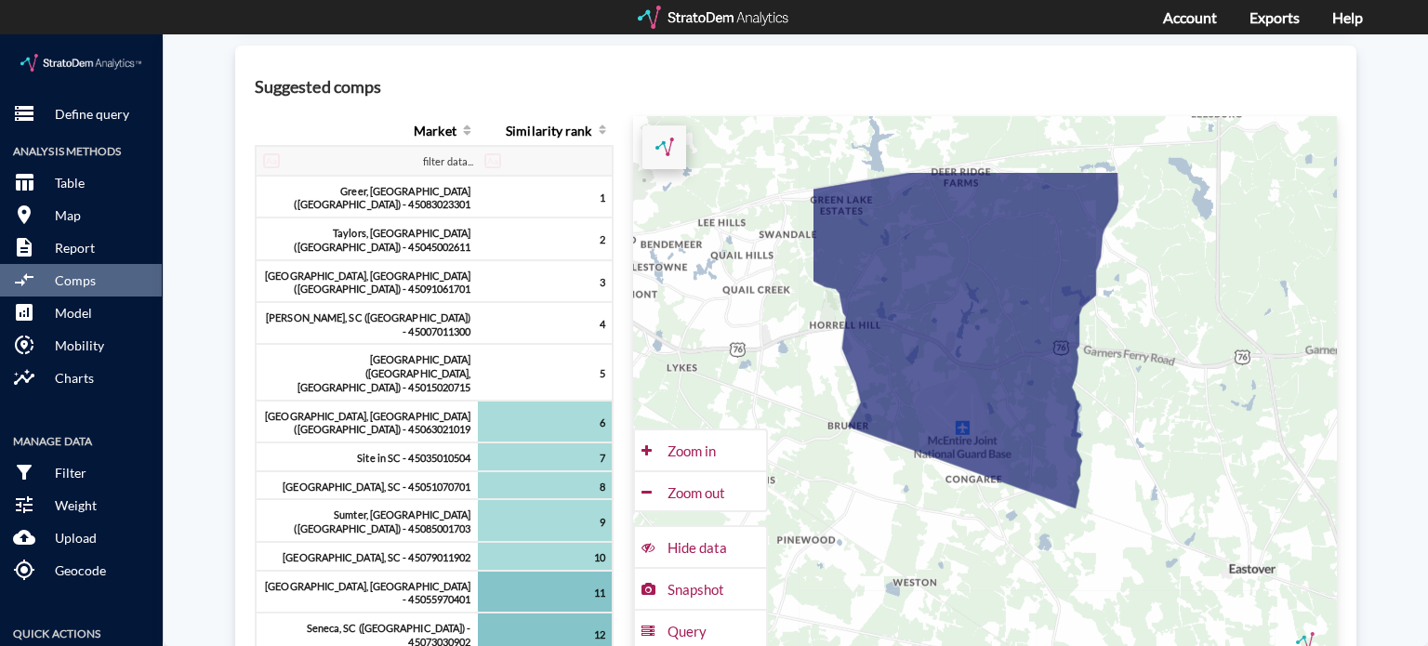
drag, startPoint x: 968, startPoint y: 273, endPoint x: 1242, endPoint y: 389, distance: 296.9
click div "+ − CUSTOMIZE DATA Legend < −20 −20 - −15 −15 - −10 −10 - −5 > −5 Draw a polygo…"
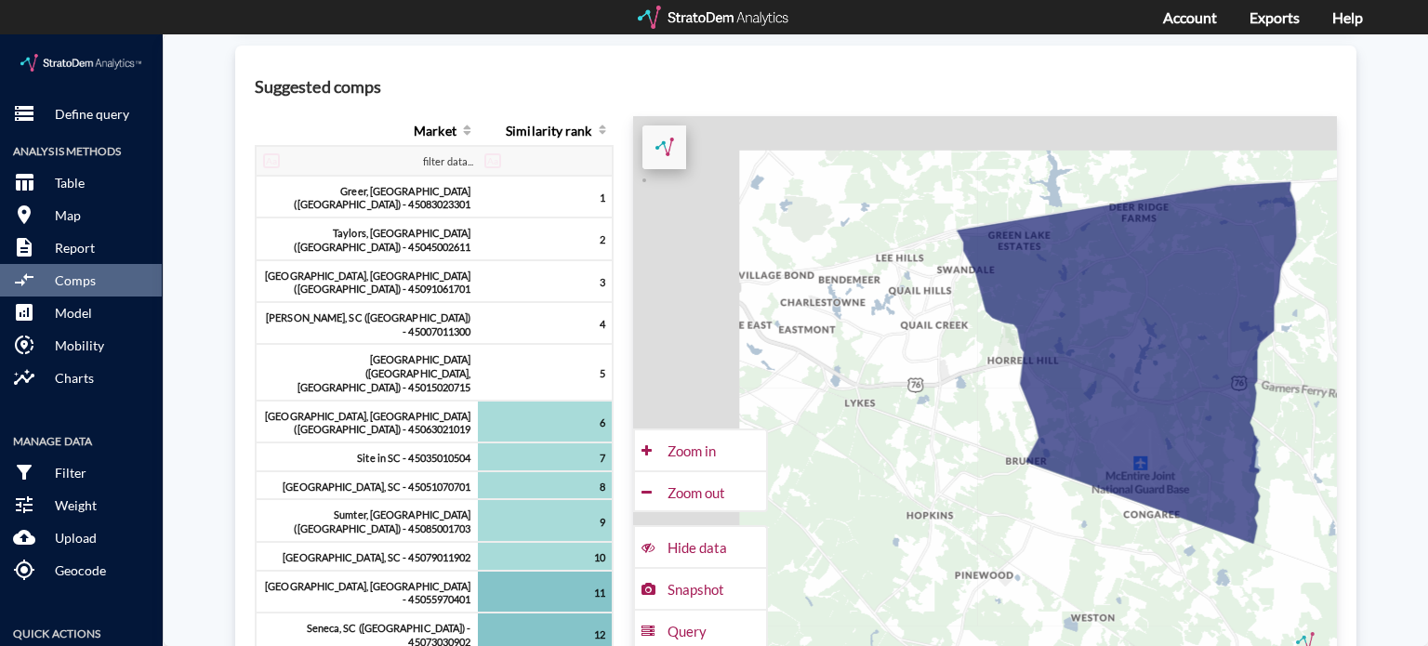
drag, startPoint x: 783, startPoint y: 322, endPoint x: 1005, endPoint y: 363, distance: 226.0
click div "+ − CUSTOMIZE DATA Legend < −20 −20 - −15 −15 - −10 −10 - −5 > −5 Draw a polygo…"
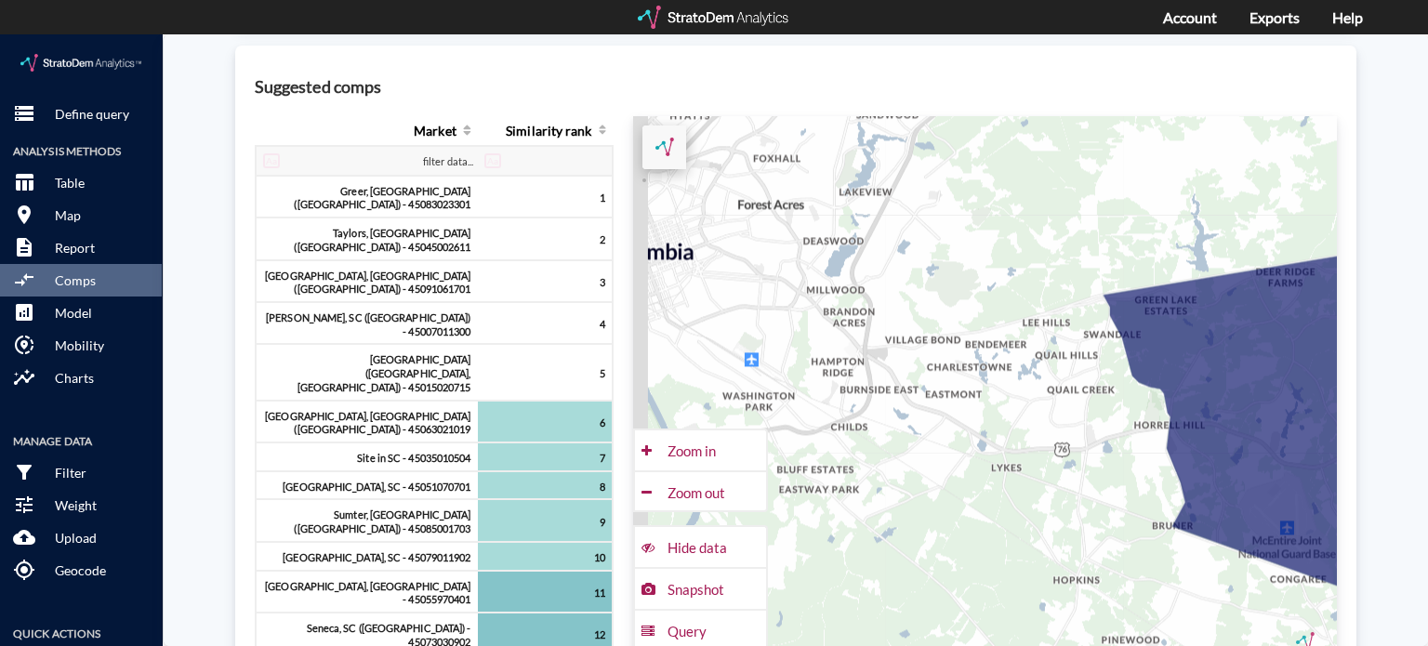
drag, startPoint x: 764, startPoint y: 309, endPoint x: 863, endPoint y: 370, distance: 116.4
click div "+ − CUSTOMIZE DATA Legend < −20 −20 - −15 −15 - −10 −10 - −5 > −5 Draw a polygo…"
click div "Zoom out"
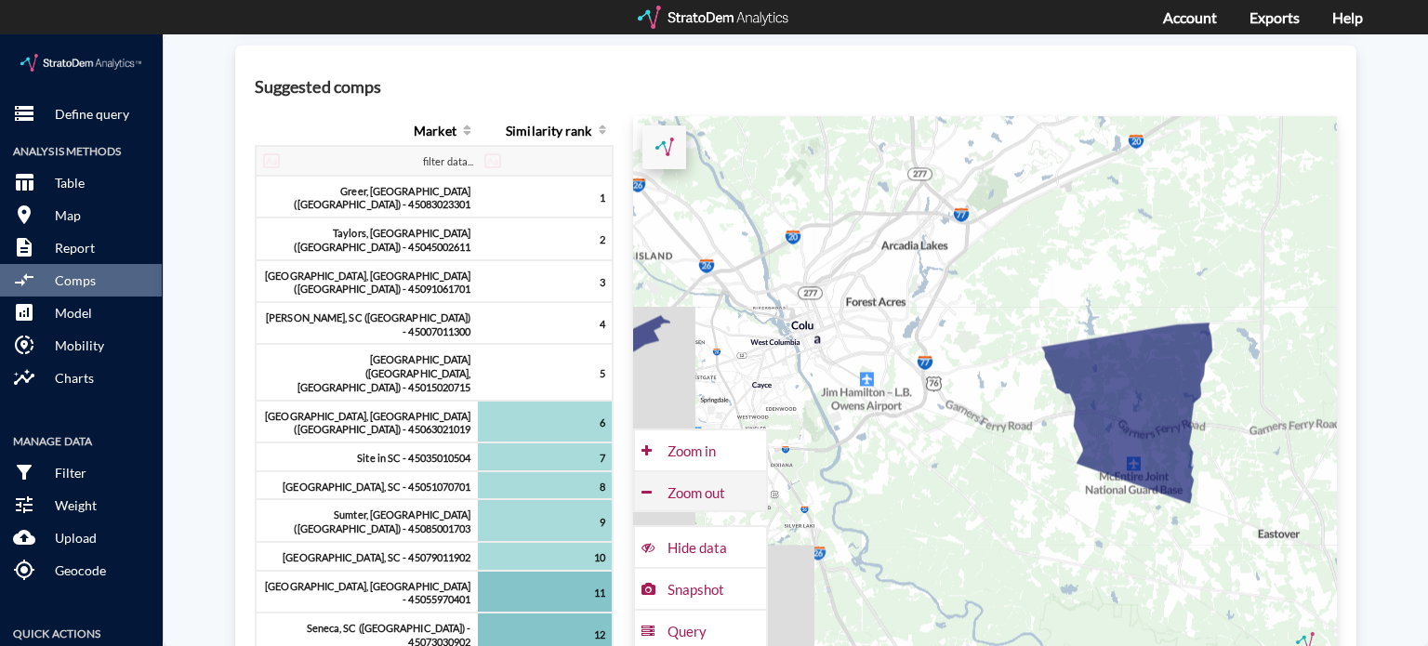
click div "Zoom out"
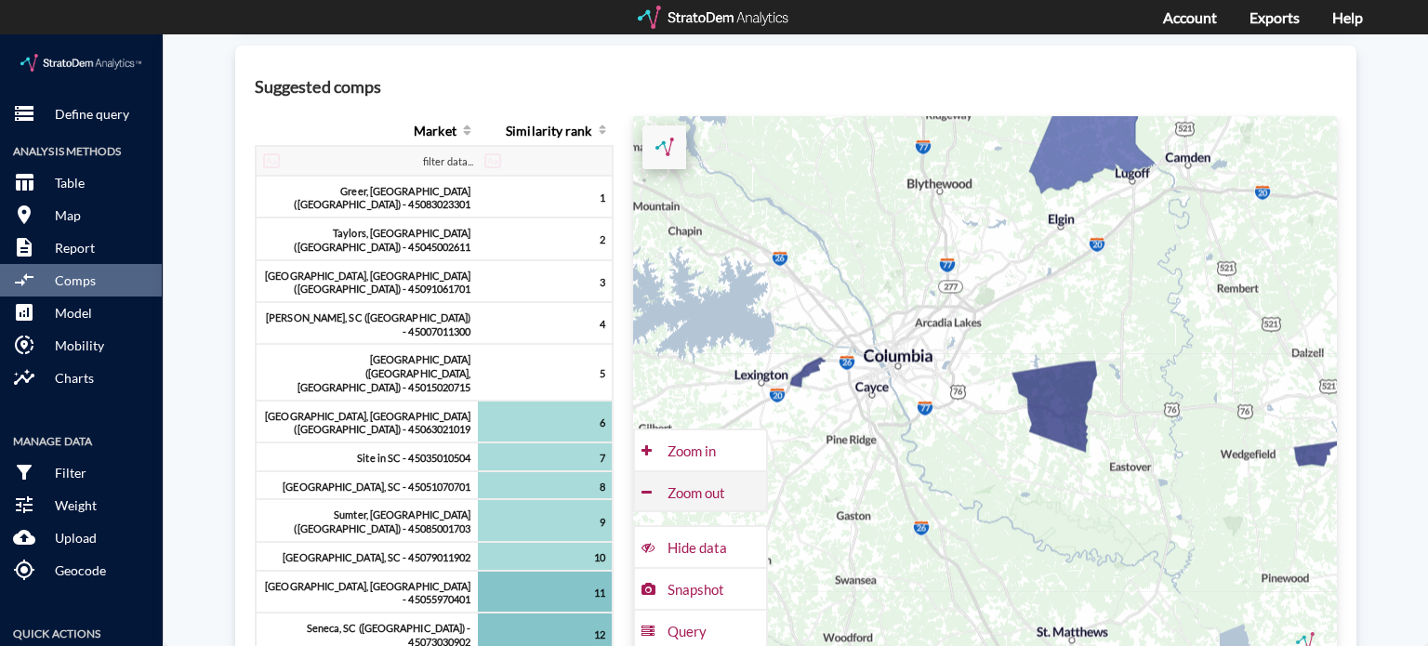
click div "Zoom out"
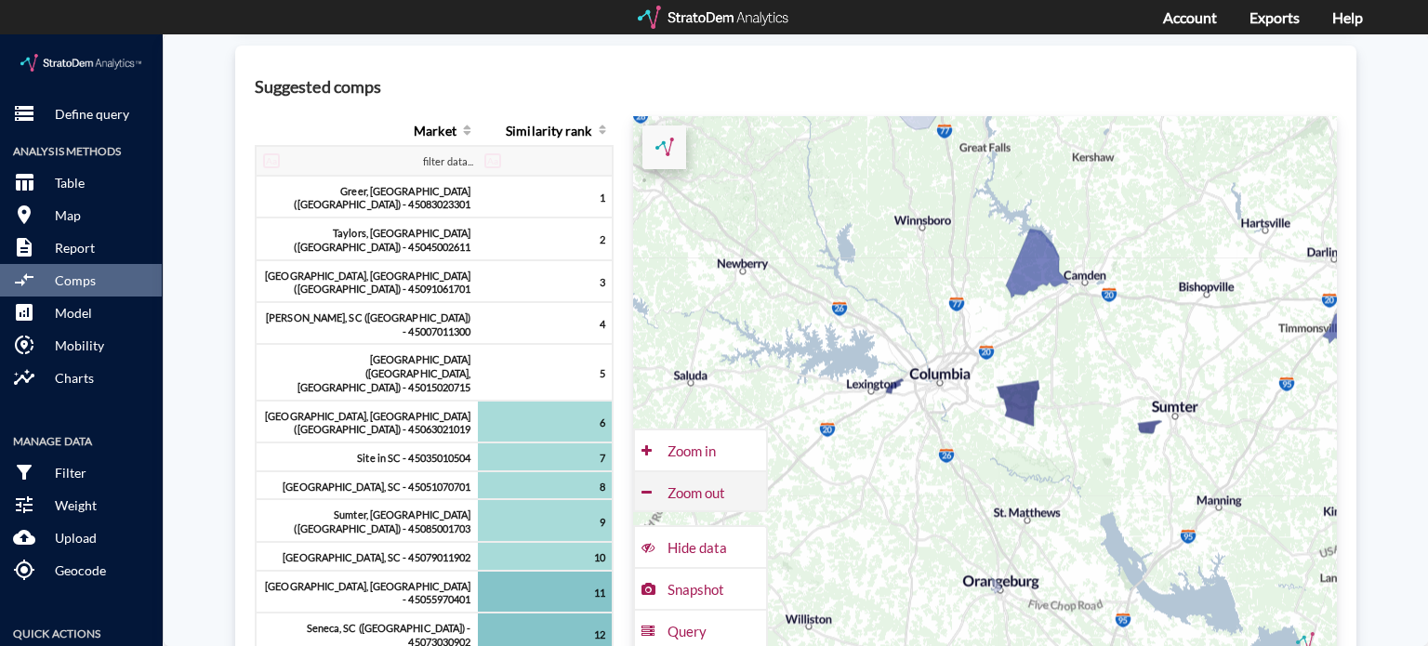
click div "Zoom out"
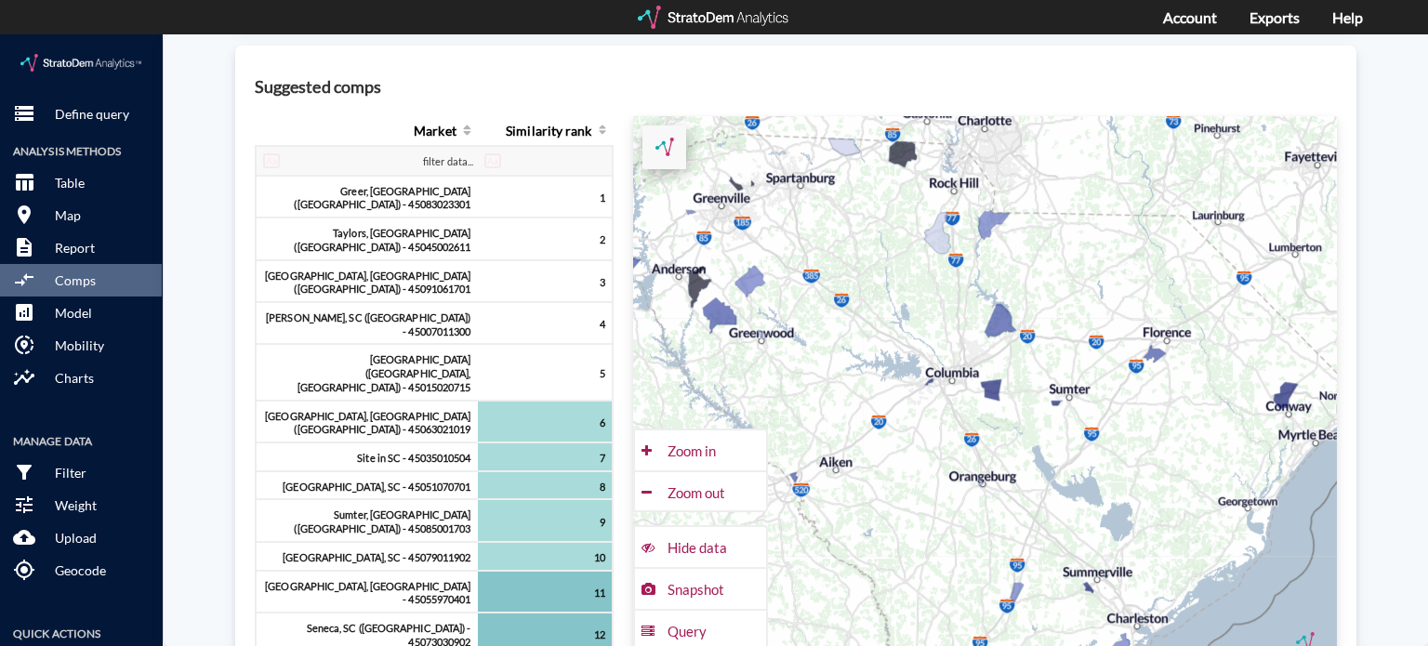
drag, startPoint x: 892, startPoint y: 381, endPoint x: 884, endPoint y: 368, distance: 15.5
click div "+ − CUSTOMIZE DATA Legend < −20 −20 - −15 −15 - −10 −10 - −5 > −5 Draw a polygo…"
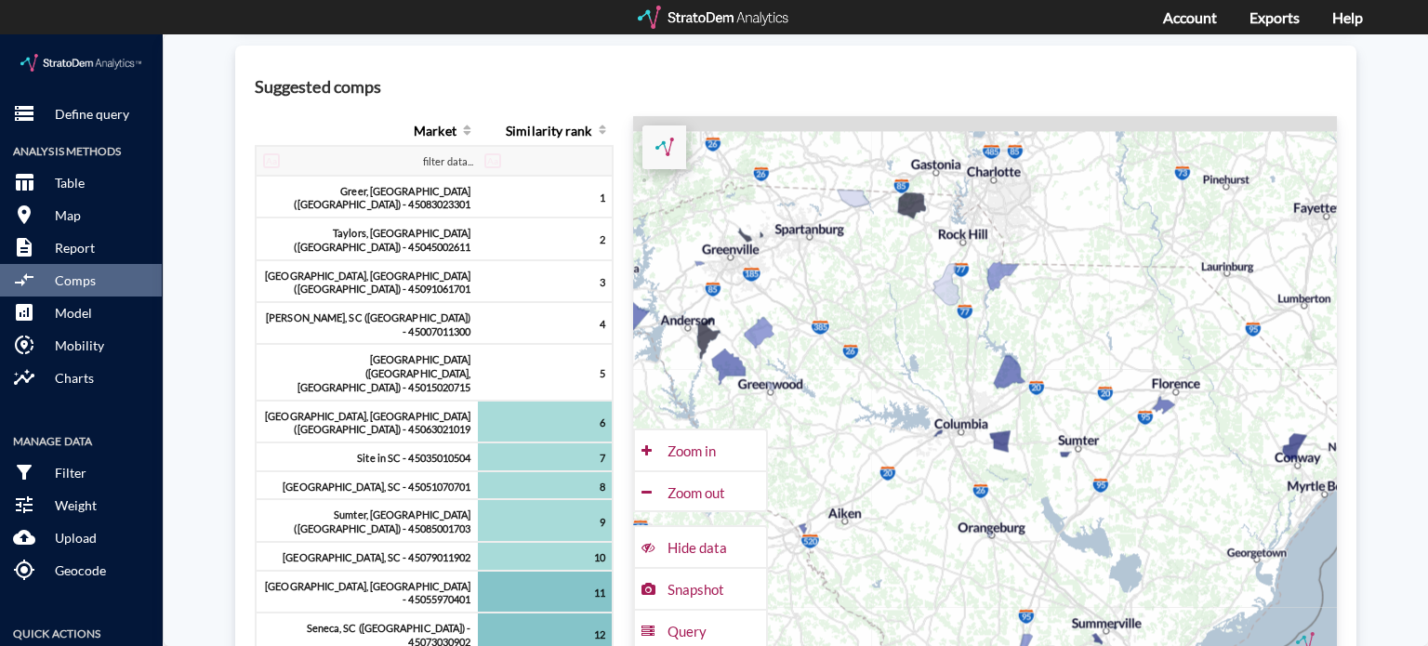
drag, startPoint x: 862, startPoint y: 211, endPoint x: 877, endPoint y: 308, distance: 97.8
click div "+ − CUSTOMIZE DATA Legend < −20 −20 - −15 −15 - −10 −10 - −5 > −5 Draw a polygo…"
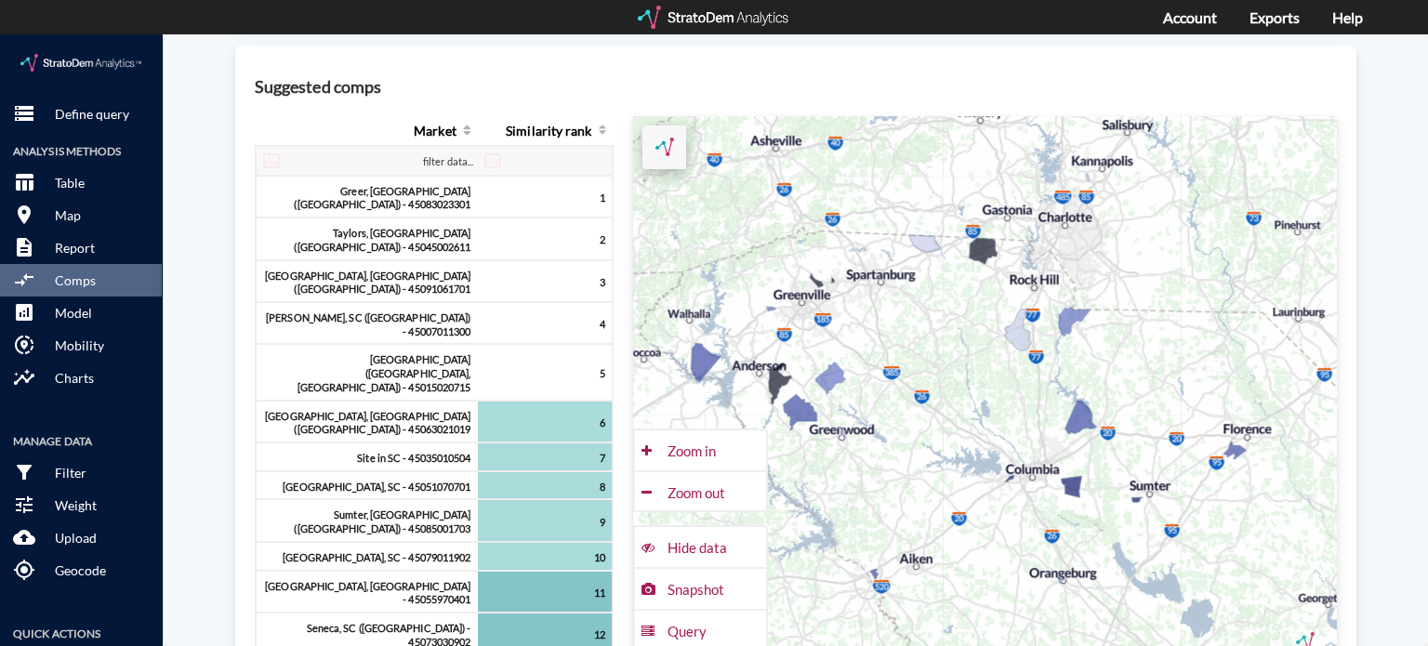
drag, startPoint x: 868, startPoint y: 317, endPoint x: 935, endPoint y: 322, distance: 67.1
click div "+ − CUSTOMIZE DATA Legend < −20 −20 - −15 −15 - −10 −10 - −5 > −5 Draw a polygo…"
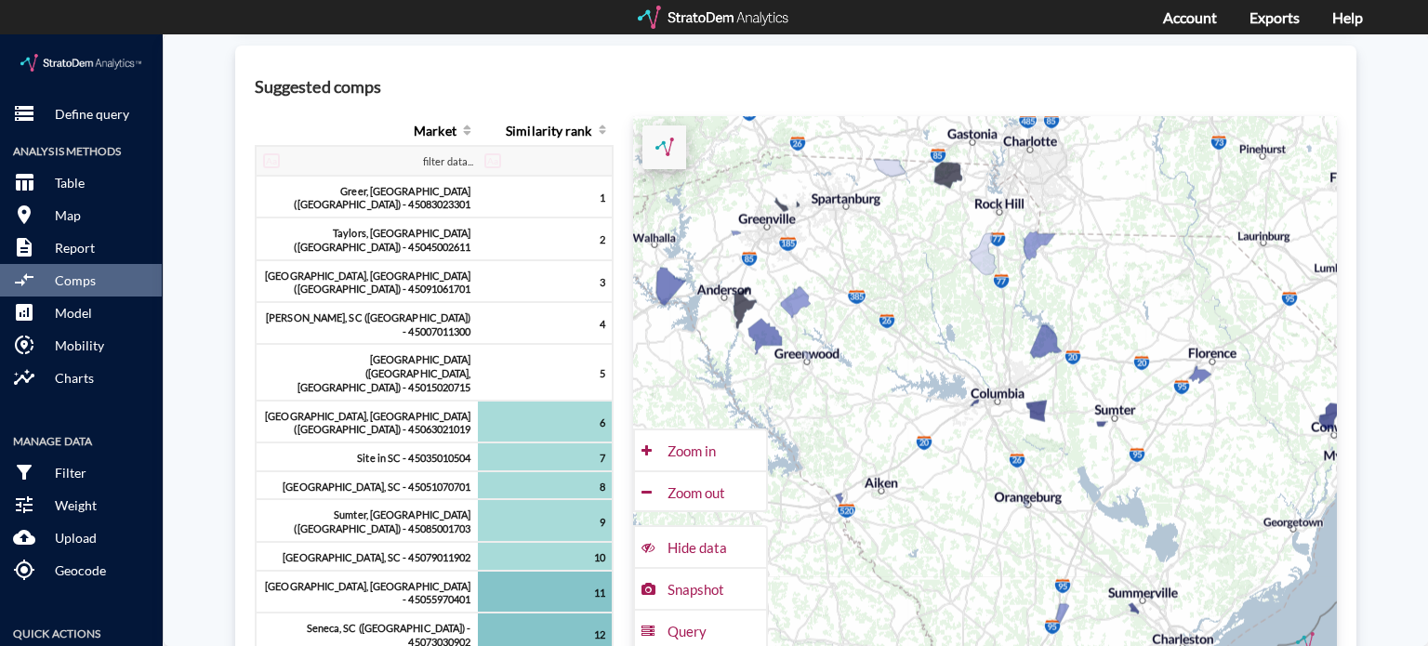
drag, startPoint x: 953, startPoint y: 467, endPoint x: 914, endPoint y: 383, distance: 91.9
click div "+ − CUSTOMIZE DATA Legend < −20 −20 - −15 −15 - −10 −10 - −5 > −5 Draw a polygo…"
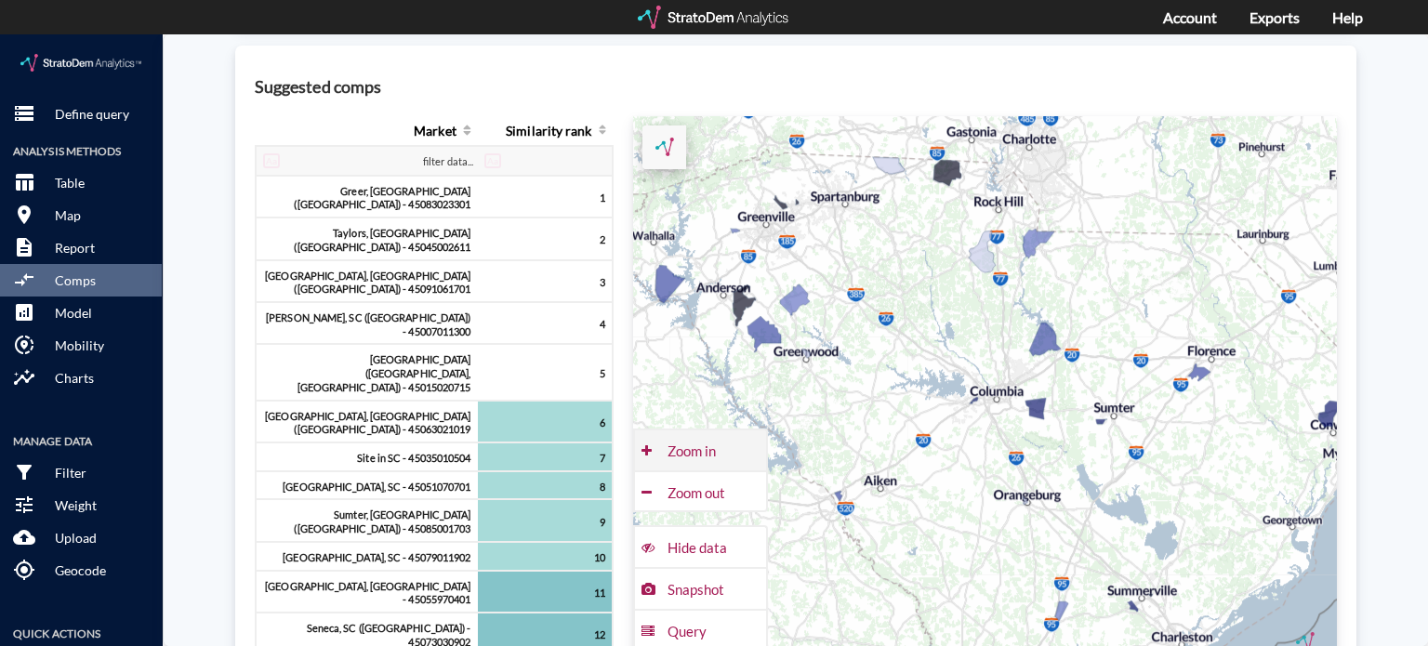
click div "Zoom in"
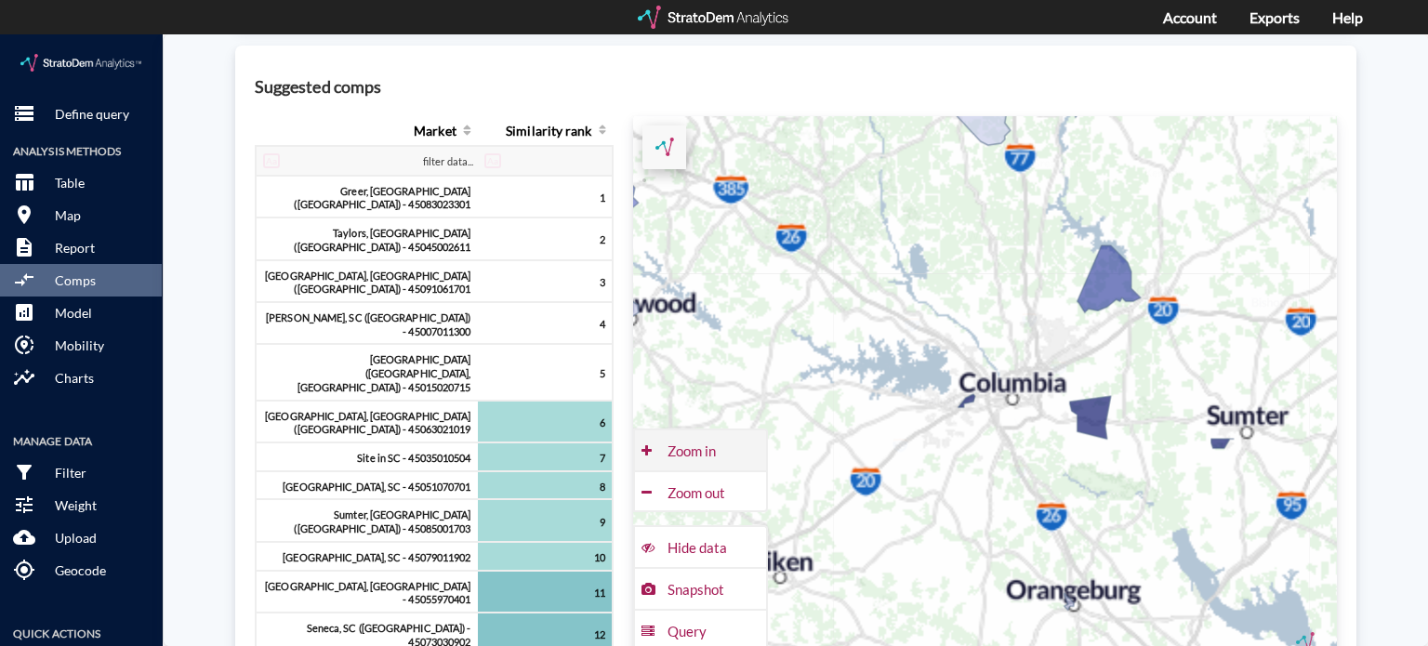
click div "Zoom in"
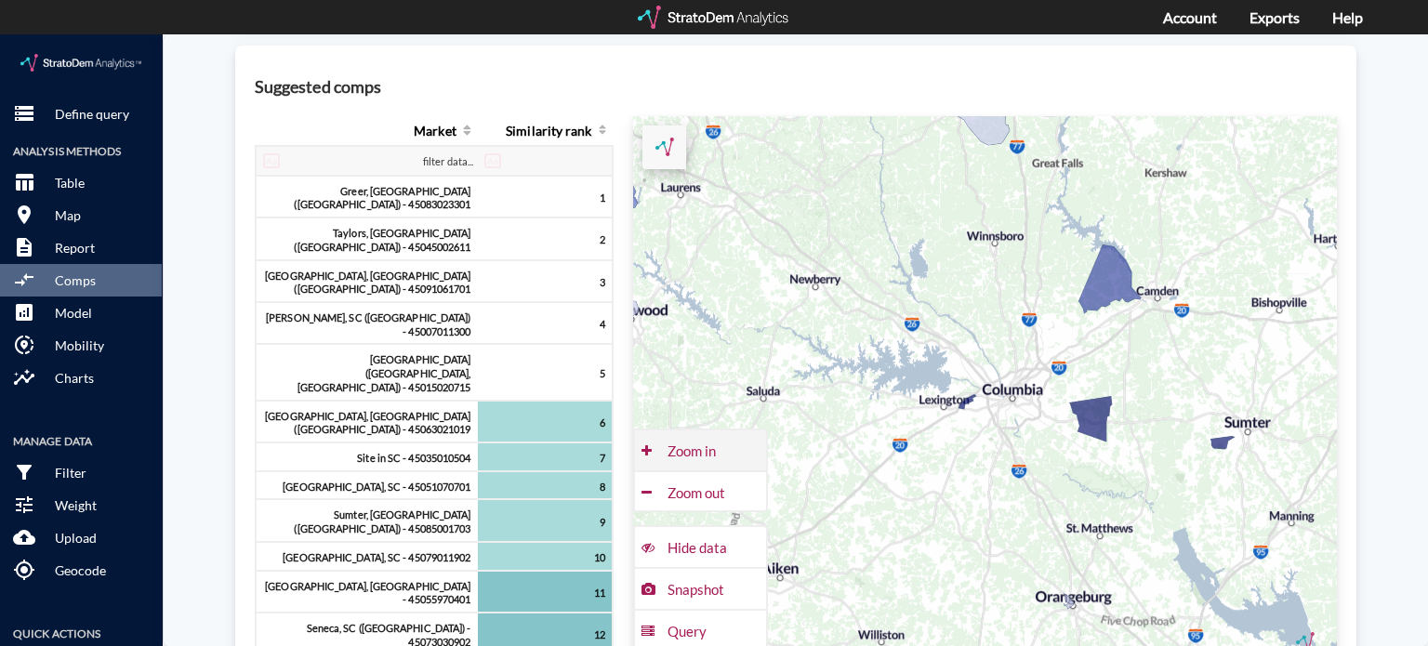
click div "Zoom in"
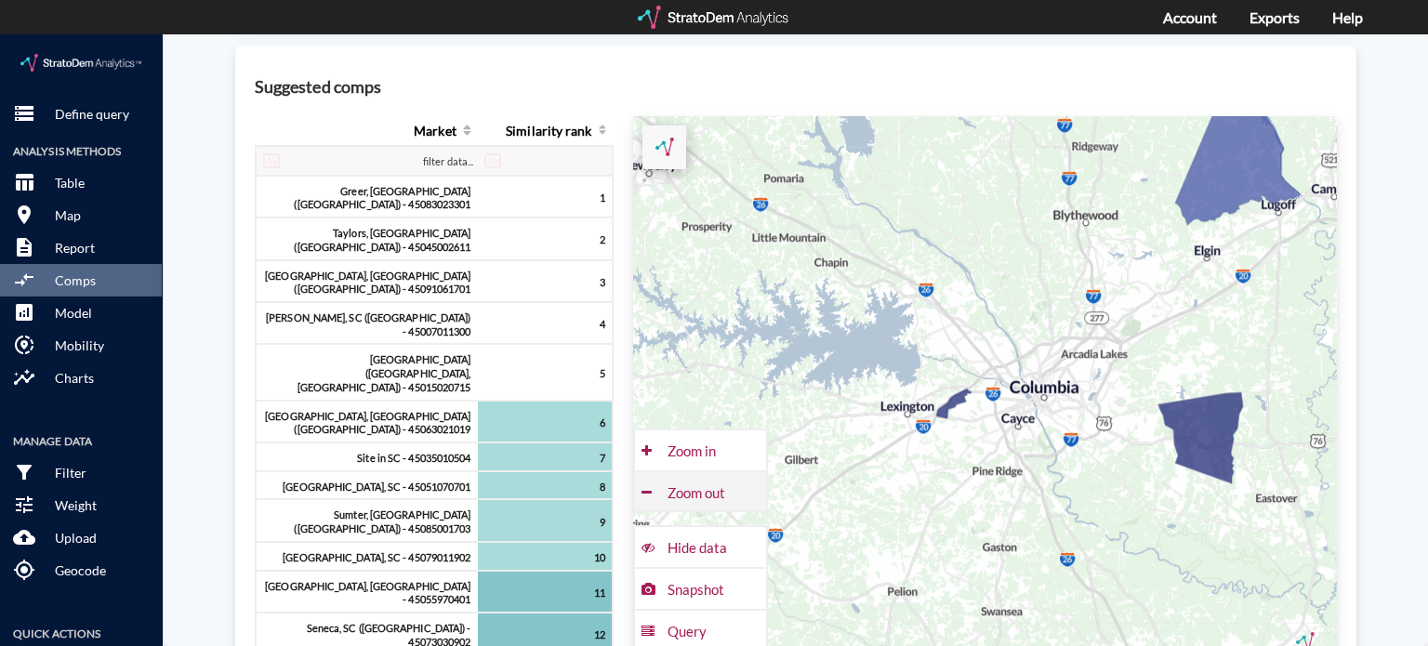
click div "Zoom out"
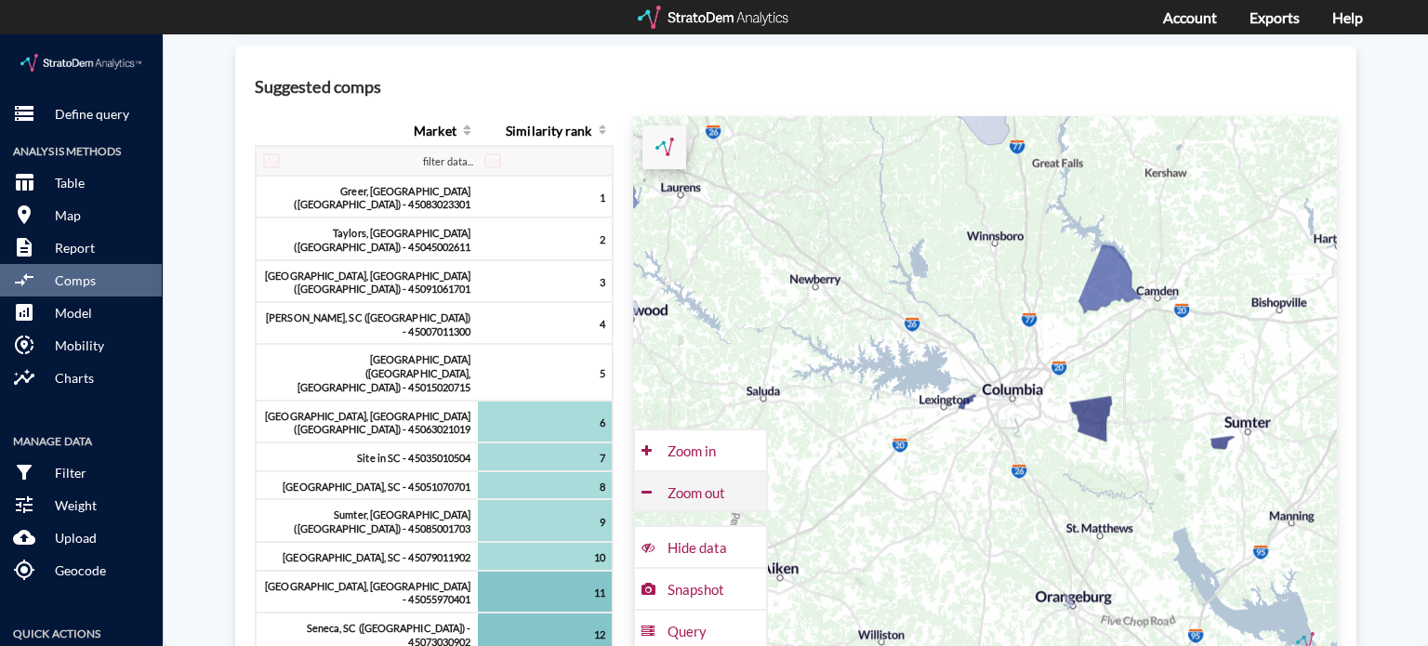
click div "Zoom out"
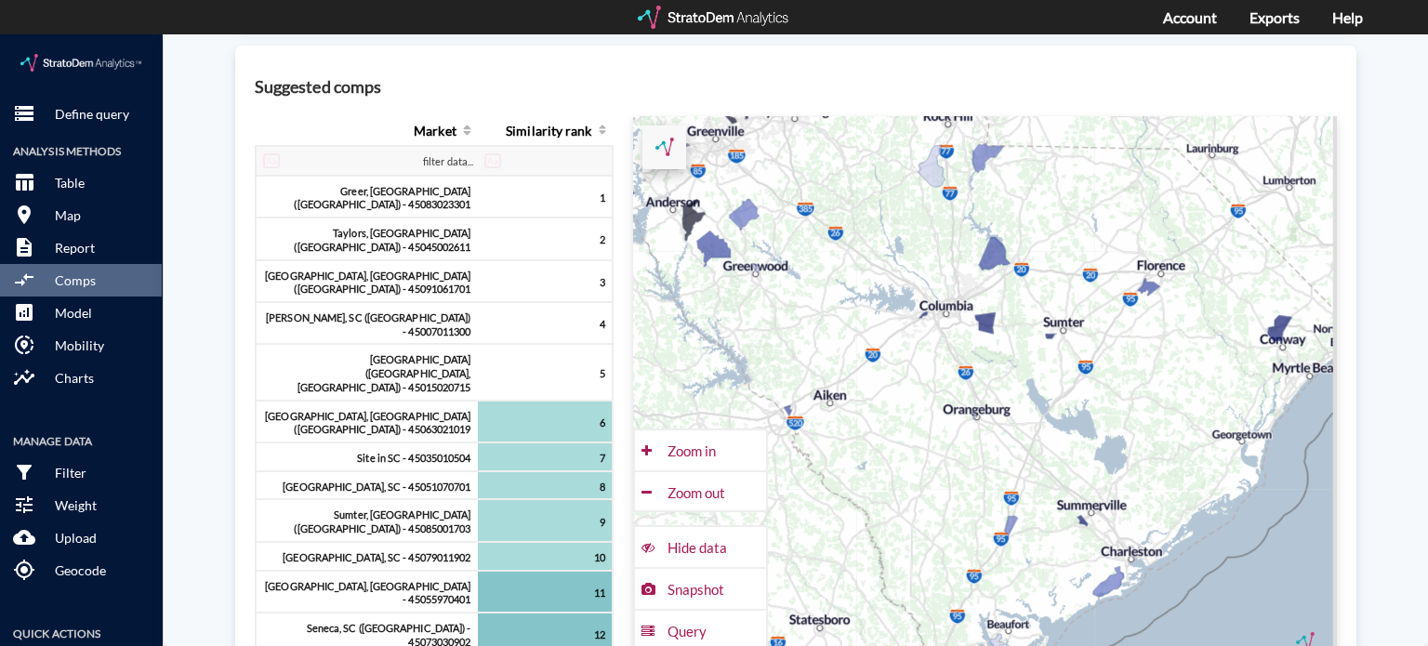
drag, startPoint x: 929, startPoint y: 460, endPoint x: 863, endPoint y: 333, distance: 143.4
click div "+ − CUSTOMIZE DATA Legend < −20 −20 - −15 −15 - −10 −10 - −5 > −5 Draw a polygo…"
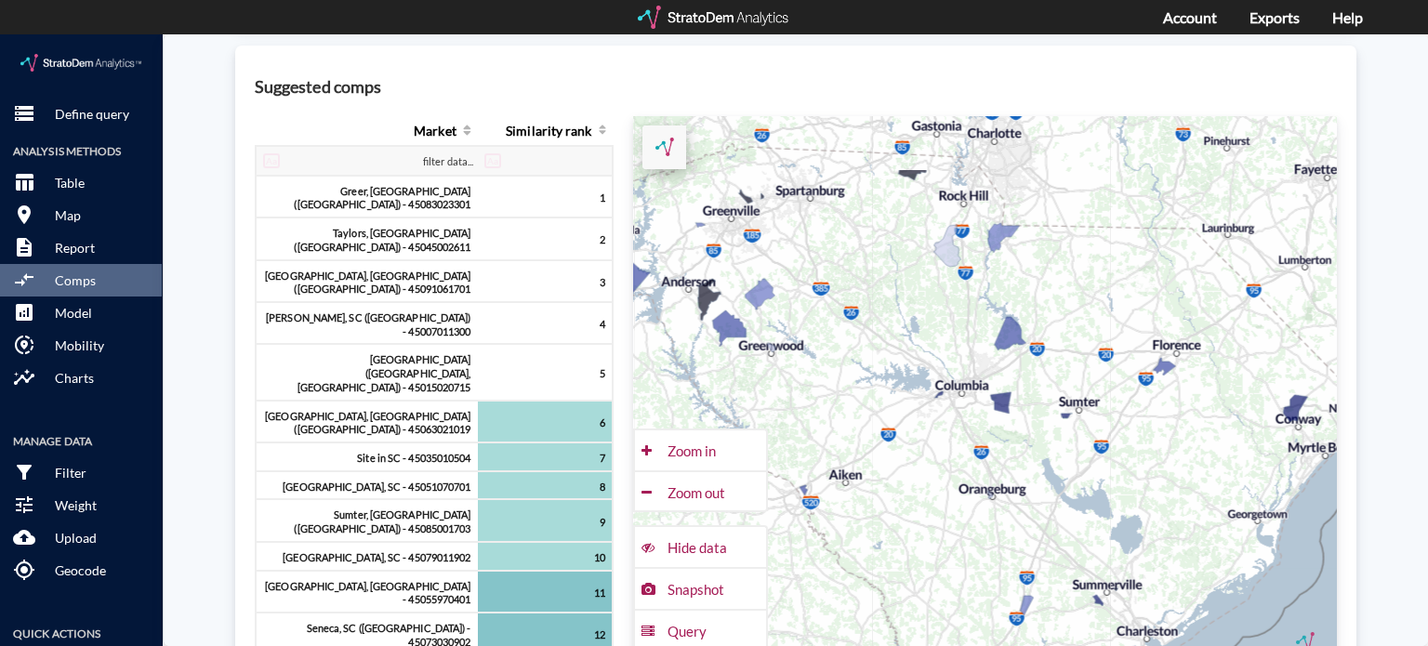
drag, startPoint x: 954, startPoint y: 361, endPoint x: 980, endPoint y: 474, distance: 116.1
click div "+ − CUSTOMIZE DATA Legend < −20 −20 - −15 −15 - −10 −10 - −5 > −5 Draw a polygo…"
click div "Zoom in"
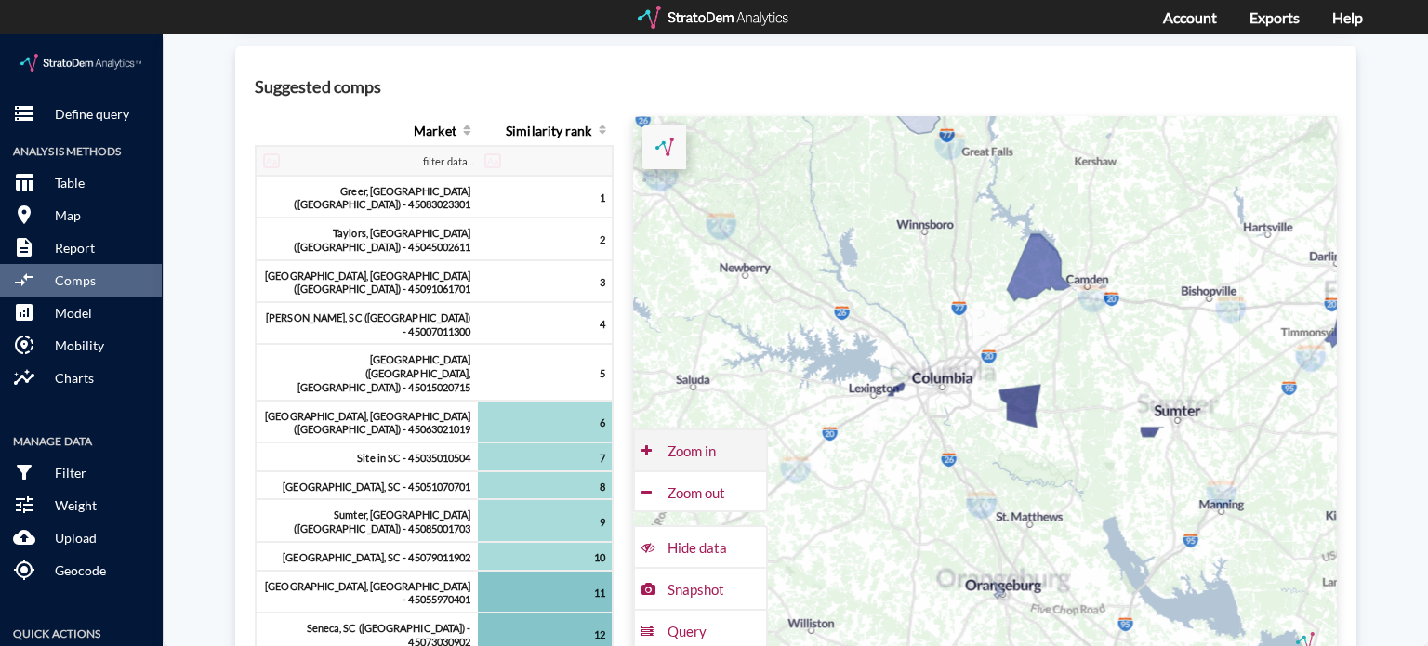
click div "Zoom in"
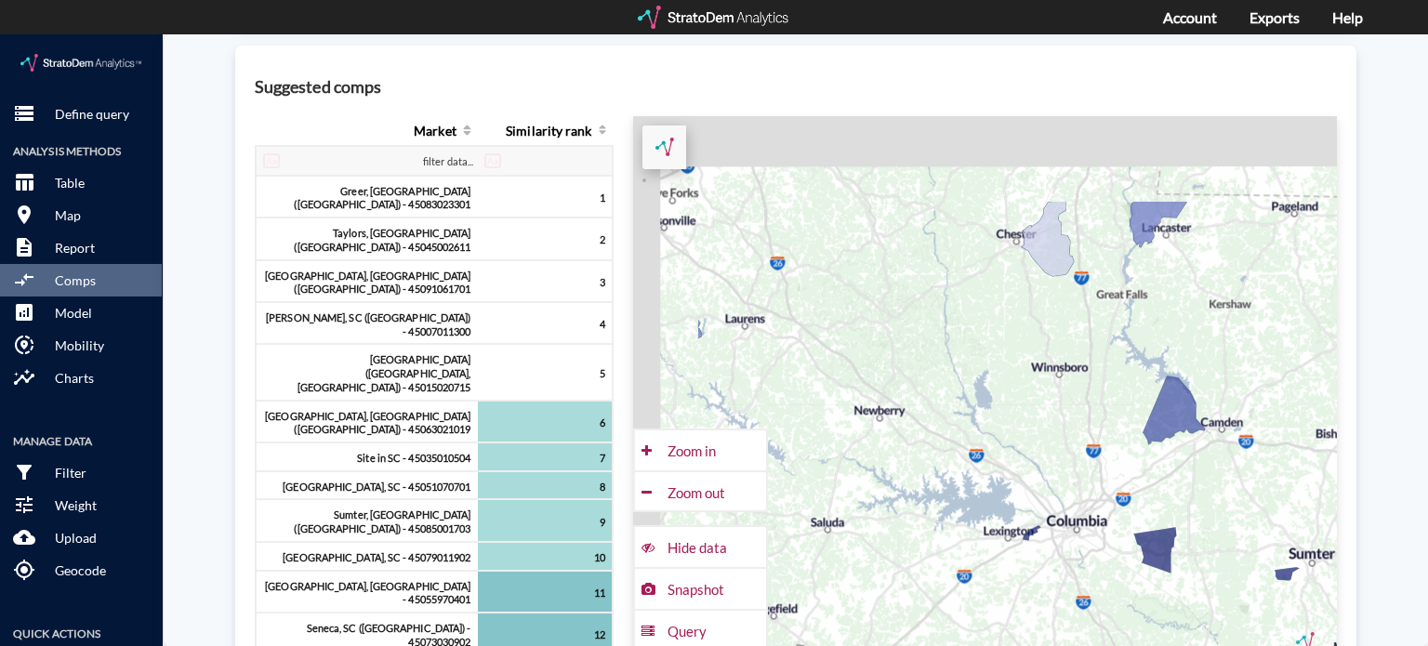
drag, startPoint x: 762, startPoint y: 222, endPoint x: 1066, endPoint y: 585, distance: 473.7
click div "+ − CUSTOMIZE DATA Legend < −20 −20 - −15 −15 - −10 −10 - −5 > −5 Draw a polygo…"
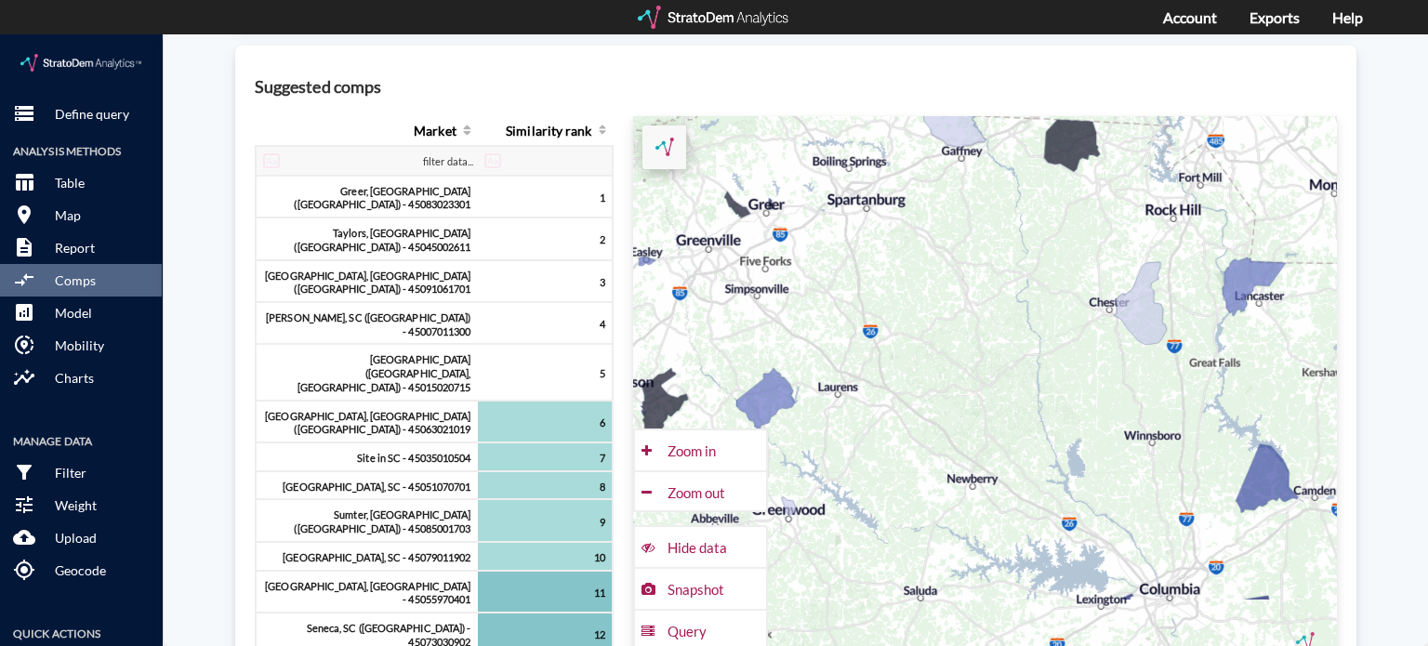
drag, startPoint x: 974, startPoint y: 429, endPoint x: 907, endPoint y: 280, distance: 163.9
click div "+ − CUSTOMIZE DATA Legend < −20 −20 - −15 −15 - −10 −10 - −5 > −5 Draw a polygo…"
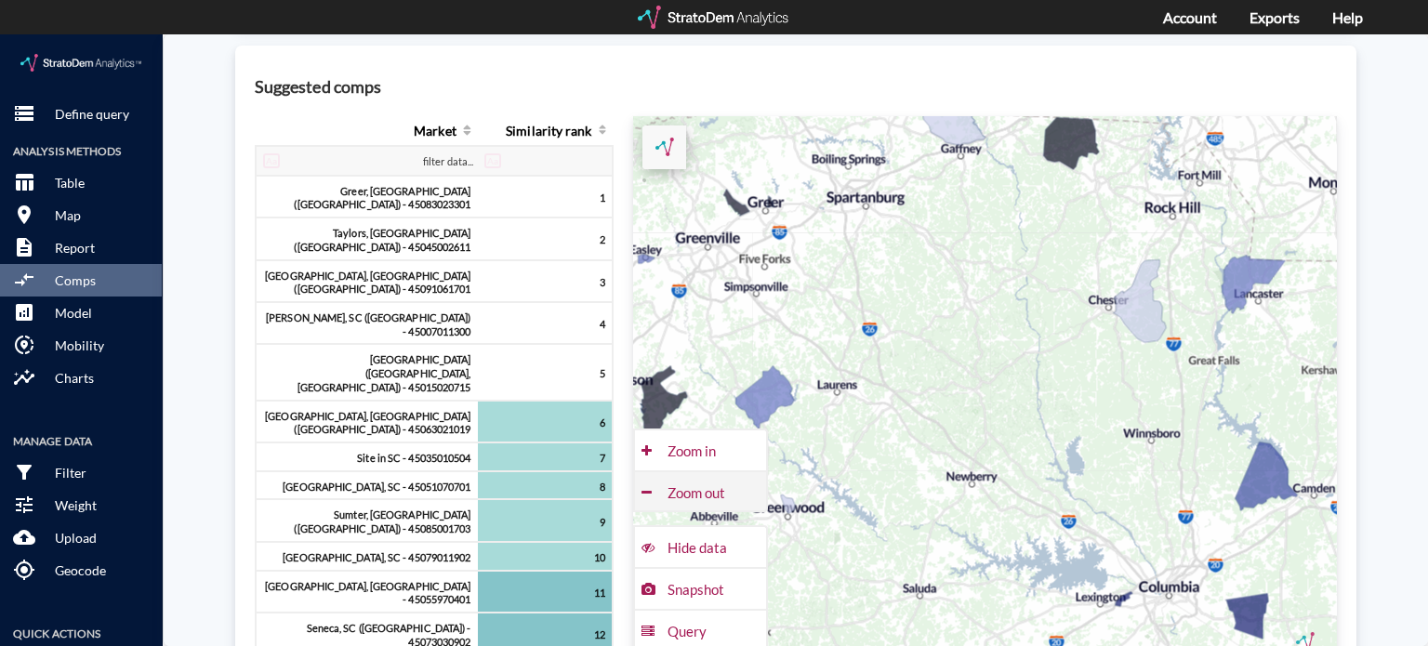
click div "Zoom out"
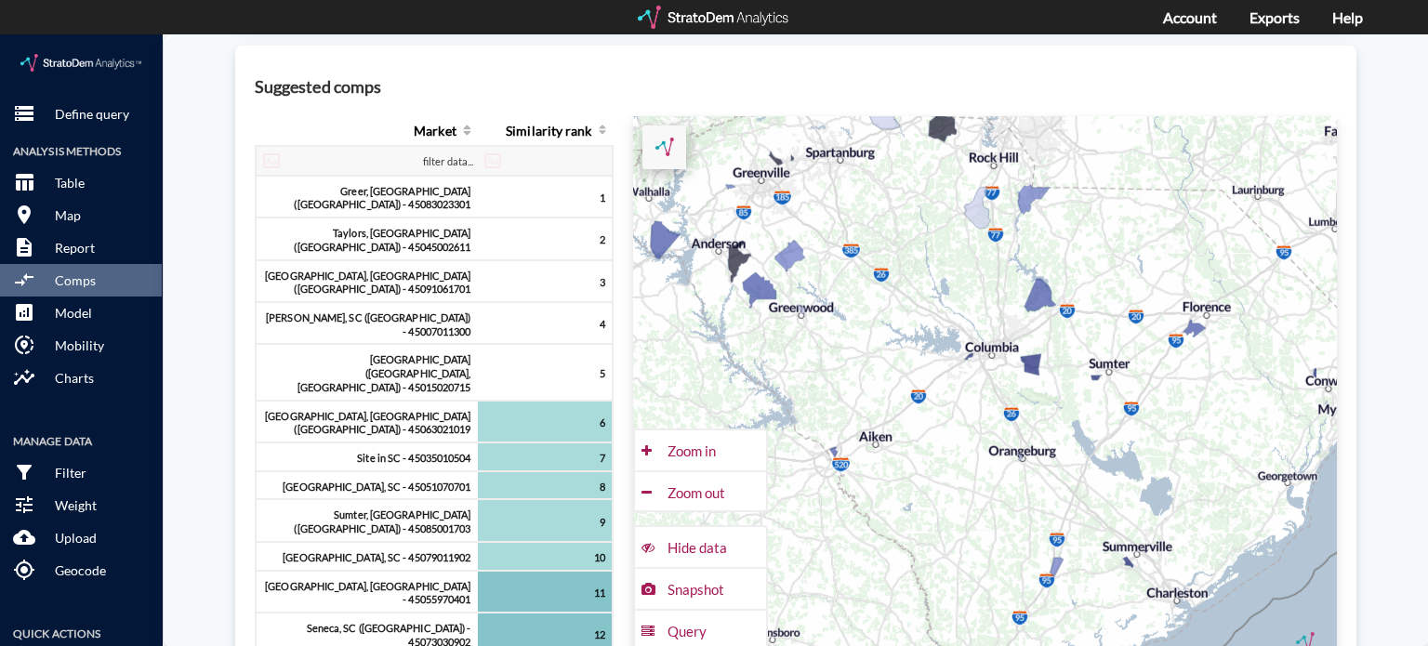
drag, startPoint x: 1056, startPoint y: 480, endPoint x: 936, endPoint y: 270, distance: 242.7
click div "+ − CUSTOMIZE DATA Legend < −20 −20 - −15 −15 - −10 −10 - −5 > −5 Draw a polygo…"
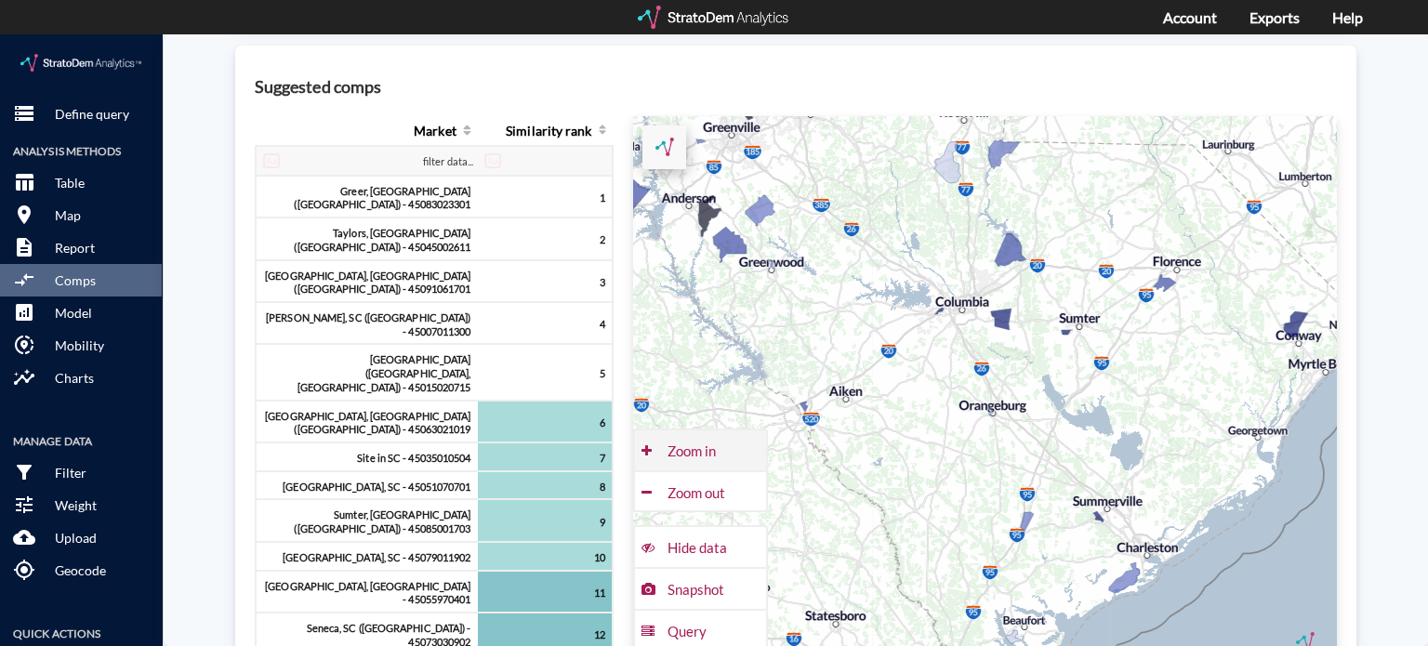
click div "Zoom in"
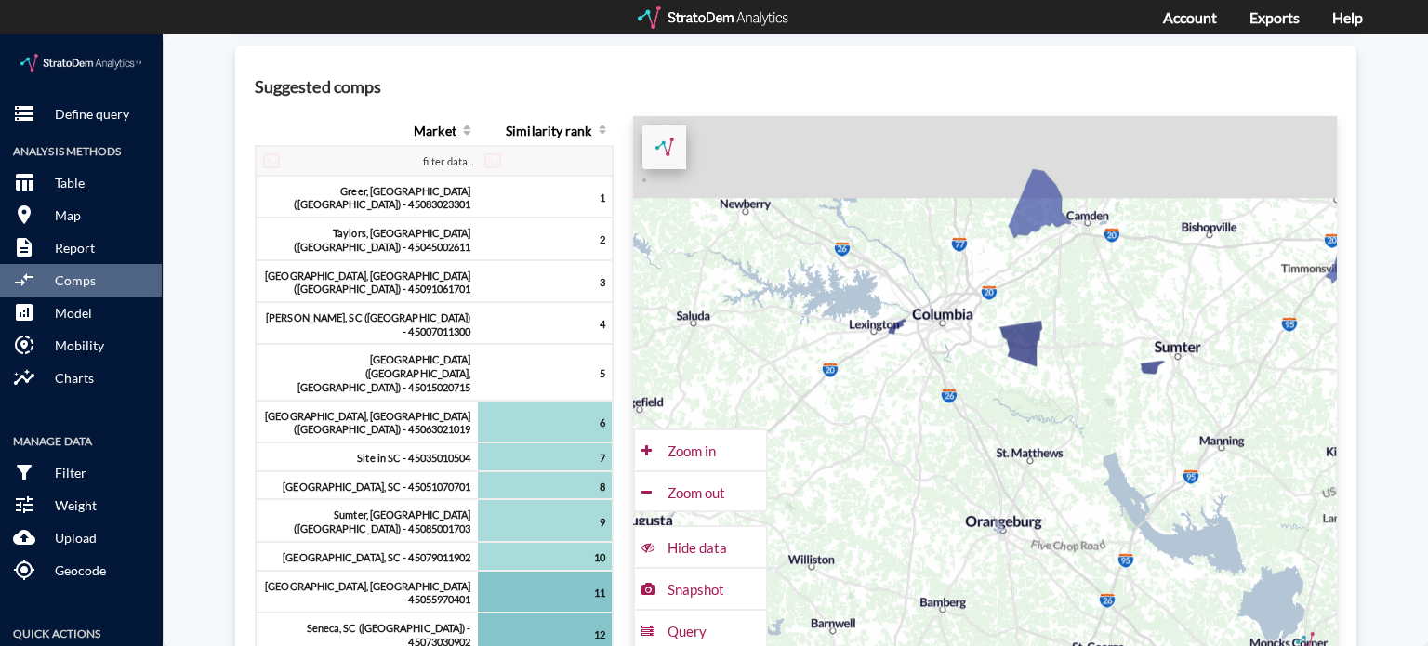
drag, startPoint x: 870, startPoint y: 251, endPoint x: 871, endPoint y: 366, distance: 115.2
click div "+ − CUSTOMIZE DATA Legend < −20 −20 - −15 −15 - −10 −10 - −5 > −5 Draw a polygo…"
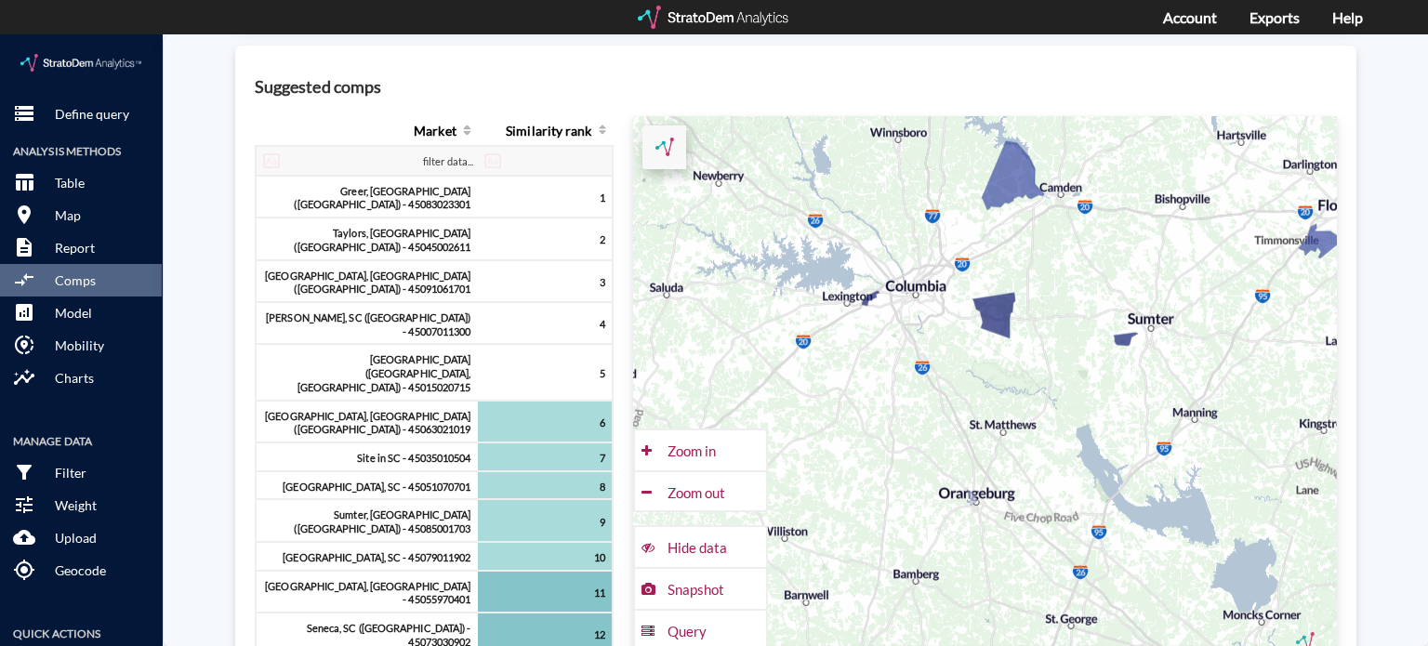
drag, startPoint x: 923, startPoint y: 377, endPoint x: 833, endPoint y: 246, distance: 159.1
click div "+ − CUSTOMIZE DATA Legend < −20 −20 - −15 −15 - −10 −10 - −5 > −5 Draw a polygo…"
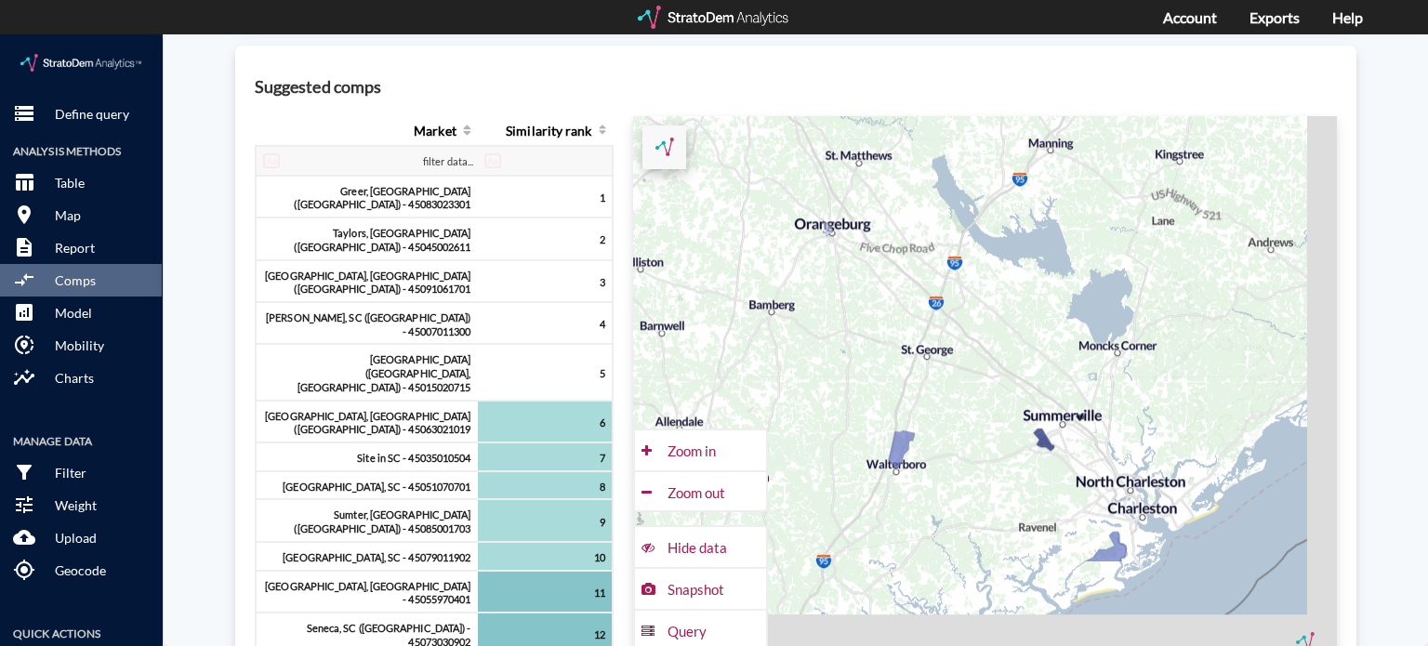
drag, startPoint x: 933, startPoint y: 384, endPoint x: 787, endPoint y: 96, distance: 322.9
click div "+ − CUSTOMIZE DATA Legend < −20 −20 - −15 −15 - −10 −10 - −5 > −5 Draw a polygo…"
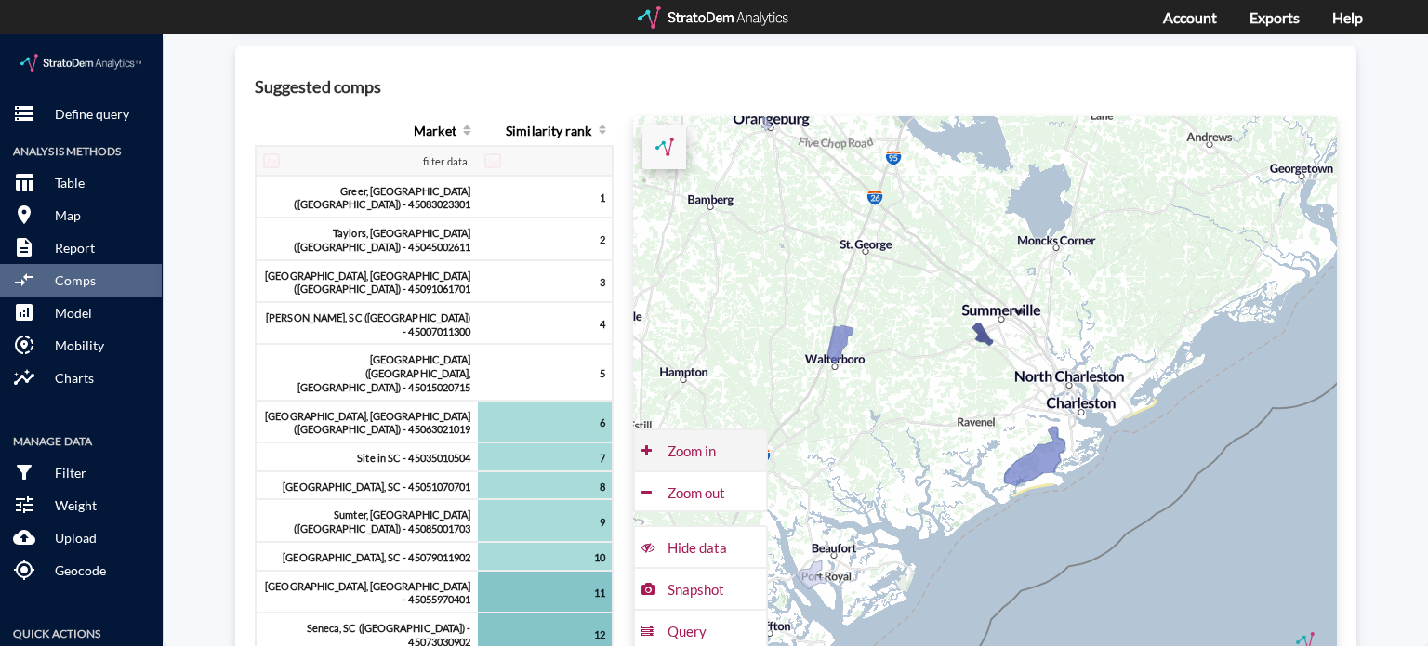
click div "Zoom in"
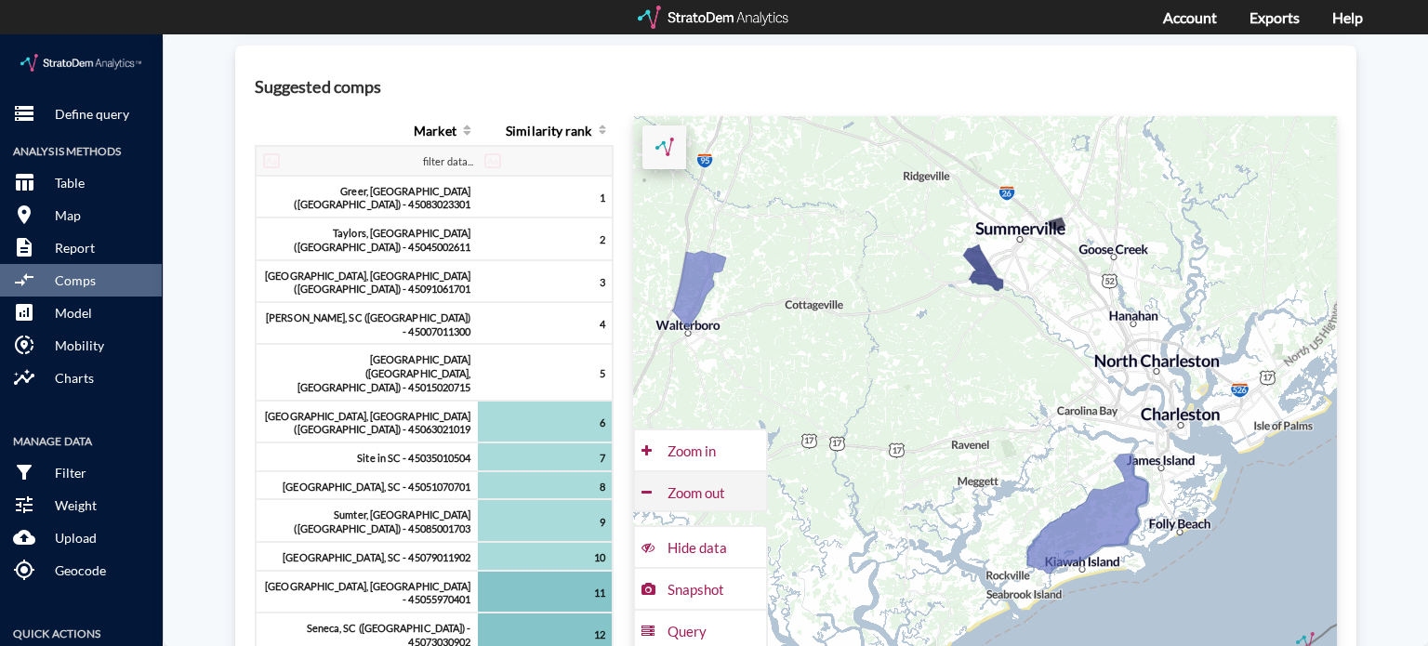
click div "Zoom out"
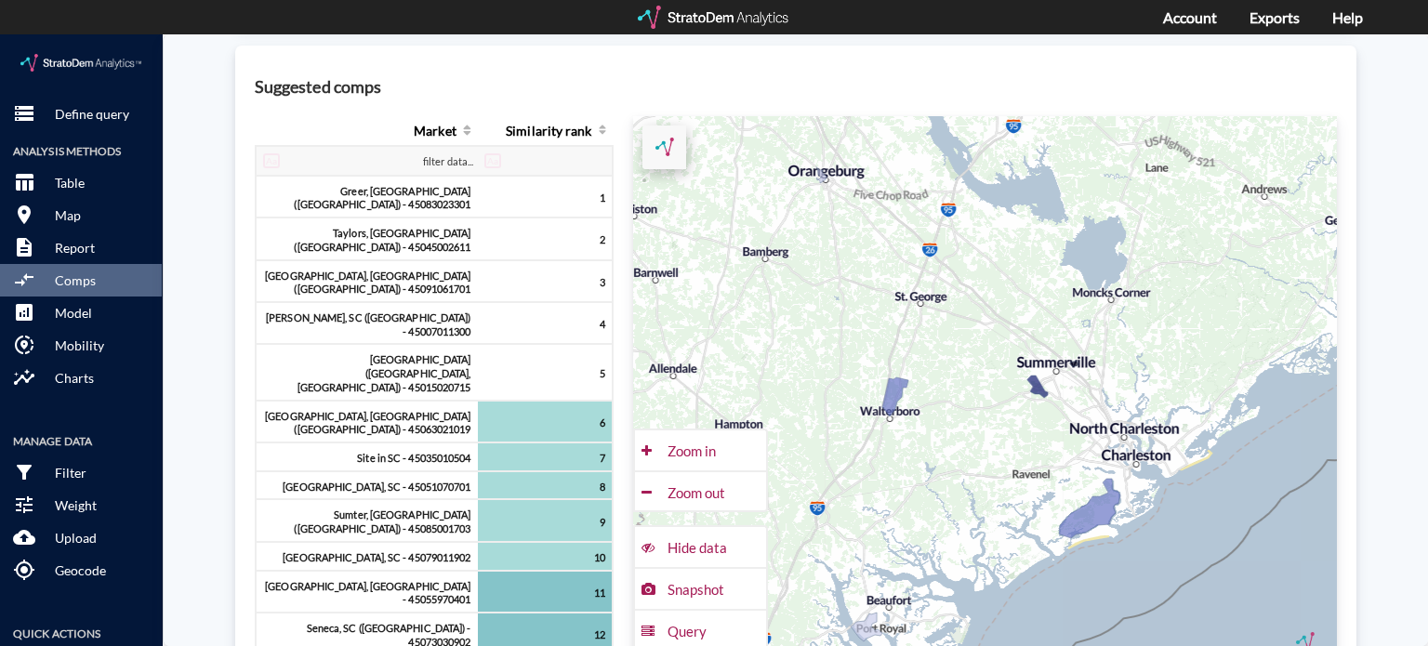
drag, startPoint x: 879, startPoint y: 339, endPoint x: 950, endPoint y: 407, distance: 97.9
click div "+ − CUSTOMIZE DATA Legend < −20 −20 - −15 −15 - −10 −10 - −5 > −5 Draw a polygo…"
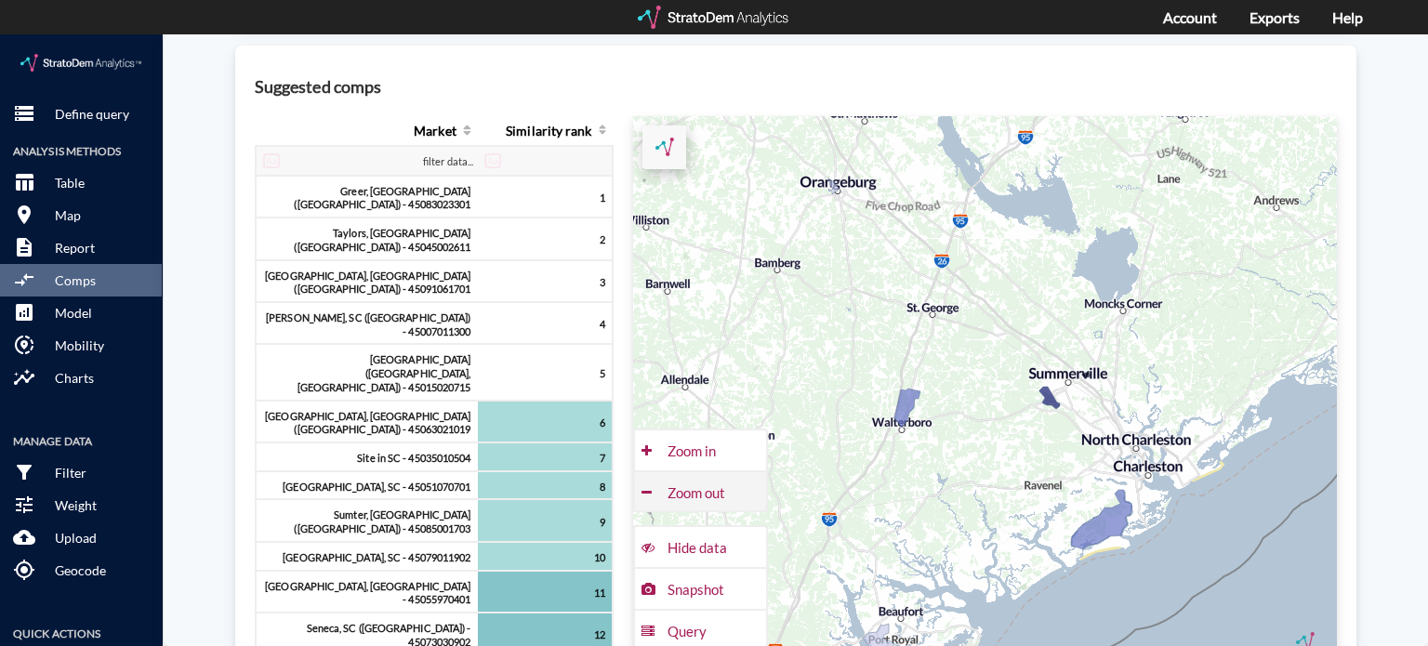
click div "Zoom out"
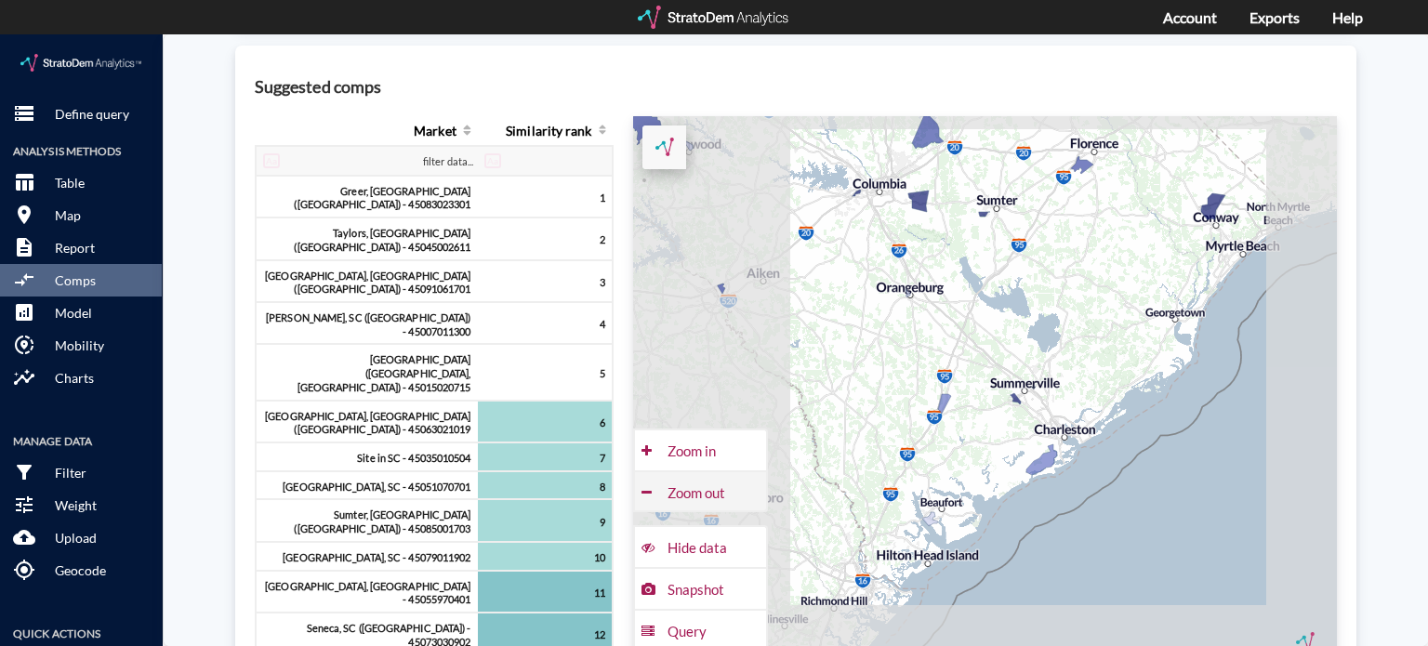
click div "Zoom out"
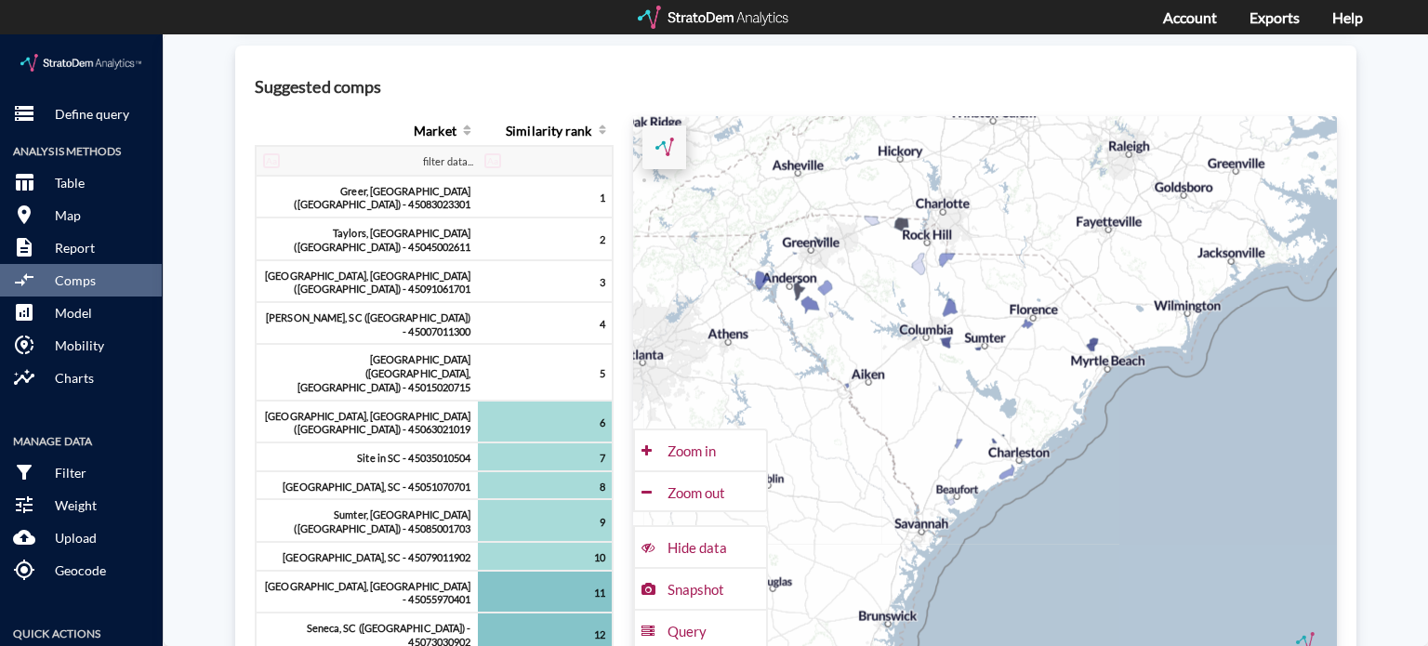
drag, startPoint x: 877, startPoint y: 375, endPoint x: 873, endPoint y: 433, distance: 57.8
click div "+ − CUSTOMIZE DATA Legend < −20 −20 - −15 −15 - −10 −10 - −5 > −5 Draw a polygo…"
click div "Zoom in"
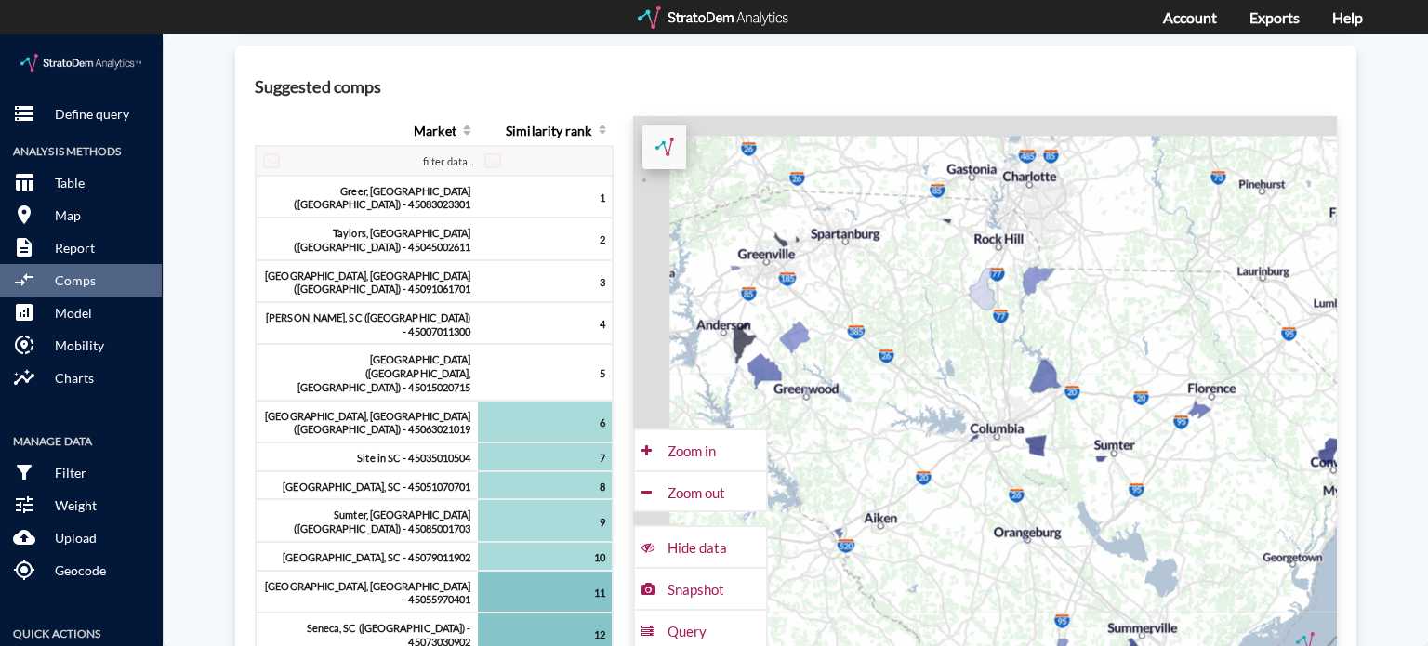
drag, startPoint x: 761, startPoint y: 244, endPoint x: 916, endPoint y: 435, distance: 245.7
click div "+ − CUSTOMIZE DATA Legend < −20 −20 - −15 −15 - −10 −10 - −5 > −5 Draw a polygo…"
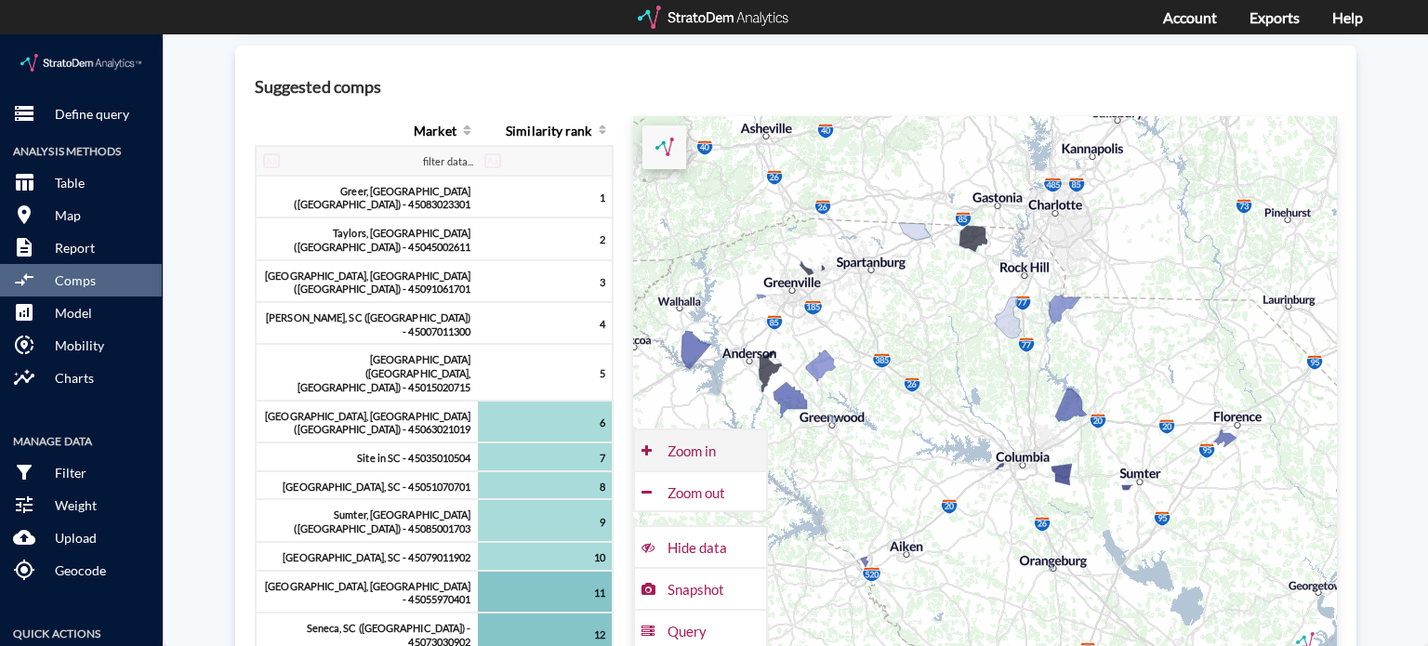
click div "Zoom in"
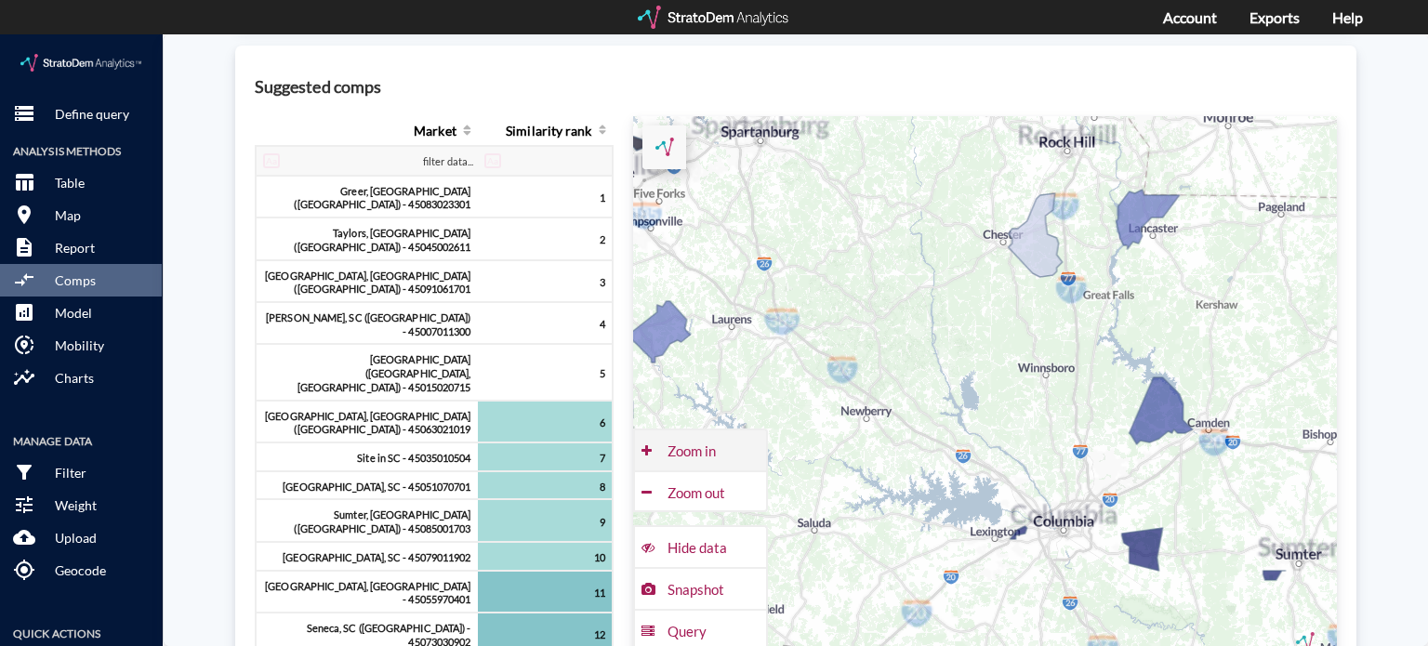
click div "Zoom in"
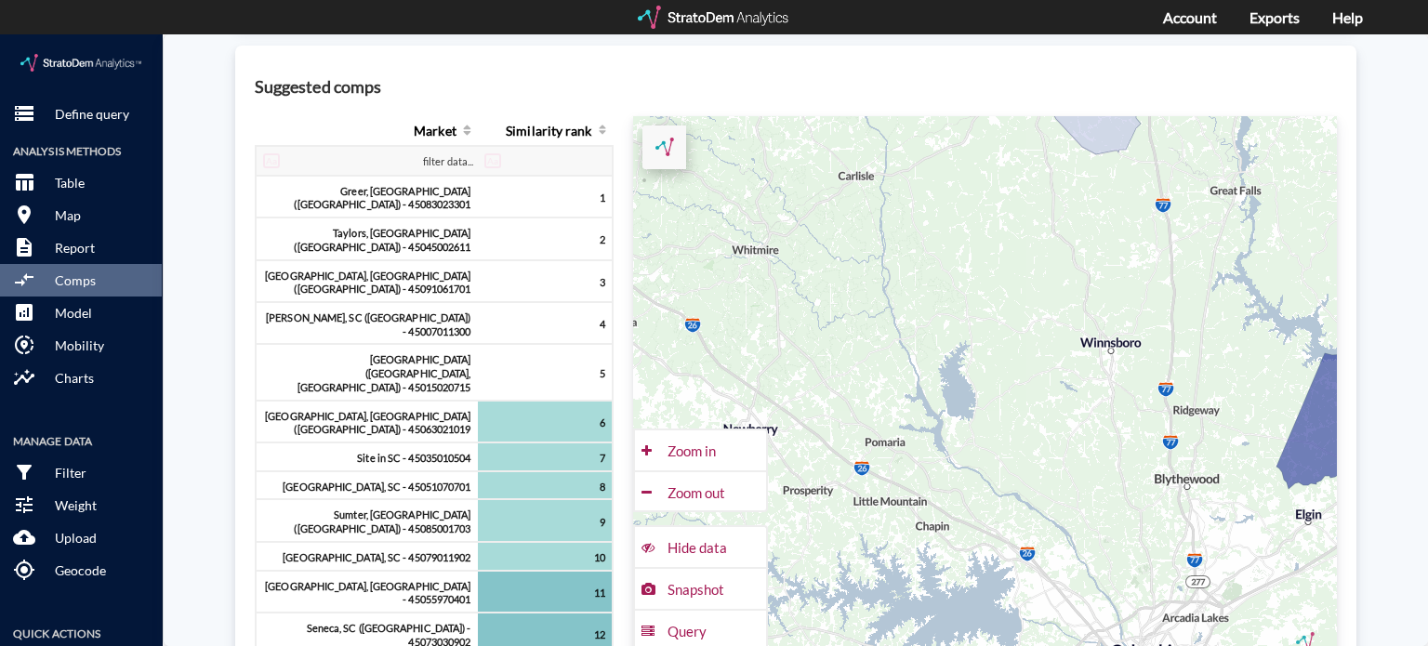
drag, startPoint x: 736, startPoint y: 253, endPoint x: 1075, endPoint y: 507, distance: 424.2
click div "+ − CUSTOMIZE DATA Legend < −20 −20 - −15 −15 - −10 −10 - −5 > −5 Draw a polygo…"
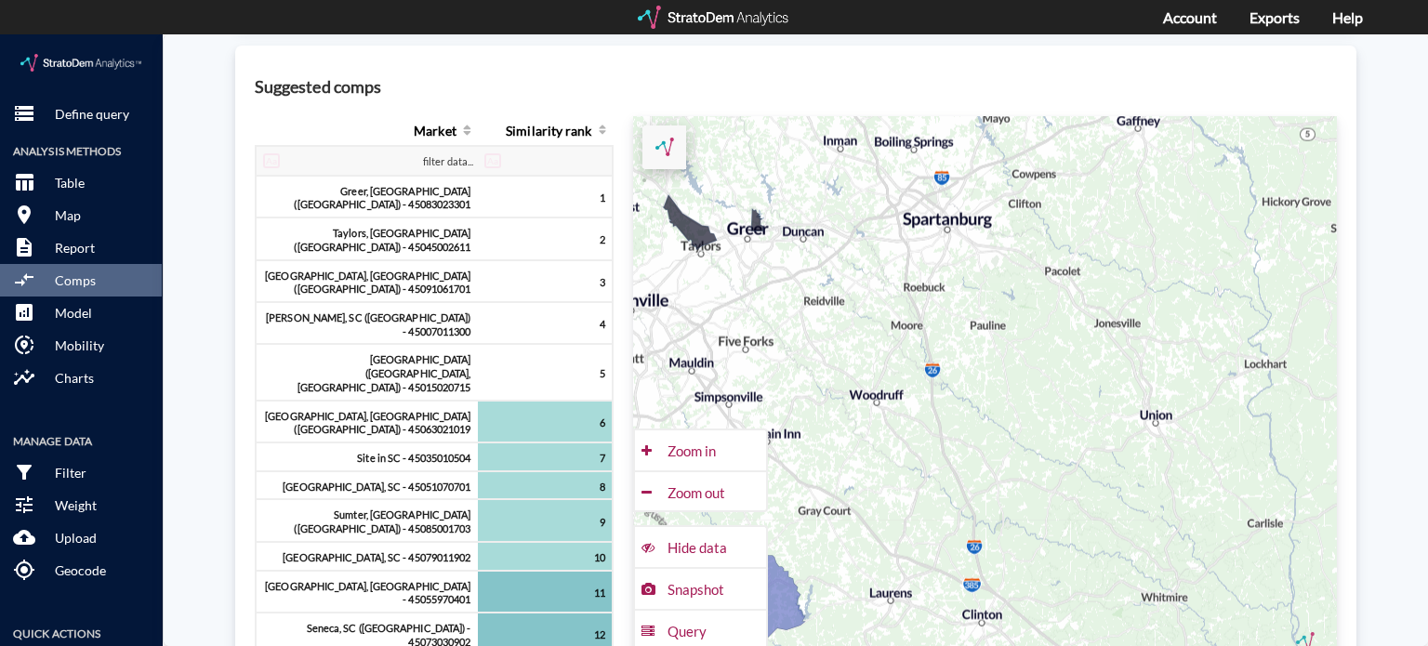
drag, startPoint x: 891, startPoint y: 289, endPoint x: 960, endPoint y: 381, distance: 114.9
click div "+ − CUSTOMIZE DATA Legend < −20 −20 - −15 −15 - −10 −10 - −5 > −5 Draw a polygo…"
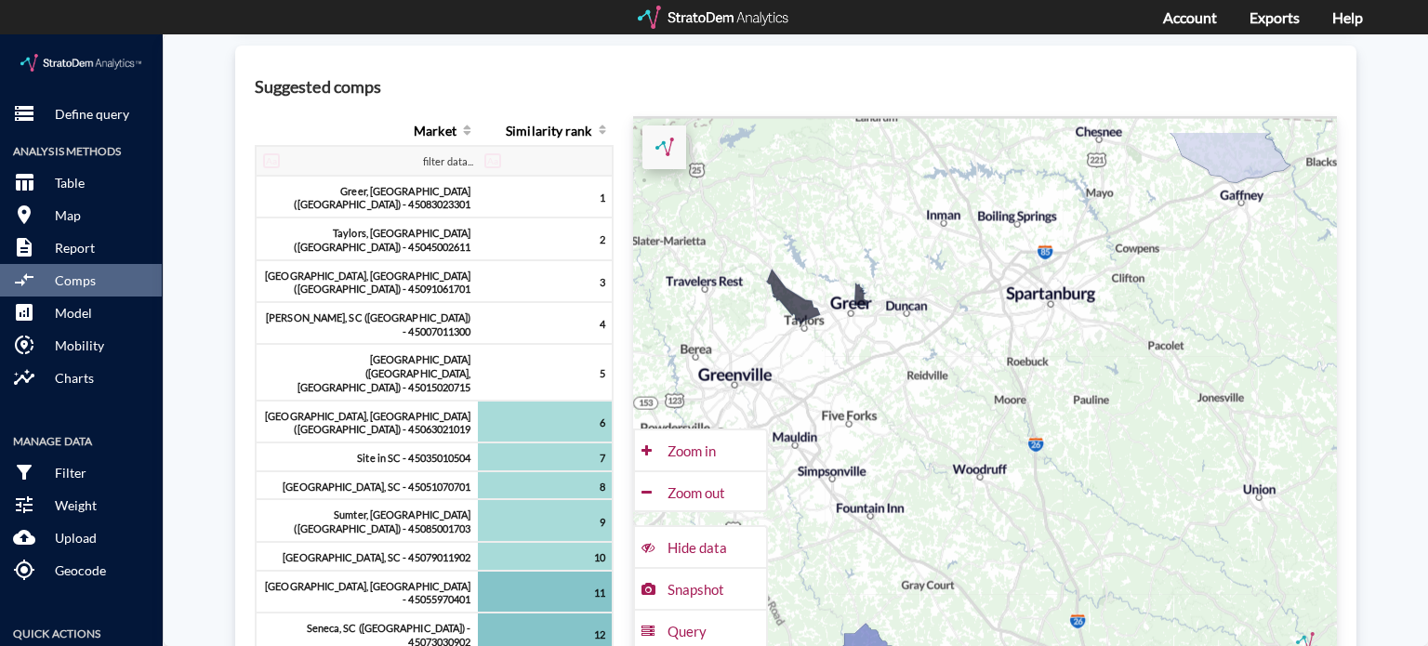
drag, startPoint x: 698, startPoint y: 224, endPoint x: 825, endPoint y: 309, distance: 152.9
click div "+ − CUSTOMIZE DATA Legend < −20 −20 - −15 −15 - −10 −10 - −5 > −5 Draw a polygo…"
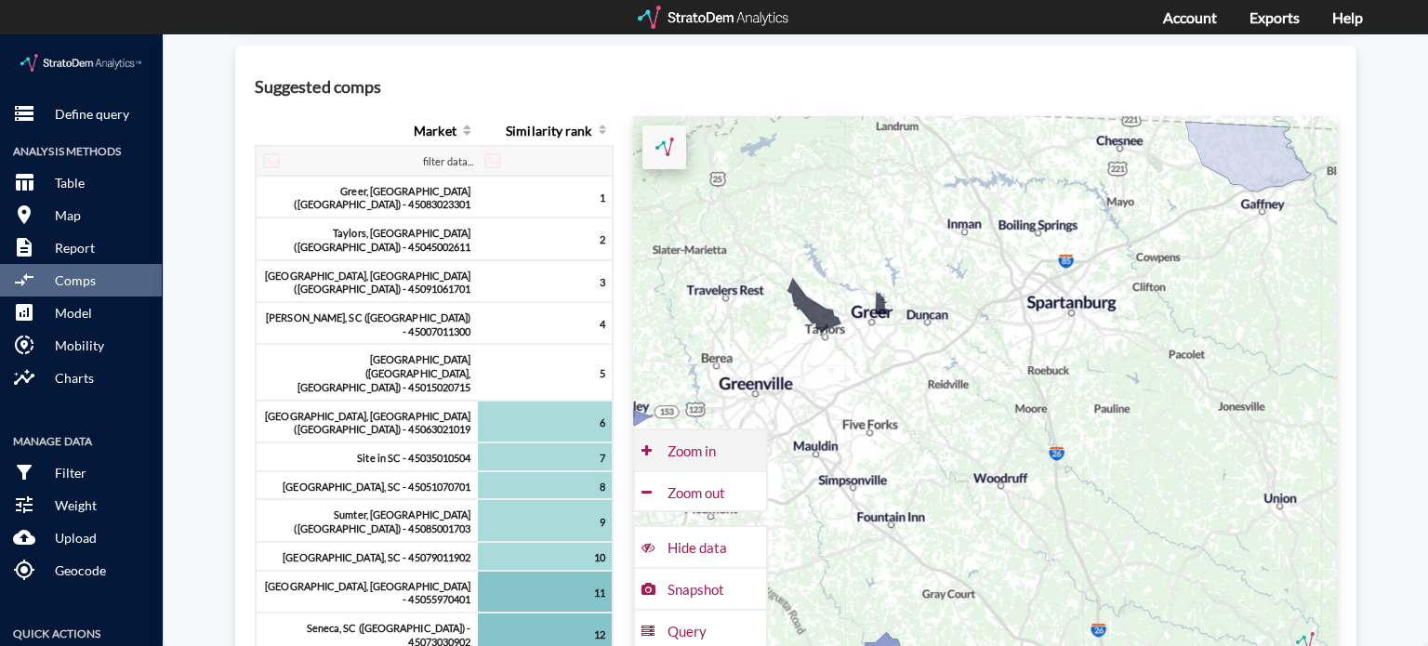
click div "Zoom in"
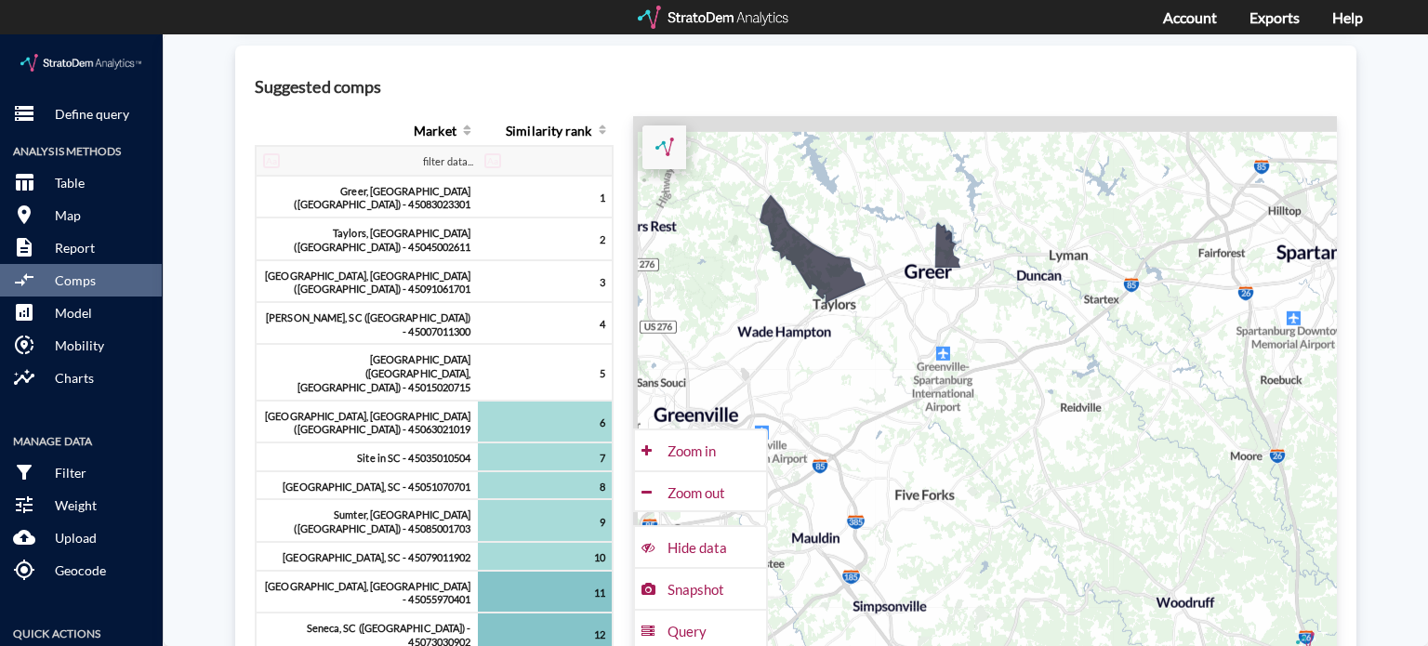
drag, startPoint x: 785, startPoint y: 280, endPoint x: 960, endPoint y: 319, distance: 179.0
click div "+ − CUSTOMIZE DATA Legend < −20 −20 - −15 −15 - −10 −10 - −5 > −5 Draw a polygo…"
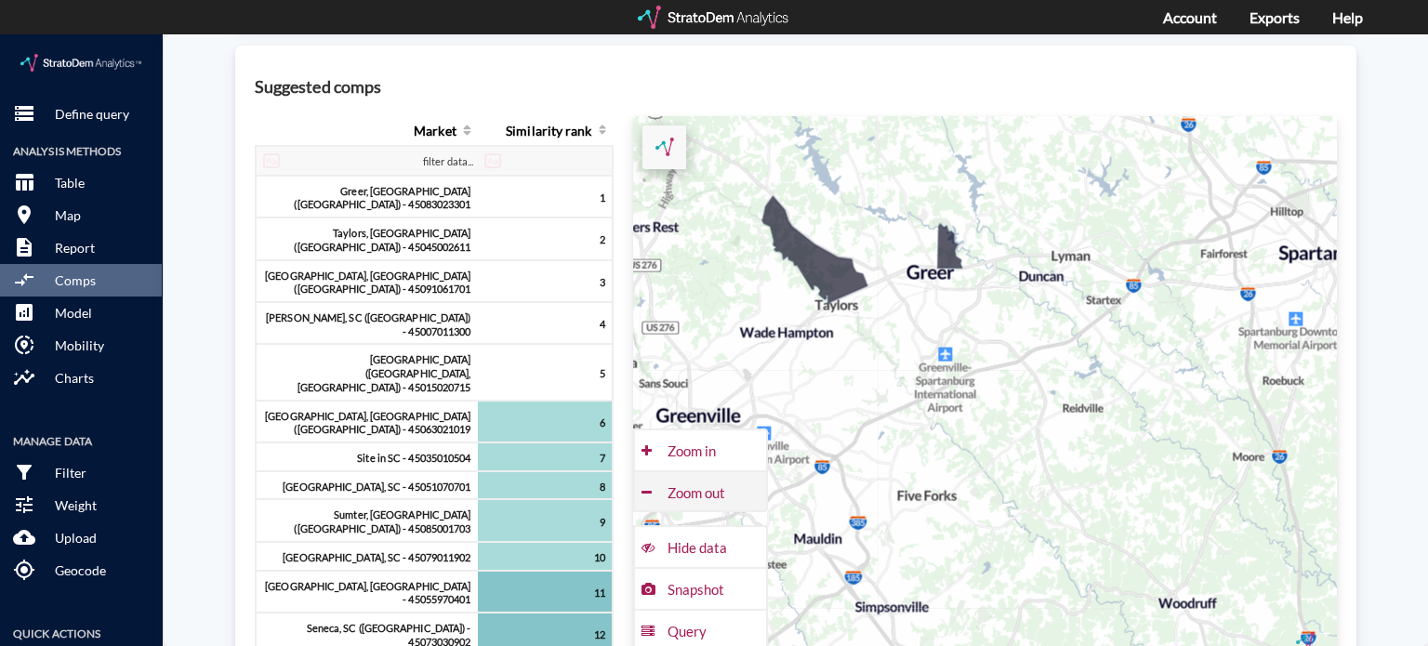
click div "Zoom out"
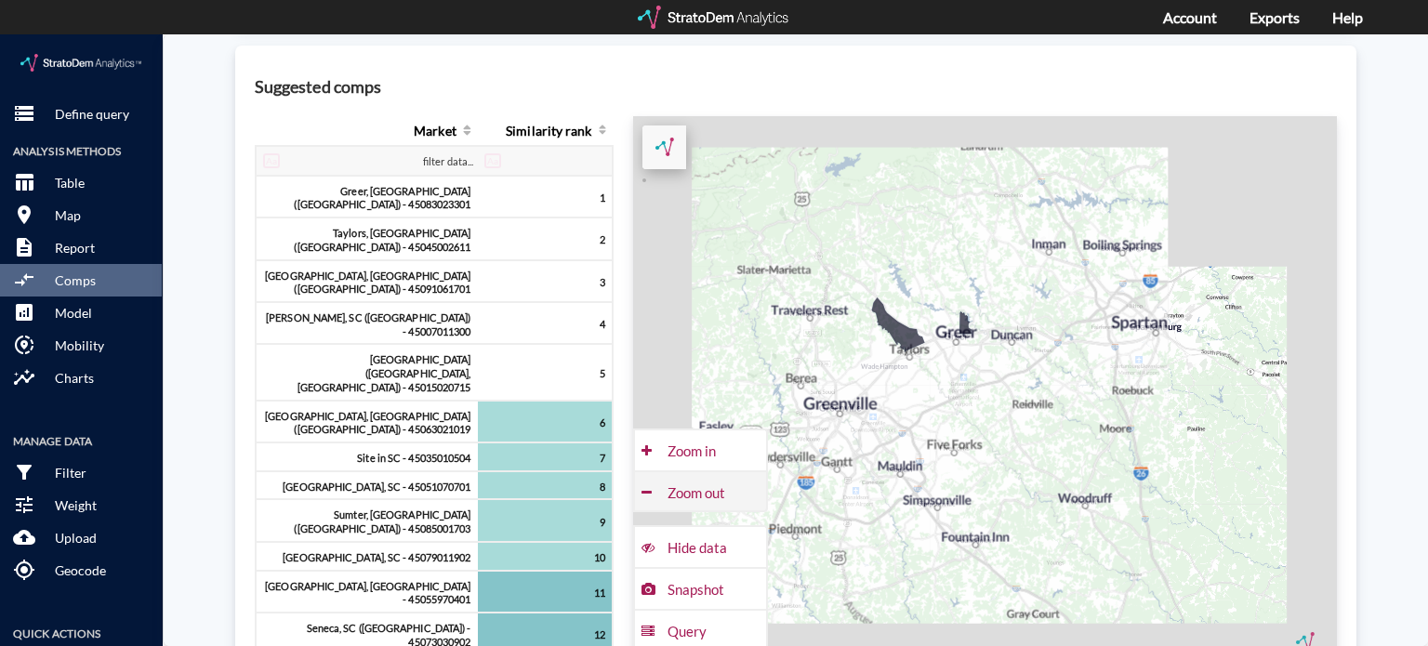
click div "Zoom out"
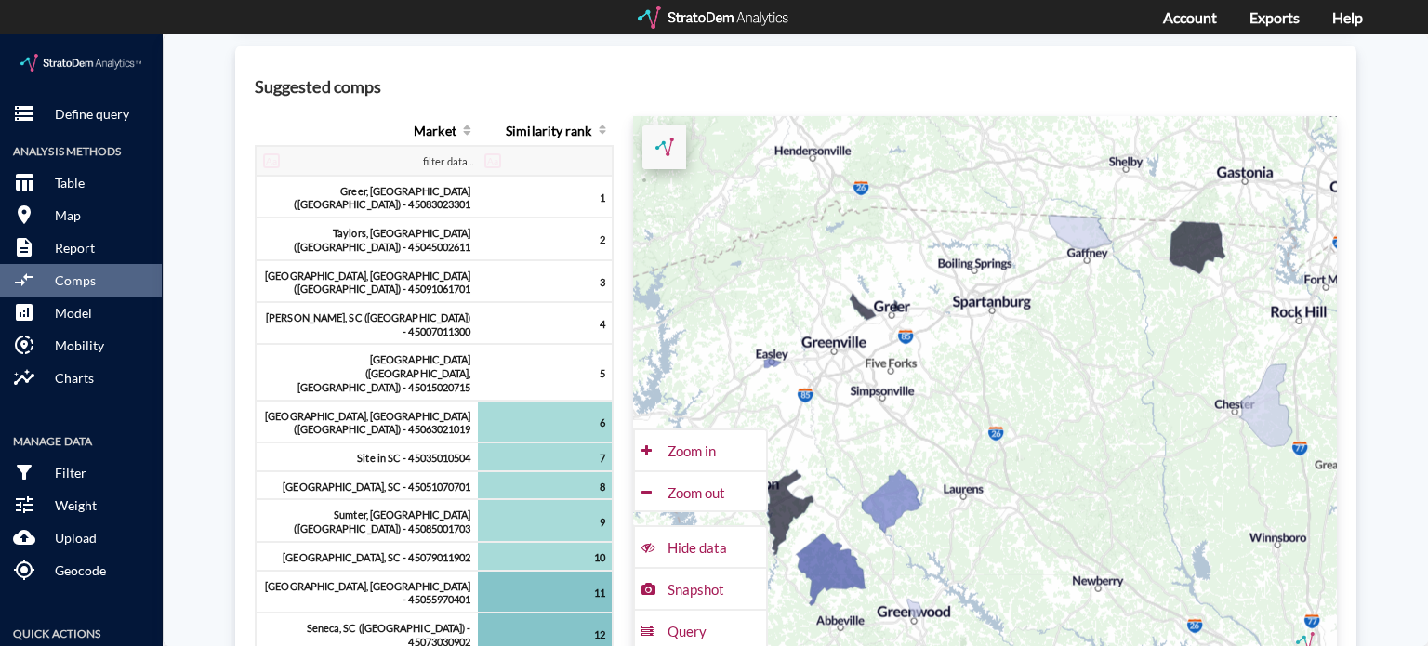
drag, startPoint x: 976, startPoint y: 441, endPoint x: 870, endPoint y: 355, distance: 136.7
click div "+ − CUSTOMIZE DATA Legend < −20 −20 - −15 −15 - −10 −10 - −5 > −5 Draw a polygo…"
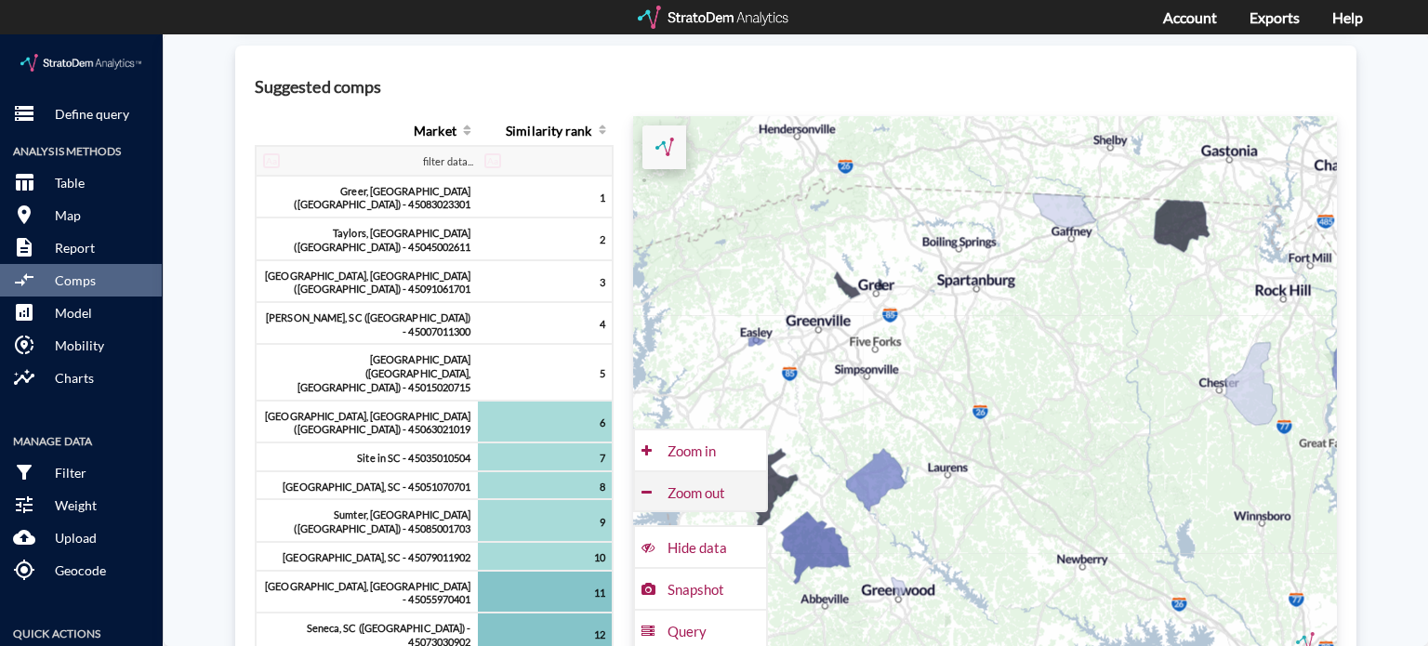
click div "Zoom out"
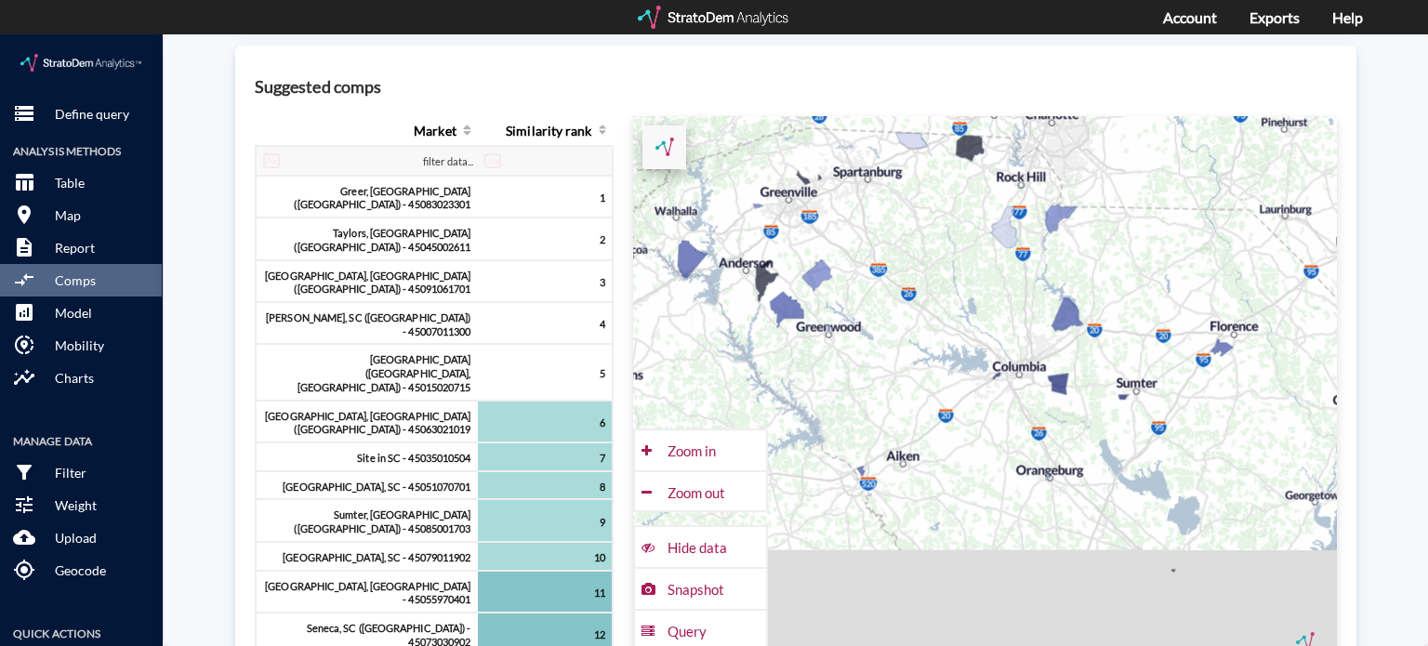
drag, startPoint x: 1014, startPoint y: 506, endPoint x: 896, endPoint y: 332, distance: 210.1
click div "+ − CUSTOMIZE DATA Legend < −20 −20 - −15 −15 - −10 −10 - −5 > −5 Draw a polygo…"
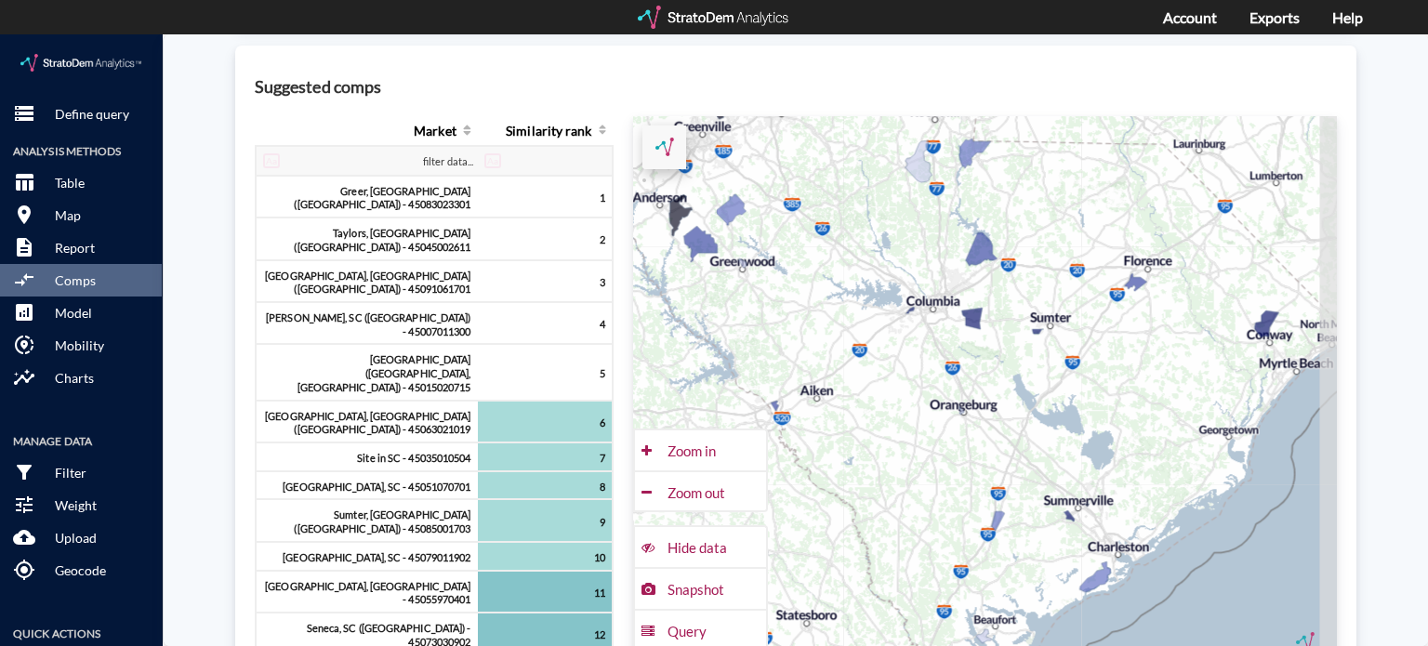
drag, startPoint x: 944, startPoint y: 428, endPoint x: 855, endPoint y: 362, distance: 110.4
click div "+ − CUSTOMIZE DATA Legend < −20 −20 - −15 −15 - −10 −10 - −5 > −5 Draw a polygo…"
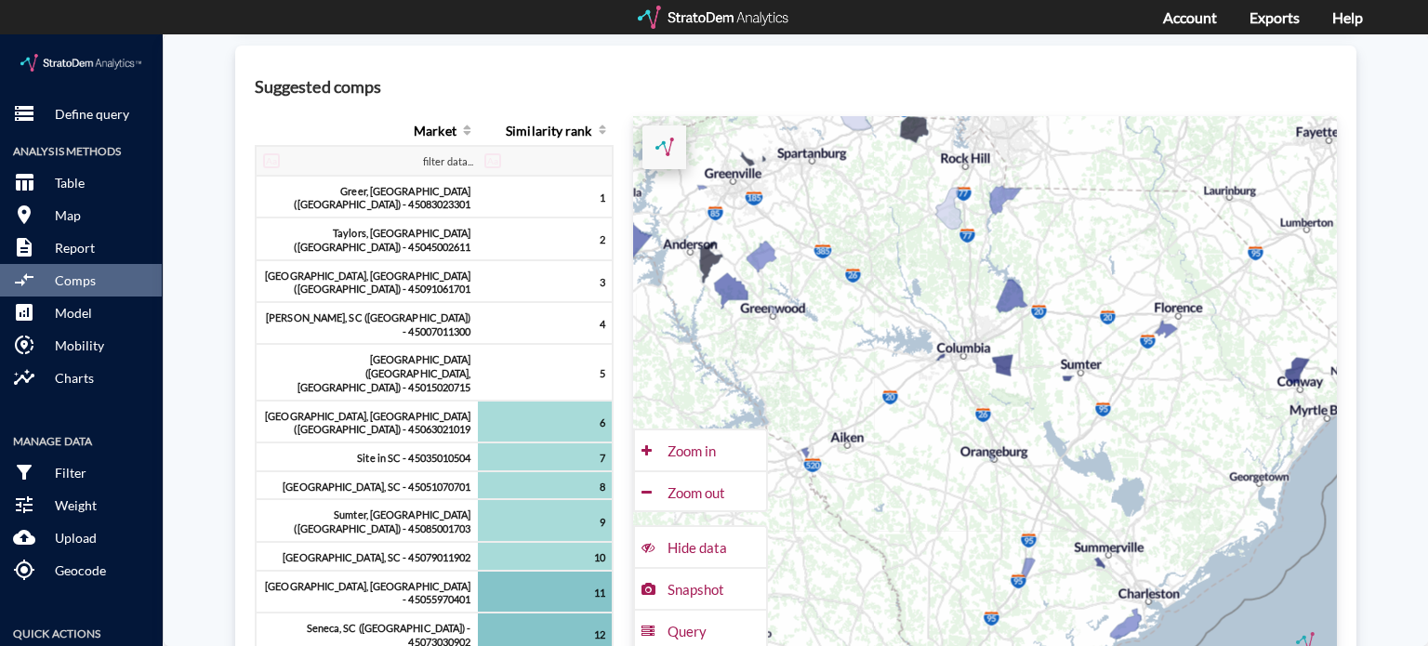
drag, startPoint x: 855, startPoint y: 362, endPoint x: 888, endPoint y: 413, distance: 60.3
click div "+ − CUSTOMIZE DATA Legend < −20 −20 - −15 −15 - −10 −10 - −5 > −5 Draw a polygo…"
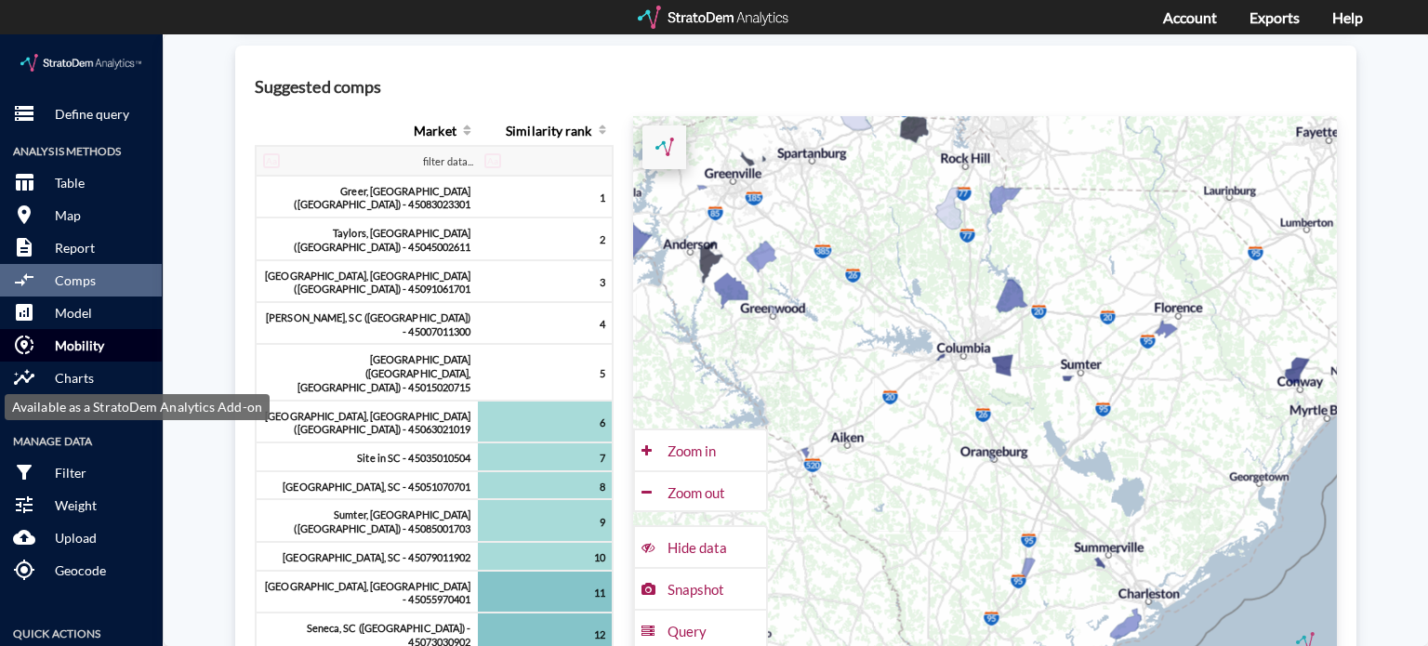
click p "Mobility"
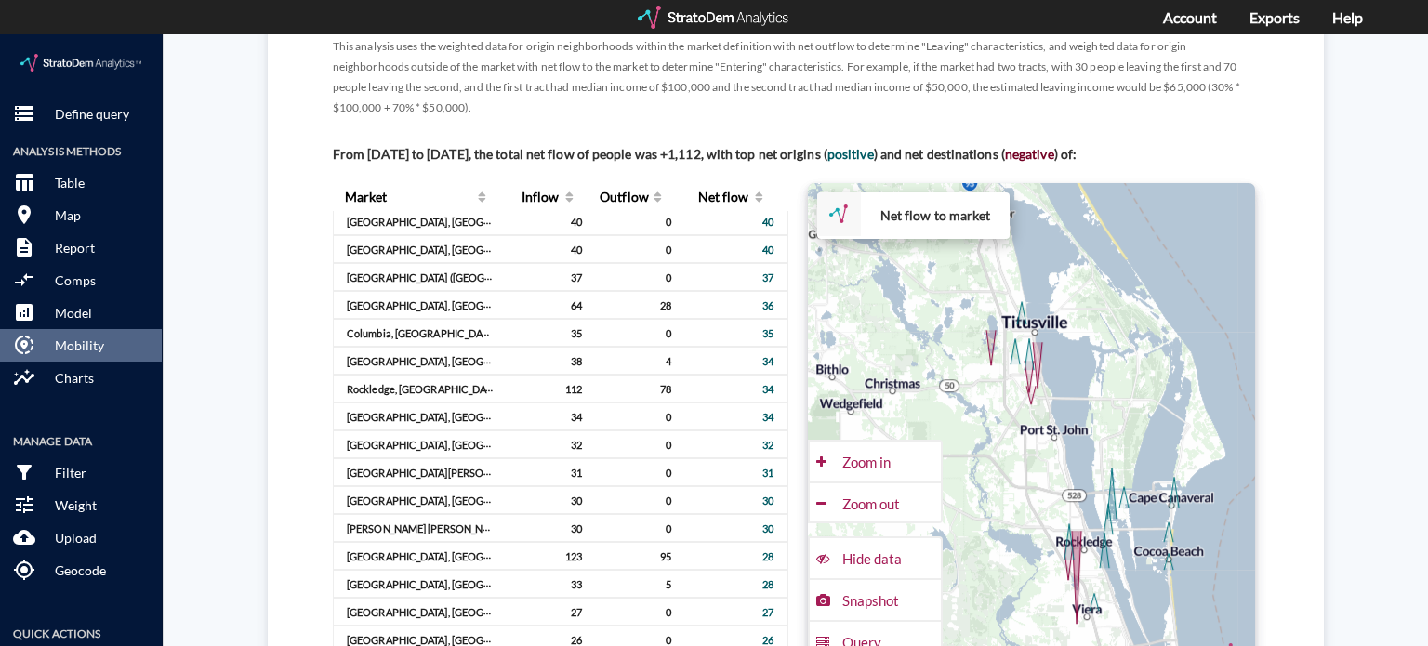
scroll to position [1264, 0]
click div "Custom market 4005 Fennec Ln, [GEOGRAPHIC_DATA], [US_STATE] (5-mile radius) [DA…"
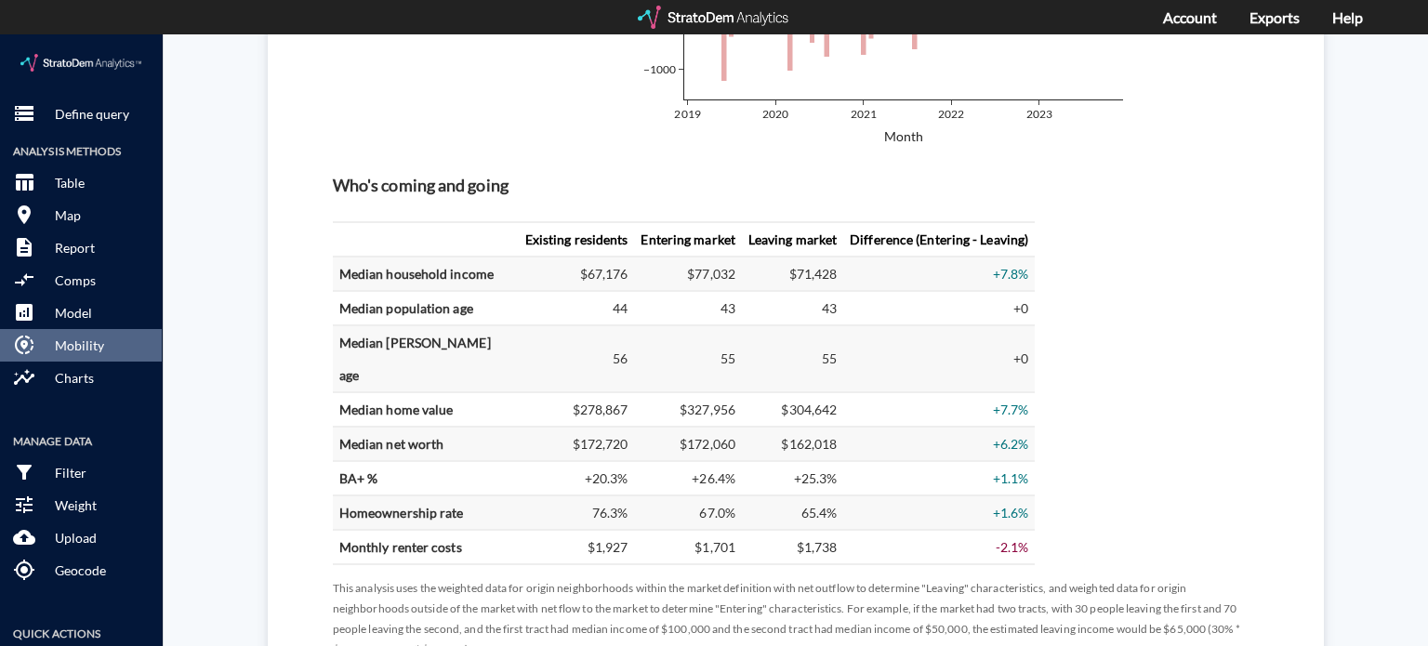
scroll to position [719, 0]
